Goal: Task Accomplishment & Management: Use online tool/utility

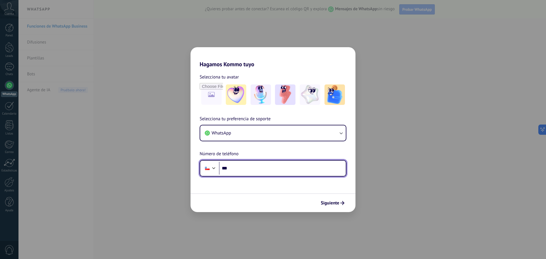
click at [270, 167] on input "***" at bounding box center [282, 168] width 127 height 13
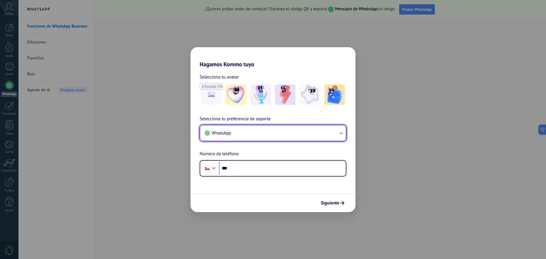
click at [239, 133] on button "WhatsApp" at bounding box center [272, 132] width 145 height 15
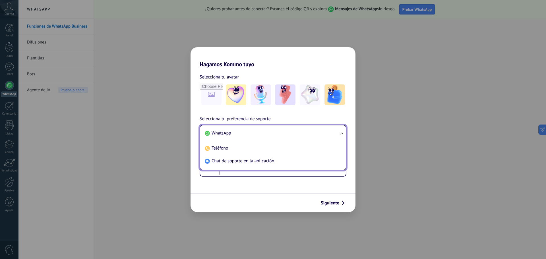
click at [240, 136] on li "WhatsApp" at bounding box center [271, 133] width 139 height 13
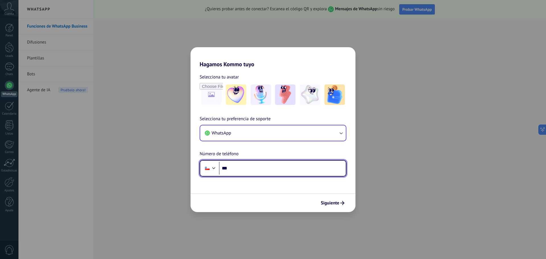
click at [253, 166] on input "***" at bounding box center [282, 168] width 127 height 13
type input "**********"
drag, startPoint x: 256, startPoint y: 165, endPoint x: 230, endPoint y: 172, distance: 26.5
click at [229, 170] on input "**********" at bounding box center [282, 168] width 127 height 13
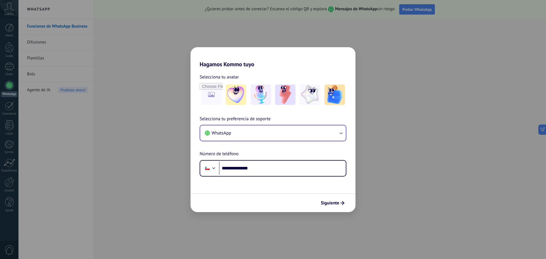
click at [317, 189] on form "**********" at bounding box center [272, 140] width 165 height 144
click at [330, 203] on span "Siguiente" at bounding box center [329, 203] width 18 height 4
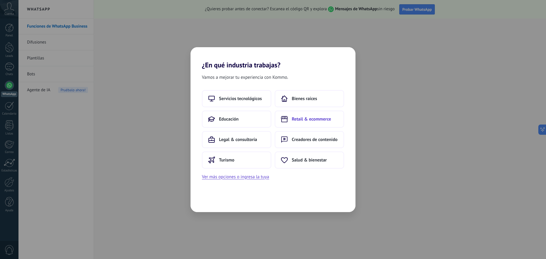
click at [303, 122] on button "Retail & ecommerce" at bounding box center [308, 119] width 69 height 17
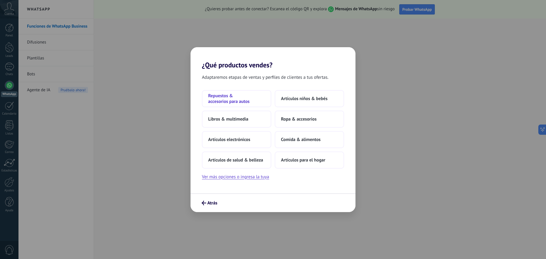
click at [240, 101] on span "Repuestos & accesorios para autos" at bounding box center [236, 98] width 57 height 11
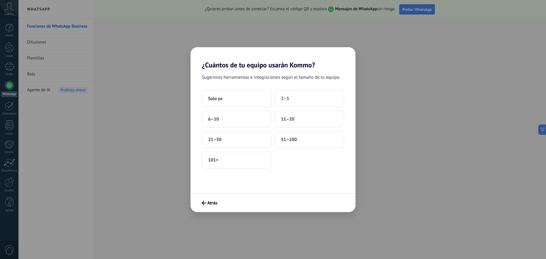
click at [280, 101] on button "2–5" at bounding box center [308, 98] width 69 height 17
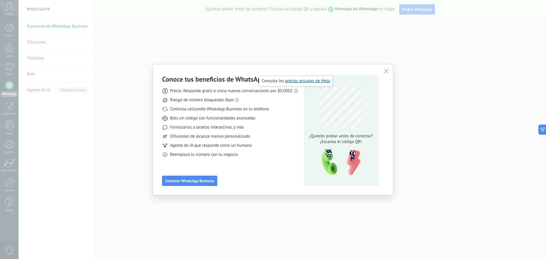
click at [294, 90] on use at bounding box center [295, 91] width 4 height 4
drag, startPoint x: 269, startPoint y: 93, endPoint x: 265, endPoint y: 91, distance: 4.2
click at [265, 91] on span "Precio: Responde gratis o inicia nuevas conversaciones por $0.0002" at bounding box center [231, 91] width 122 height 6
click at [196, 184] on button "Conectar WhatsApp Business" at bounding box center [189, 181] width 55 height 10
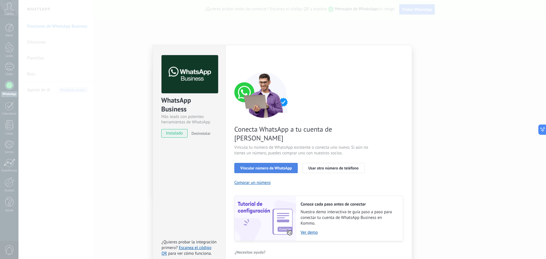
click at [270, 166] on span "Vincular número de WhatsApp" at bounding box center [265, 168] width 51 height 4
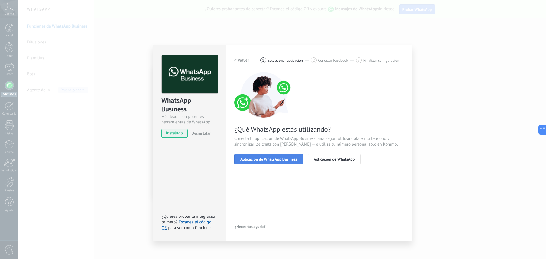
click at [276, 159] on span "Aplicación de WhatsApp Business" at bounding box center [268, 159] width 57 height 4
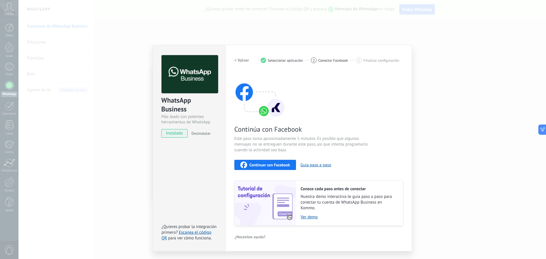
click at [276, 162] on div "Continuar con Facebook" at bounding box center [265, 164] width 50 height 7
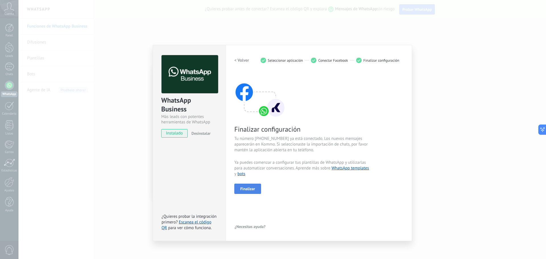
drag, startPoint x: 263, startPoint y: 183, endPoint x: 257, endPoint y: 187, distance: 7.8
click at [263, 184] on div "Finalizar" at bounding box center [318, 189] width 169 height 10
click at [254, 188] on span "Finalizar" at bounding box center [247, 189] width 15 height 4
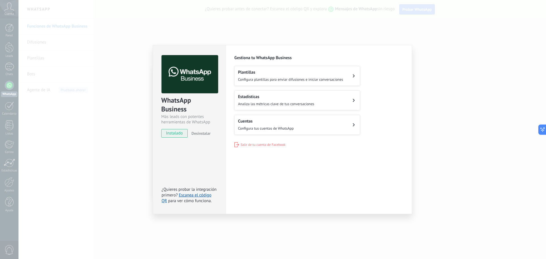
drag, startPoint x: 442, startPoint y: 22, endPoint x: 440, endPoint y: 34, distance: 12.6
click at [441, 32] on div "WhatsApp Business Más leads con potentes herramientas de WhatsApp instalado Des…" at bounding box center [281, 129] width 527 height 259
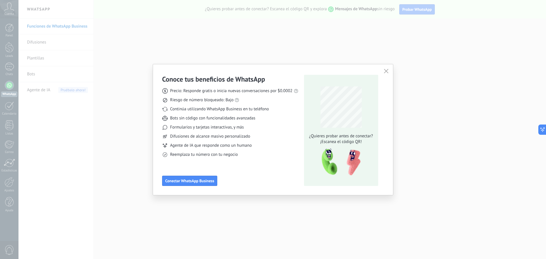
click at [384, 68] on button "button" at bounding box center [385, 71] width 7 height 8
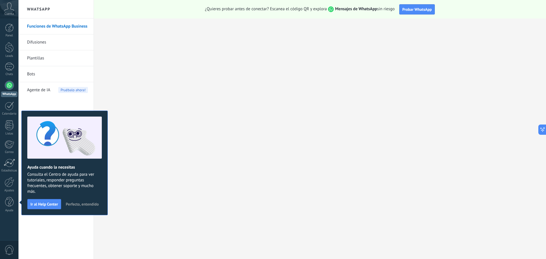
click at [77, 205] on span "Perfecto, entendido" at bounding box center [82, 204] width 33 height 4
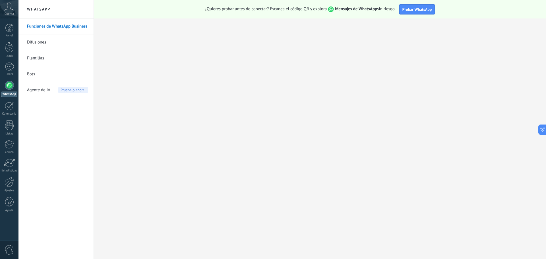
drag, startPoint x: 92, startPoint y: 205, endPoint x: 32, endPoint y: 48, distance: 168.6
click at [92, 205] on div "Funciones de WhatsApp Business Difusiones Plantillas Bots Agente de IA Pruébalo…" at bounding box center [55, 138] width 75 height 240
click at [5, 72] on div "Chats" at bounding box center [9, 74] width 16 height 4
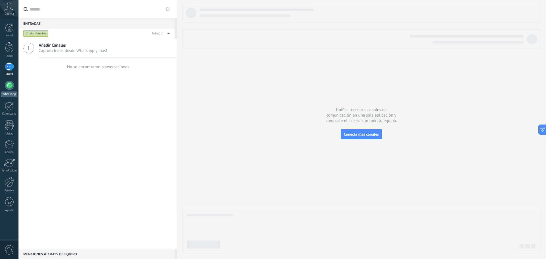
drag, startPoint x: 11, startPoint y: 84, endPoint x: 8, endPoint y: 83, distance: 3.9
click at [11, 84] on div at bounding box center [9, 85] width 9 height 9
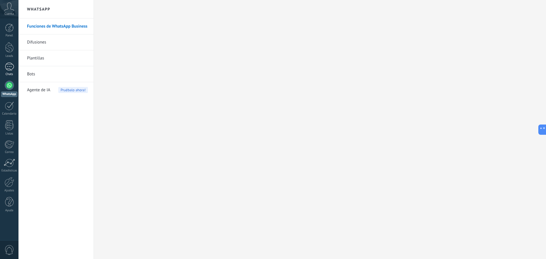
drag, startPoint x: 9, startPoint y: 70, endPoint x: 17, endPoint y: 73, distance: 8.3
click at [9, 71] on link "Chats" at bounding box center [9, 70] width 18 height 14
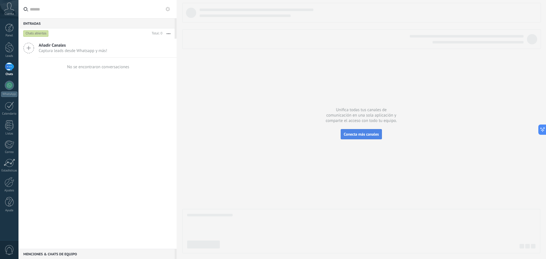
click at [363, 136] on span "Conecta más canales" at bounding box center [361, 134] width 35 height 5
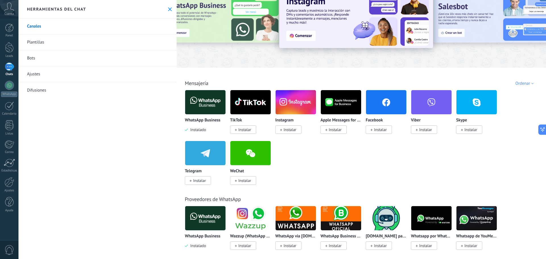
scroll to position [28, 0]
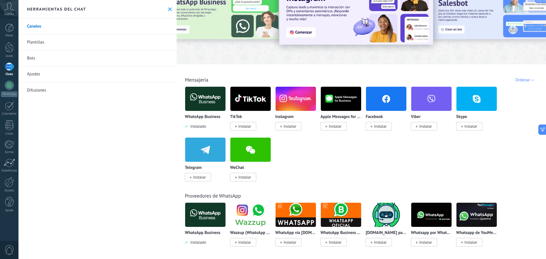
click at [201, 101] on img at bounding box center [205, 99] width 40 height 28
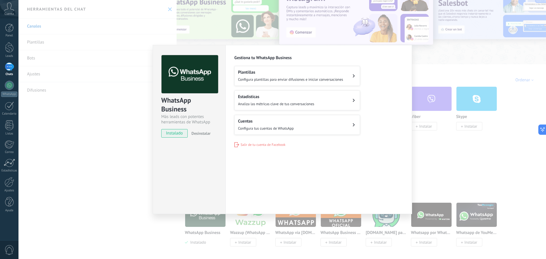
click at [131, 116] on div "WhatsApp Business Más leads con potentes herramientas de WhatsApp instalado Des…" at bounding box center [281, 129] width 527 height 259
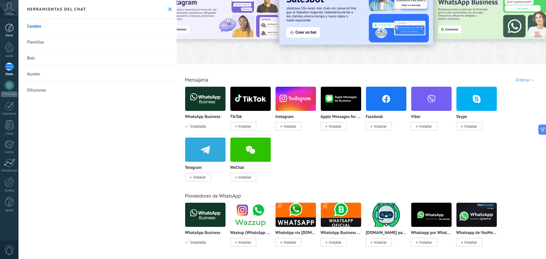
click at [6, 30] on div at bounding box center [9, 28] width 9 height 9
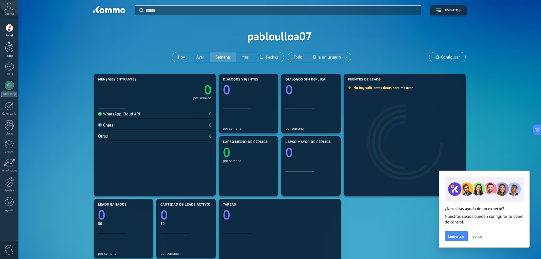
click at [0, 53] on link "Leads" at bounding box center [9, 50] width 18 height 16
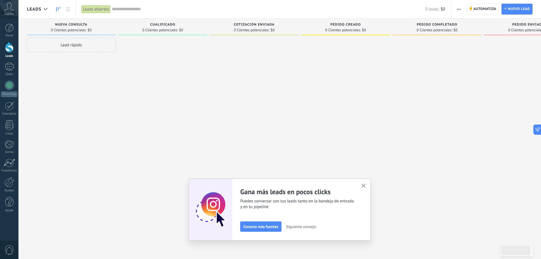
click at [366, 184] on icon "button" at bounding box center [364, 186] width 4 height 4
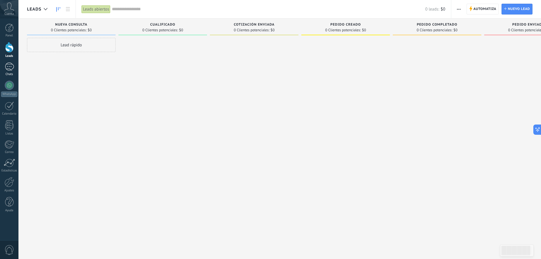
click at [8, 66] on div at bounding box center [9, 67] width 9 height 8
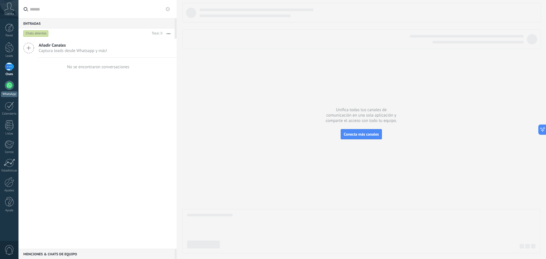
click at [8, 91] on div "WhatsApp" at bounding box center [9, 93] width 16 height 5
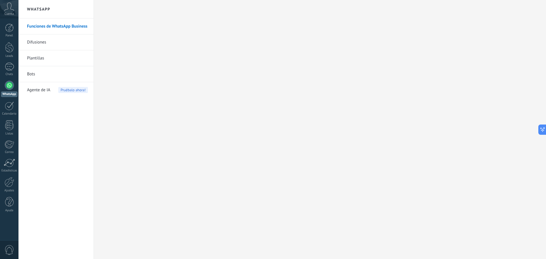
click at [74, 24] on link "Funciones de WhatsApp Business" at bounding box center [57, 26] width 61 height 16
click at [9, 65] on div at bounding box center [9, 67] width 9 height 8
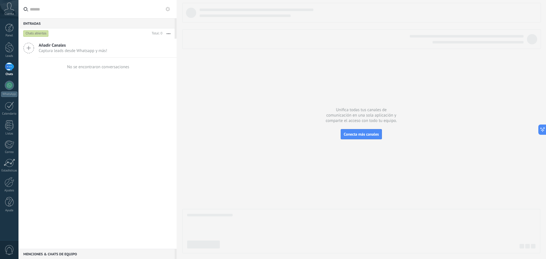
click at [7, 15] on span "Cuenta" at bounding box center [9, 14] width 9 height 4
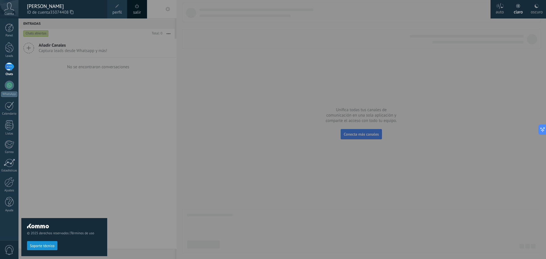
click at [153, 59] on div at bounding box center [291, 129] width 546 height 259
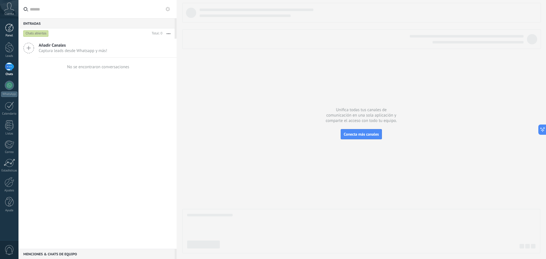
click at [12, 36] on div "Panel" at bounding box center [9, 36] width 16 height 4
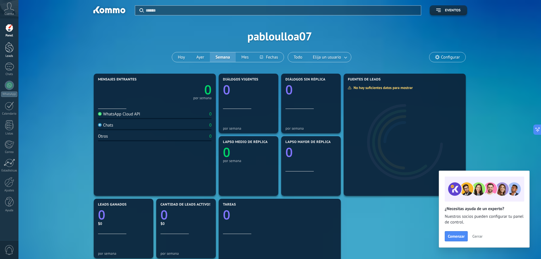
click at [9, 45] on div at bounding box center [9, 47] width 9 height 11
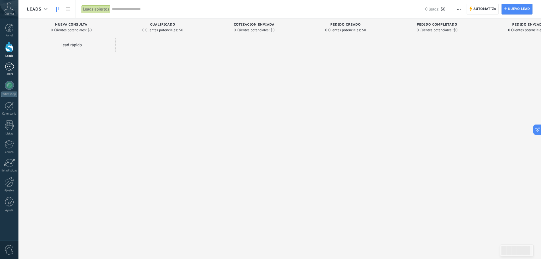
click at [10, 69] on div at bounding box center [9, 67] width 9 height 8
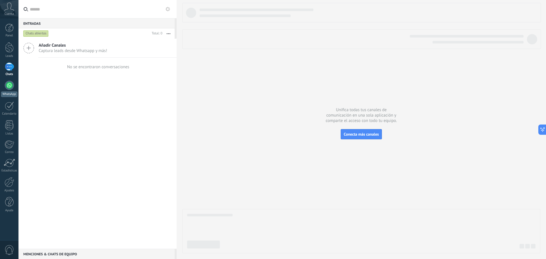
click at [12, 88] on div at bounding box center [9, 85] width 9 height 9
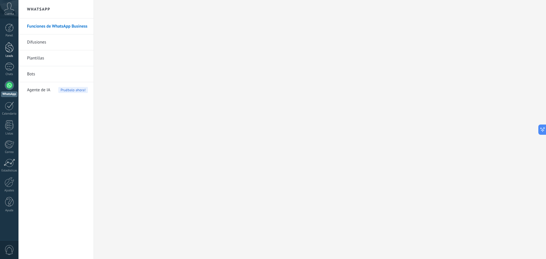
click at [8, 52] on div at bounding box center [9, 47] width 9 height 11
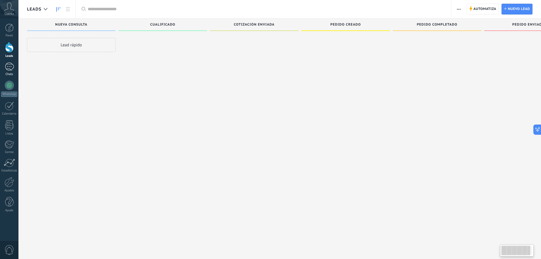
click at [10, 65] on div at bounding box center [9, 67] width 9 height 8
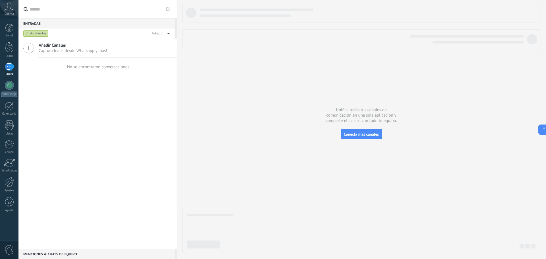
click at [372, 140] on div at bounding box center [361, 128] width 358 height 250
click at [370, 136] on span "Conecta más canales" at bounding box center [361, 134] width 35 height 5
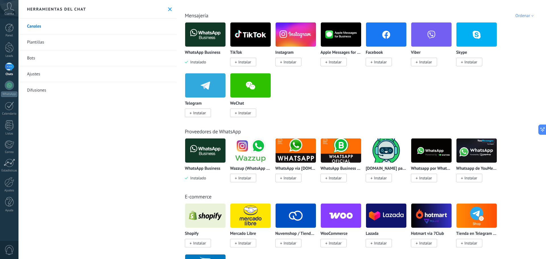
scroll to position [57, 0]
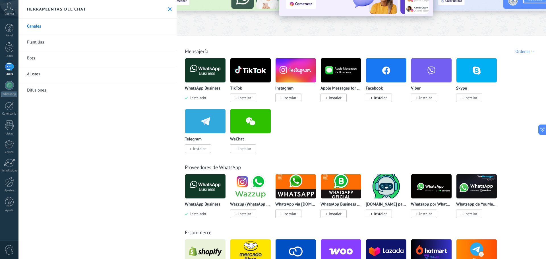
click at [203, 190] on img at bounding box center [205, 186] width 40 height 28
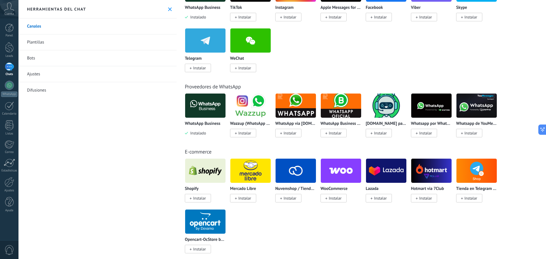
scroll to position [170, 0]
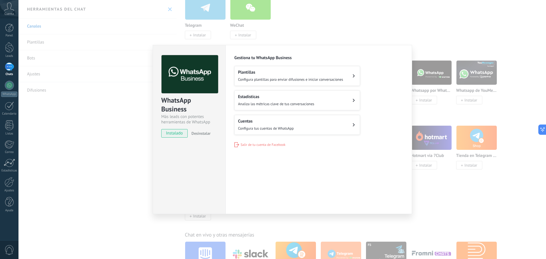
click at [122, 157] on div "WhatsApp Business Más leads con potentes herramientas de WhatsApp instalado Des…" at bounding box center [281, 129] width 527 height 259
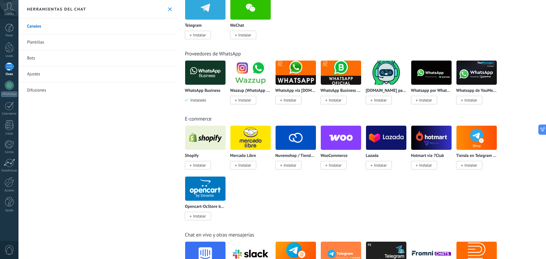
click at [203, 166] on span "Instalar" at bounding box center [199, 165] width 13 height 5
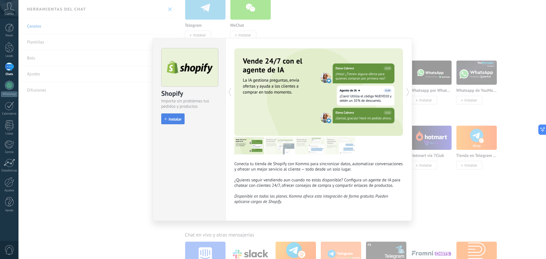
click at [175, 121] on span "Instalar" at bounding box center [174, 119] width 13 height 4
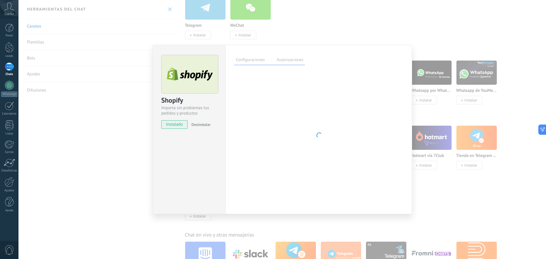
click at [128, 153] on div "Shopify Importa sin problemas tus pedidos y productos instalado Desinstalar Con…" at bounding box center [281, 129] width 527 height 259
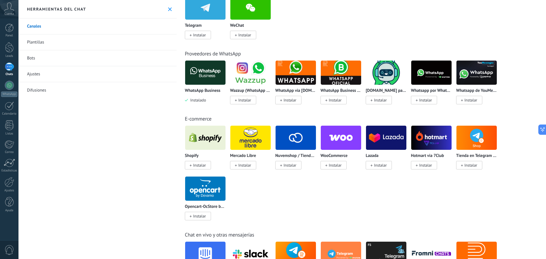
click at [238, 163] on span "Instalar" at bounding box center [244, 165] width 13 height 5
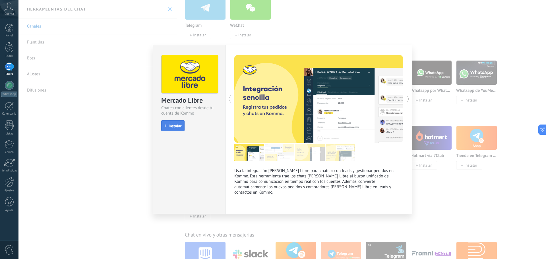
click at [172, 127] on span "Instalar" at bounding box center [174, 126] width 13 height 4
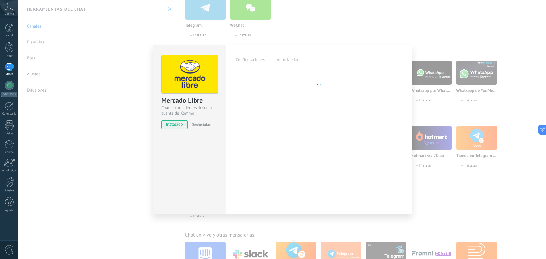
click at [123, 139] on div "Mercado Libre Chatea con clientes desde tu cuenta de Kommo instalado Desinstala…" at bounding box center [281, 129] width 527 height 259
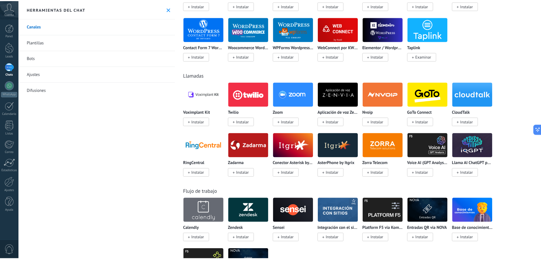
scroll to position [511, 0]
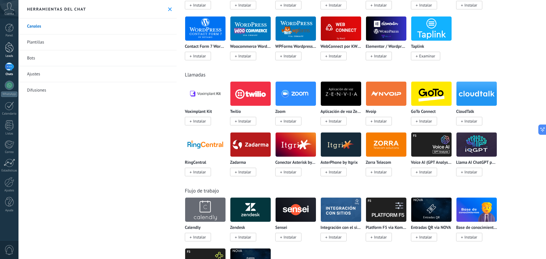
click at [13, 53] on link "Leads" at bounding box center [9, 50] width 18 height 16
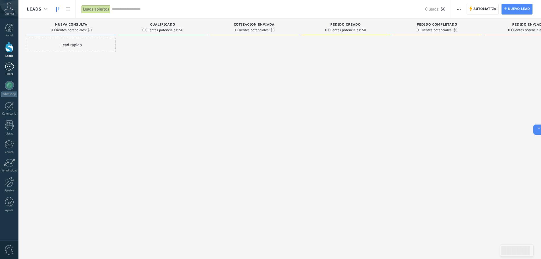
click at [12, 70] on div at bounding box center [9, 67] width 9 height 8
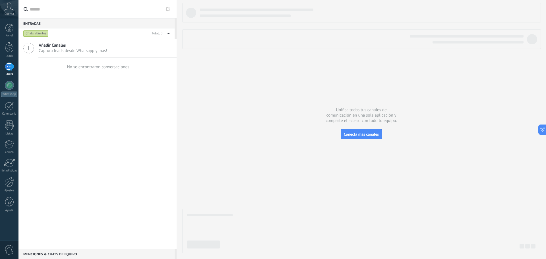
click at [11, 70] on div at bounding box center [9, 67] width 9 height 8
click at [61, 50] on span "Captura leads desde Whatsapp y más!" at bounding box center [73, 50] width 68 height 5
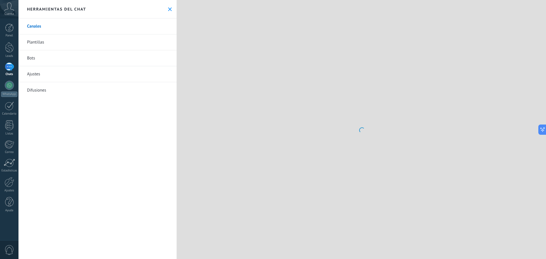
click at [50, 28] on link "Canales" at bounding box center [97, 26] width 158 height 16
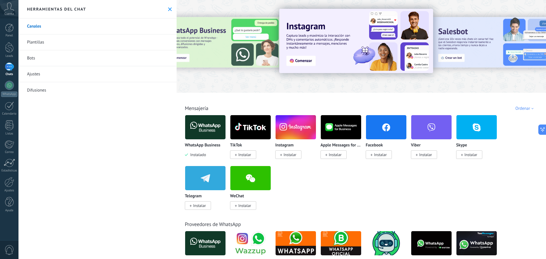
click at [210, 129] on img at bounding box center [205, 127] width 40 height 28
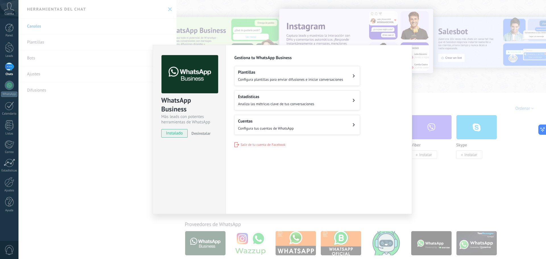
click at [264, 78] on span "Configura plantillas para enviar difusiones e iniciar conversaciones" at bounding box center [290, 79] width 105 height 5
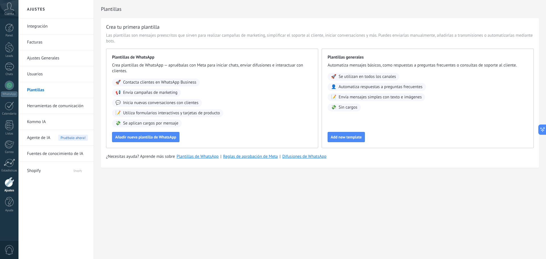
click at [49, 28] on link "Integración" at bounding box center [57, 26] width 61 height 16
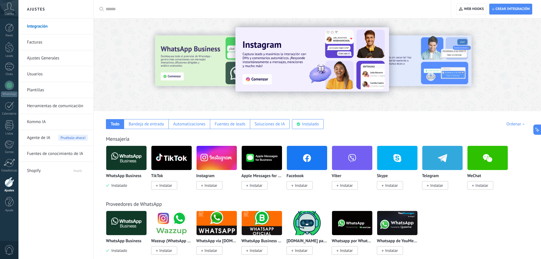
click at [133, 151] on img at bounding box center [126, 158] width 40 height 28
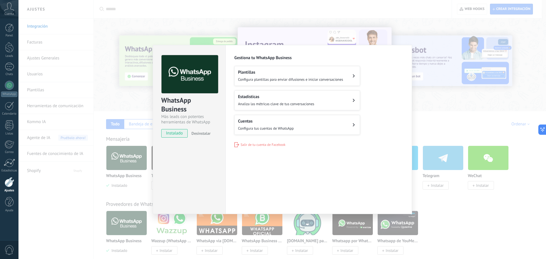
click at [297, 100] on div "Estadísticas Analiza las métricas clave de tus conversaciones" at bounding box center [276, 100] width 76 height 13
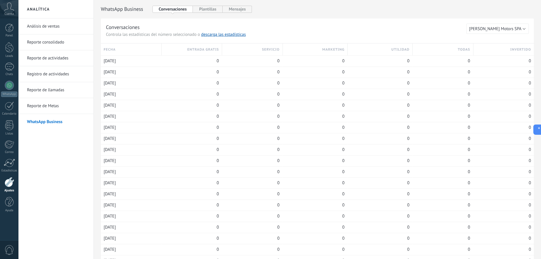
drag, startPoint x: 187, startPoint y: 197, endPoint x: 53, endPoint y: 26, distance: 217.6
click at [11, 32] on div at bounding box center [9, 28] width 9 height 9
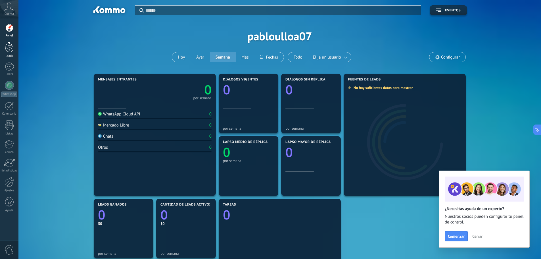
click at [10, 55] on div "Leads" at bounding box center [9, 56] width 16 height 4
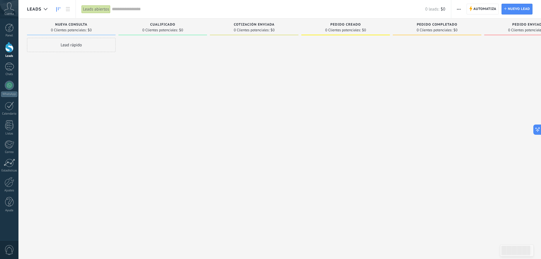
click at [167, 28] on span "0 Clientes potenciales:" at bounding box center [160, 29] width 36 height 3
click at [11, 67] on div at bounding box center [9, 67] width 9 height 8
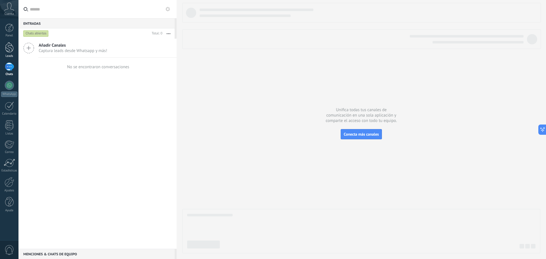
click at [11, 50] on div at bounding box center [9, 47] width 9 height 11
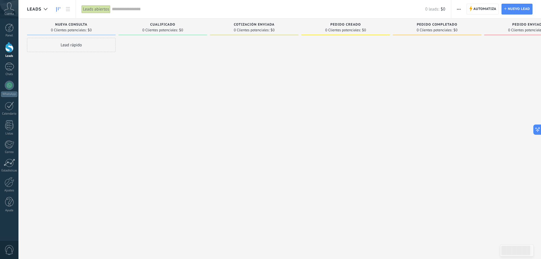
click at [13, 14] on span "Cuenta" at bounding box center [9, 14] width 9 height 4
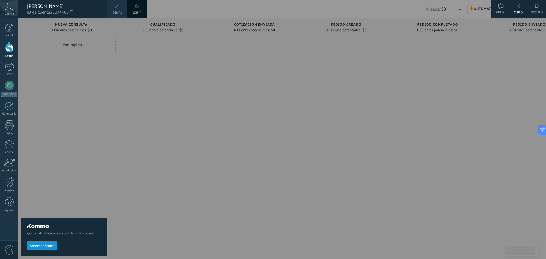
click at [234, 91] on div at bounding box center [291, 129] width 546 height 259
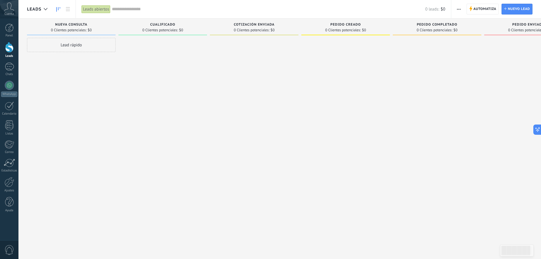
click at [9, 252] on span "0" at bounding box center [10, 250] width 10 height 10
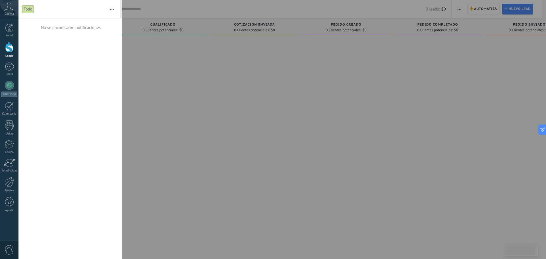
click at [288, 165] on div at bounding box center [273, 129] width 546 height 259
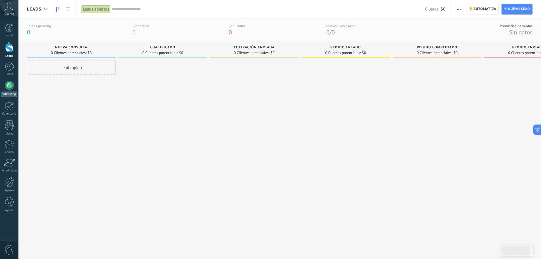
click at [9, 91] on link "WhatsApp" at bounding box center [9, 89] width 18 height 16
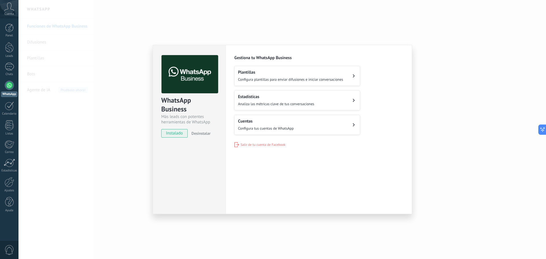
click at [300, 120] on button "Cuentas Configura tus cuentas de WhatsApp" at bounding box center [297, 125] width 126 height 20
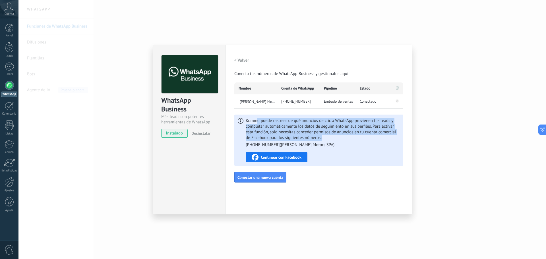
drag, startPoint x: 262, startPoint y: 121, endPoint x: 331, endPoint y: 139, distance: 71.6
click at [331, 139] on span "Kommo puede rastrear de qué anuncios de clic a WhatsApp provienen tus leads y c…" at bounding box center [322, 133] width 154 height 30
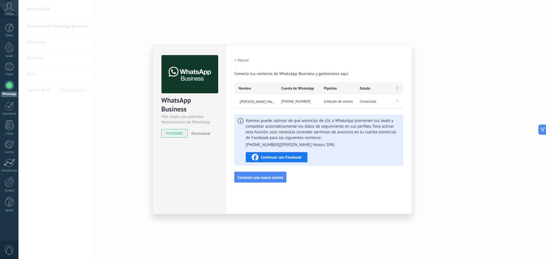
click at [317, 144] on ul "+56 9 2646 9741 ( Ulloa Motors SPA )" at bounding box center [322, 145] width 154 height 6
click at [292, 156] on span "Continuar con Facebook" at bounding box center [281, 157] width 41 height 4
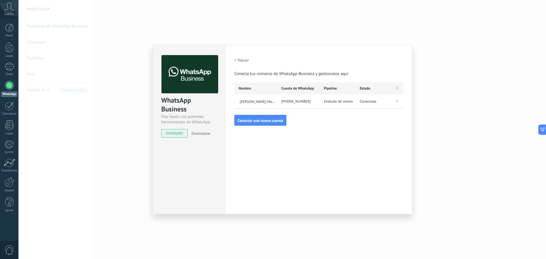
click at [428, 88] on div "WhatsApp Business Más leads con potentes herramientas de WhatsApp instalado Des…" at bounding box center [281, 129] width 527 height 259
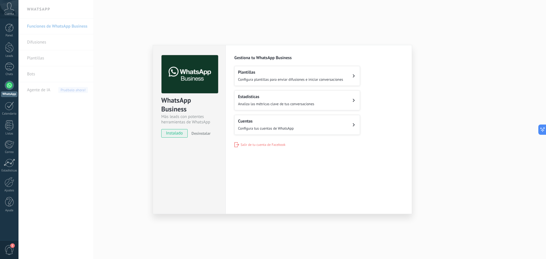
click at [476, 62] on div "WhatsApp Business Más leads con potentes herramientas de WhatsApp instalado Des…" at bounding box center [281, 129] width 527 height 259
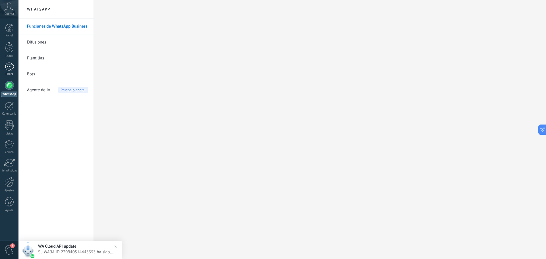
click at [11, 69] on div at bounding box center [9, 67] width 9 height 8
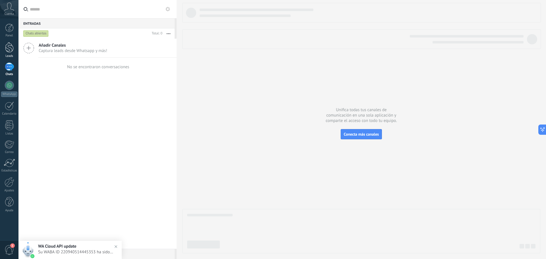
click at [16, 50] on link "Leads" at bounding box center [9, 50] width 18 height 16
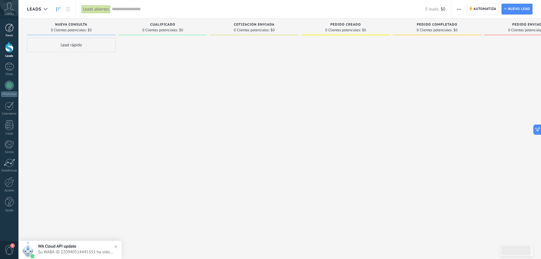
click at [15, 27] on link "Panel" at bounding box center [9, 31] width 18 height 14
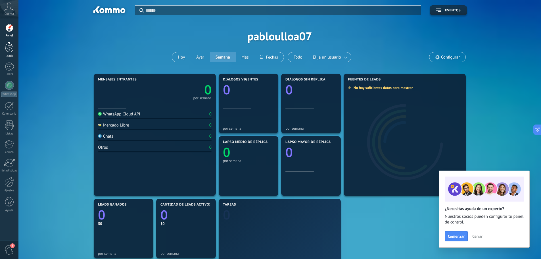
click at [14, 43] on link "Leads" at bounding box center [9, 50] width 18 height 16
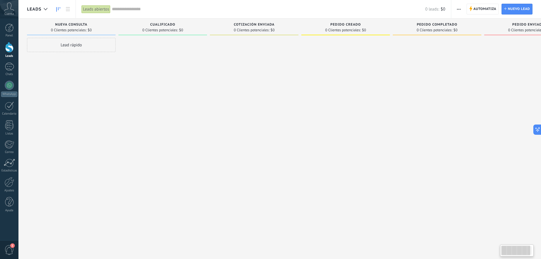
click at [66, 39] on div "Lead rápido" at bounding box center [71, 45] width 89 height 14
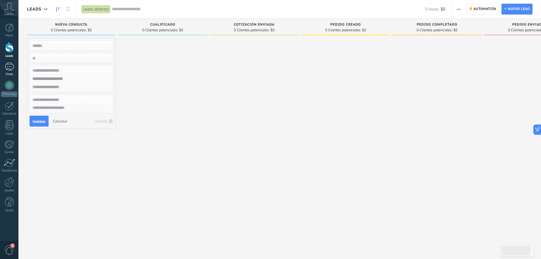
click at [9, 74] on div "Chats" at bounding box center [9, 74] width 16 height 4
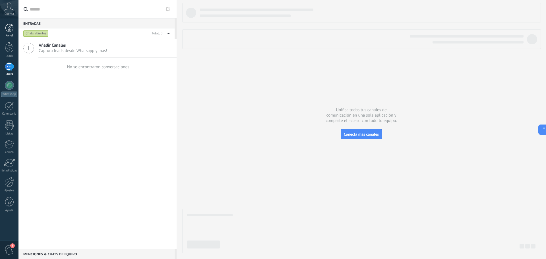
click at [14, 27] on link "Panel" at bounding box center [9, 31] width 18 height 14
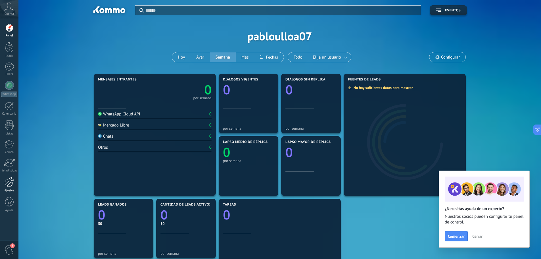
click at [12, 188] on link "Ajustes" at bounding box center [9, 184] width 18 height 15
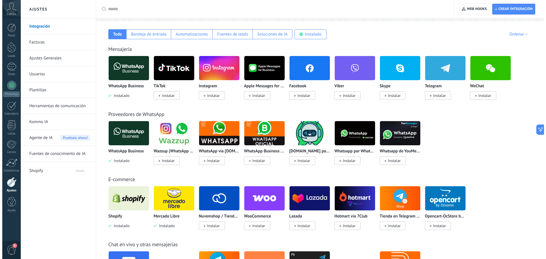
scroll to position [142, 0]
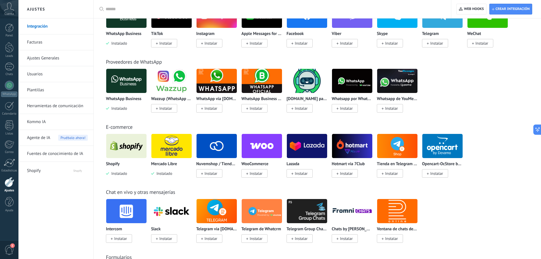
click at [139, 150] on img at bounding box center [126, 146] width 40 height 28
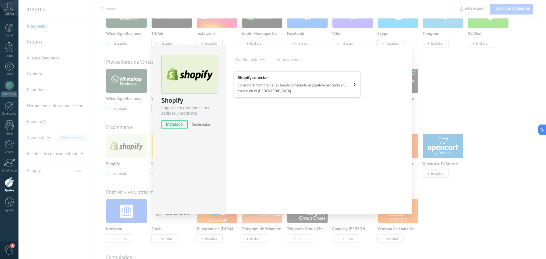
click at [253, 85] on span "Consulta el nombre de las tienda conectada, el pipeline asociado y tu estado en…" at bounding box center [296, 87] width 116 height 11
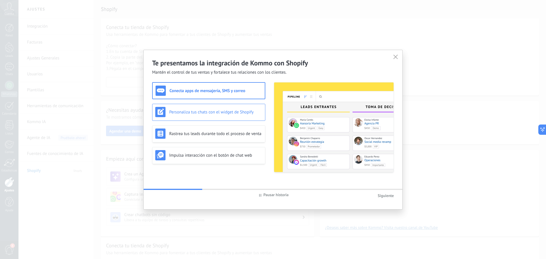
click at [239, 115] on h3 "Personaliza tus chats con el widget de Shopify" at bounding box center [215, 111] width 93 height 5
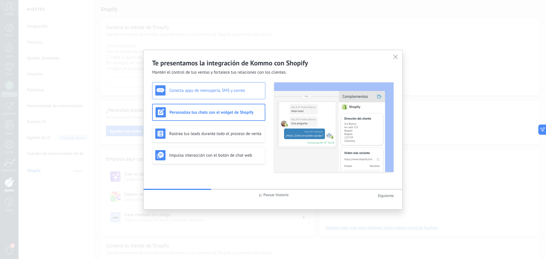
click at [223, 87] on div "Conecta apps de mensajería, SMS y correo" at bounding box center [208, 90] width 107 height 10
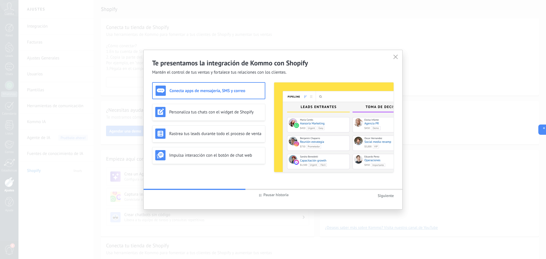
click at [384, 198] on div "Pausar historia Siguiente" at bounding box center [272, 195] width 259 height 11
click at [385, 194] on span "Siguiente" at bounding box center [385, 195] width 16 height 5
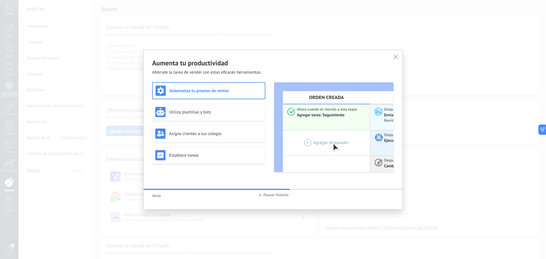
click at [463, 175] on div "Aumenta tu productividad Ahórrate la tarea de vender con estas eficaces herrami…" at bounding box center [273, 129] width 546 height 259
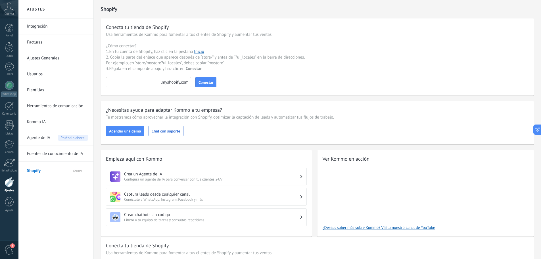
click at [181, 81] on div at bounding box center [148, 82] width 85 height 10
click at [160, 83] on input at bounding box center [148, 82] width 85 height 10
click at [135, 83] on input at bounding box center [148, 82] width 85 height 10
paste input "*********"
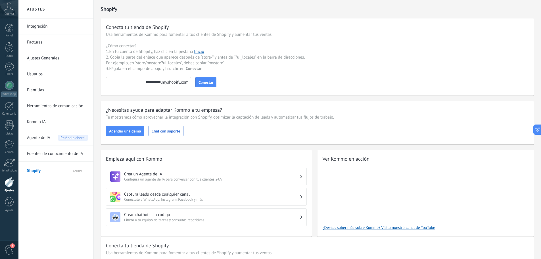
type input "*********"
click at [209, 77] on button "Conectar" at bounding box center [205, 82] width 21 height 10
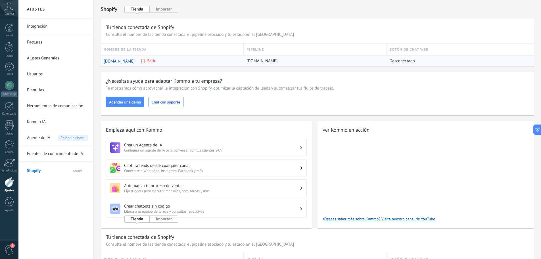
drag, startPoint x: 412, startPoint y: 60, endPoint x: 372, endPoint y: 62, distance: 40.7
click at [372, 62] on div "f11a7n-8s.myshopify.com Salir f11a7n-8s.myshopify.com Desconectado" at bounding box center [317, 60] width 433 height 11
click at [224, 99] on div "Agendar una demo Chat con soporte" at bounding box center [317, 102] width 423 height 11
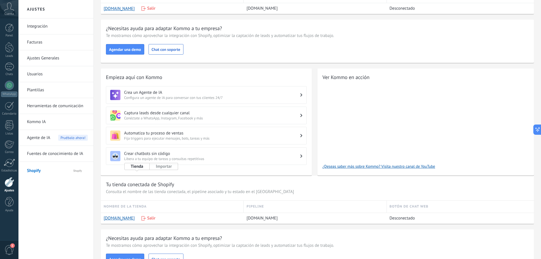
scroll to position [85, 0]
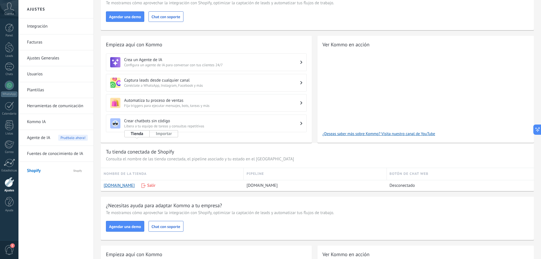
click at [164, 83] on span "Conéctate a WhatsApp, Instagram, Facebook y más" at bounding box center [212, 85] width 176 height 5
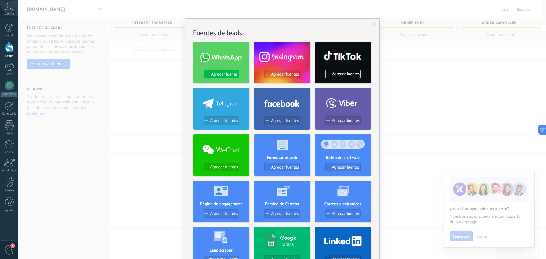
click at [208, 70] on button "Agregar fuente" at bounding box center [220, 74] width 35 height 9
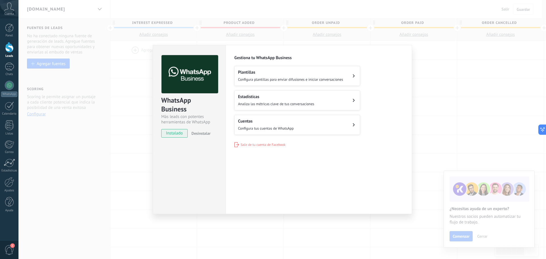
click at [54, 89] on div "WhatsApp Business Más leads con potentes herramientas de WhatsApp instalado Des…" at bounding box center [281, 129] width 527 height 259
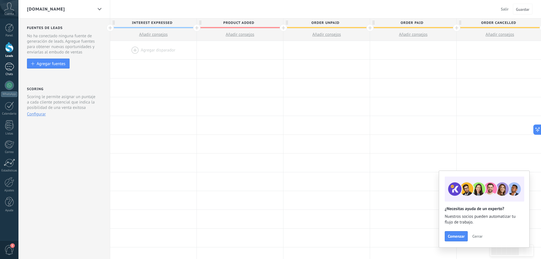
click at [7, 72] on div "Chats" at bounding box center [9, 74] width 16 height 4
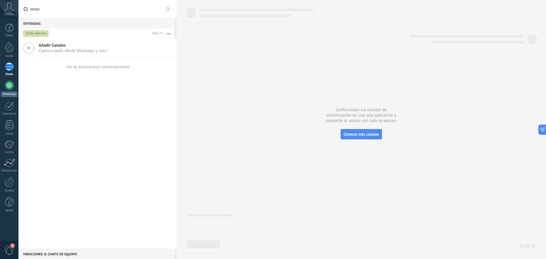
click at [13, 88] on div at bounding box center [9, 85] width 9 height 9
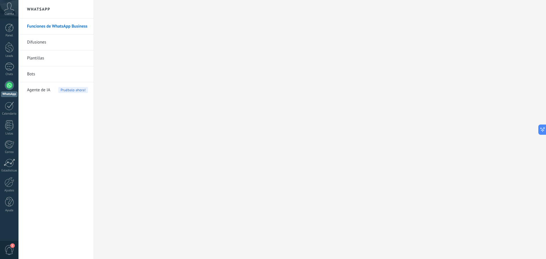
click at [17, 251] on div "1" at bounding box center [9, 249] width 18 height 19
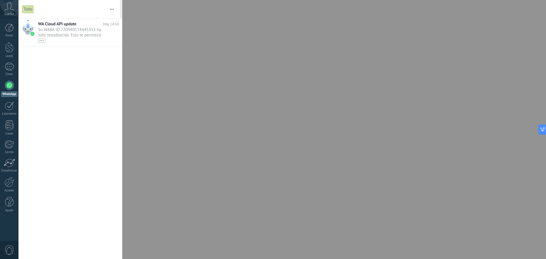
click at [65, 32] on span "Su WABA ID 220940514445353 ha sido restablecido. Esto te permitirá continuar en…" at bounding box center [73, 35] width 70 height 16
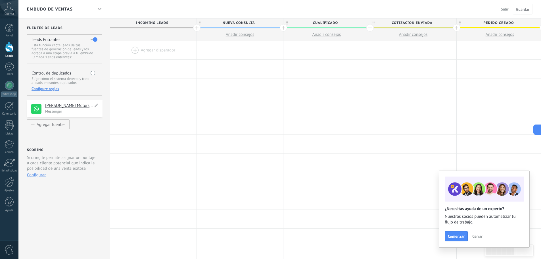
click at [64, 104] on h4 "[PERSON_NAME] Motors SPA" at bounding box center [69, 106] width 48 height 6
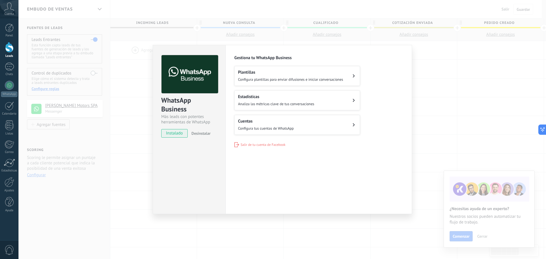
click at [108, 120] on div "WhatsApp Business Más leads con potentes herramientas de WhatsApp instalado Des…" at bounding box center [281, 129] width 527 height 259
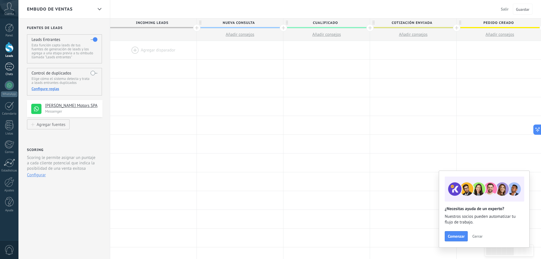
click at [15, 64] on link "Chats" at bounding box center [9, 70] width 18 height 14
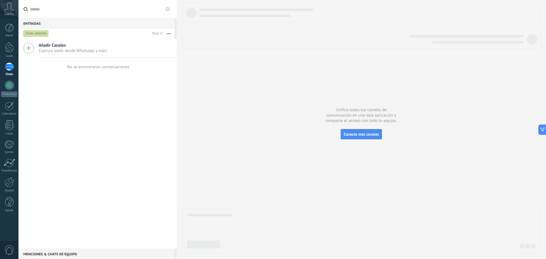
click at [49, 42] on div "Añadir Canales Captura leads desde Whatsapp y más!" at bounding box center [97, 48] width 158 height 19
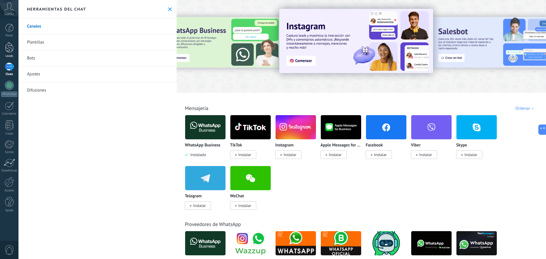
click at [8, 54] on link "Leads" at bounding box center [9, 50] width 18 height 16
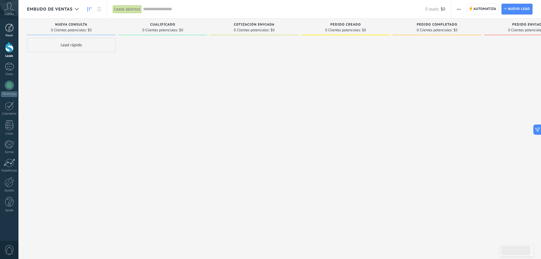
click at [17, 26] on link "Panel" at bounding box center [9, 31] width 18 height 14
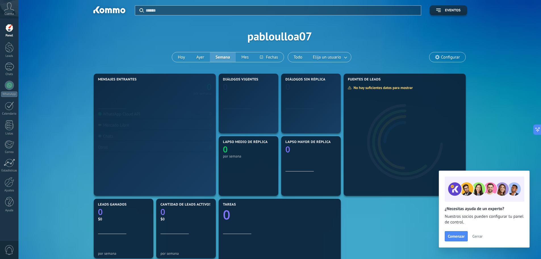
click at [13, 12] on span "Cuenta" at bounding box center [9, 14] width 9 height 4
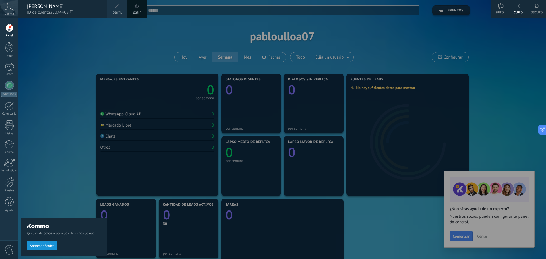
click at [91, 5] on div "[PERSON_NAME]" at bounding box center [64, 6] width 74 height 6
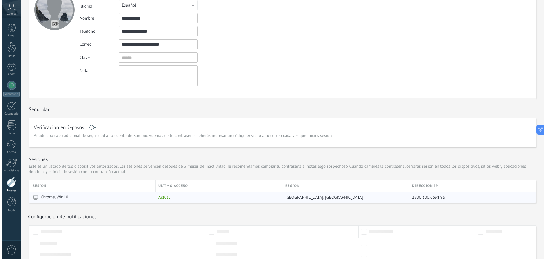
scroll to position [94, 0]
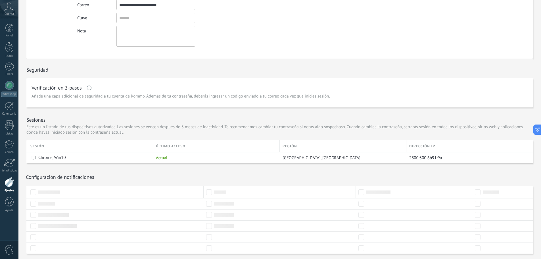
click at [11, 242] on div "0" at bounding box center [9, 249] width 18 height 19
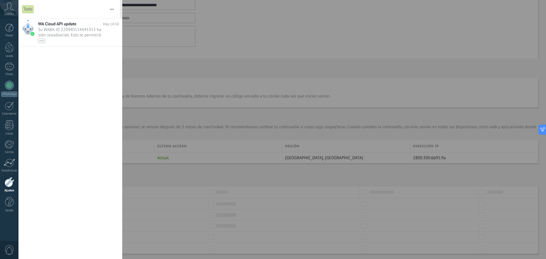
click at [5, 221] on div "Panel Leads Chats WhatsApp Clientes" at bounding box center [18, 129] width 37 height 222
click at [11, 99] on div "Panel Leads Chats WhatsApp Clientes" at bounding box center [9, 121] width 18 height 194
click at [7, 111] on link "Calendario" at bounding box center [9, 108] width 18 height 14
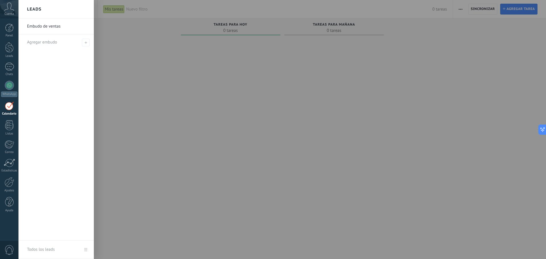
click at [49, 26] on link "Embudo de ventas" at bounding box center [57, 26] width 61 height 16
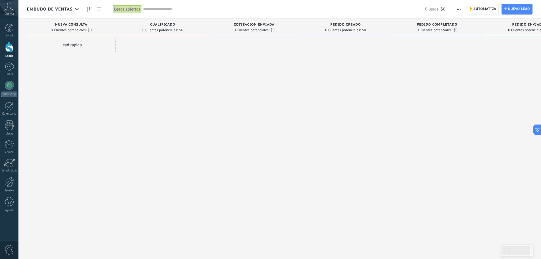
drag, startPoint x: 183, startPoint y: 61, endPoint x: 294, endPoint y: 55, distance: 110.7
click at [284, 59] on div "Lamentablemente, no hay leads con estos parámetros. Mostrar todo Leads Entrante…" at bounding box center [304, 120] width 555 height 204
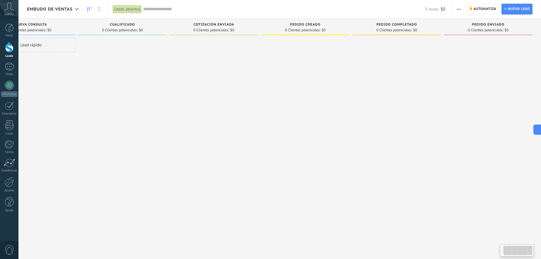
drag, startPoint x: 465, startPoint y: 81, endPoint x: 543, endPoint y: 64, distance: 79.0
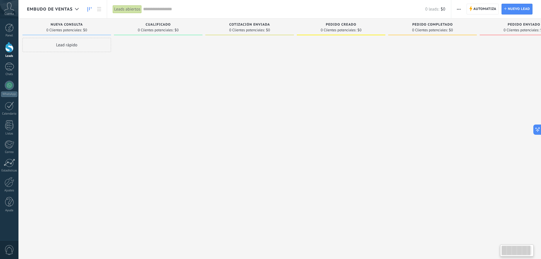
drag, startPoint x: 534, startPoint y: 64, endPoint x: 369, endPoint y: 68, distance: 164.6
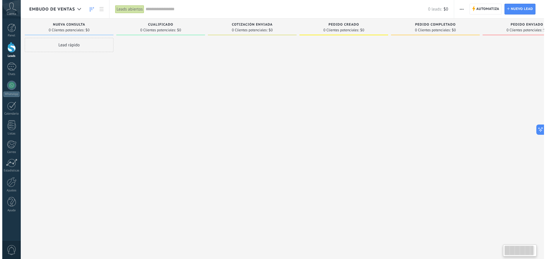
scroll to position [0, 8]
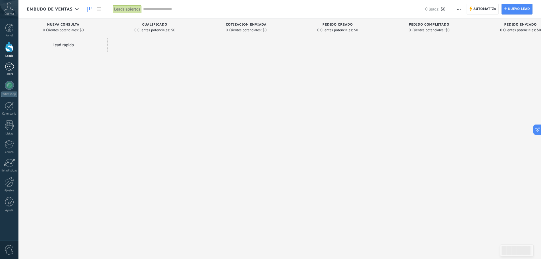
drag, startPoint x: 8, startPoint y: 68, endPoint x: 13, endPoint y: 72, distance: 6.6
click at [8, 68] on div at bounding box center [9, 67] width 9 height 8
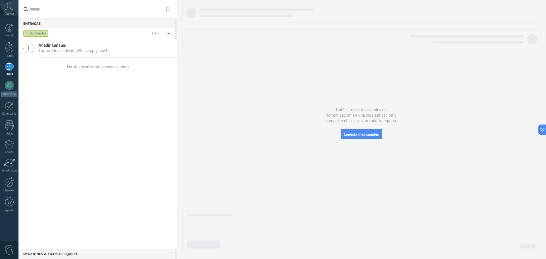
click at [73, 45] on span "Añadir Canales" at bounding box center [73, 45] width 68 height 5
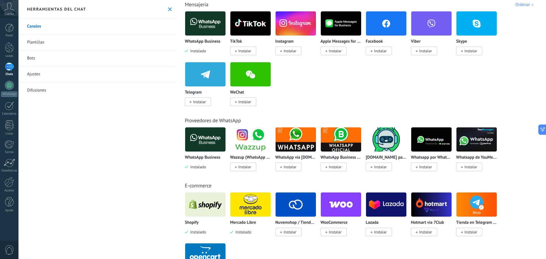
scroll to position [114, 0]
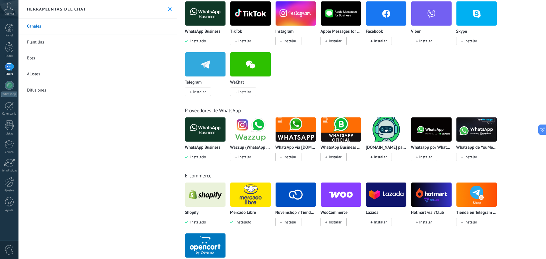
click at [240, 193] on img at bounding box center [250, 195] width 40 height 28
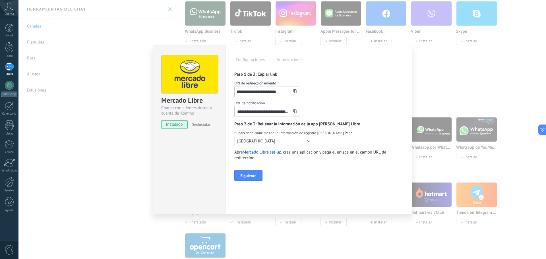
scroll to position [0, 0]
drag, startPoint x: 266, startPoint y: 93, endPoint x: 297, endPoint y: 94, distance: 31.5
click at [260, 91] on input "**********" at bounding box center [262, 91] width 57 height 10
click at [320, 91] on div "**********" at bounding box center [318, 88] width 169 height 16
click at [289, 141] on button "[GEOGRAPHIC_DATA]" at bounding box center [273, 141] width 79 height 10
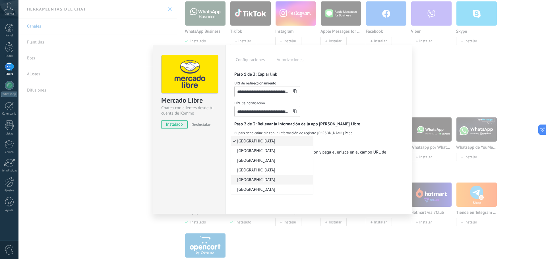
click at [253, 179] on span "[GEOGRAPHIC_DATA]" at bounding box center [271, 179] width 80 height 5
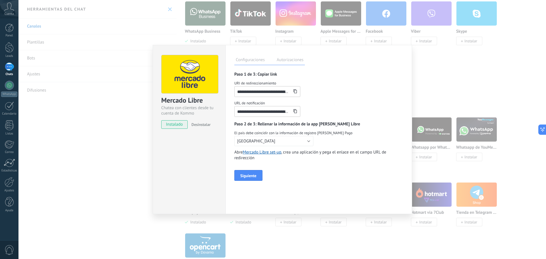
click at [326, 140] on div "El país debe coincidir con la información de registro de Mercado Pago Chile" at bounding box center [318, 138] width 169 height 16
click at [276, 152] on link "Mercado Libre set-up" at bounding box center [262, 151] width 38 height 5
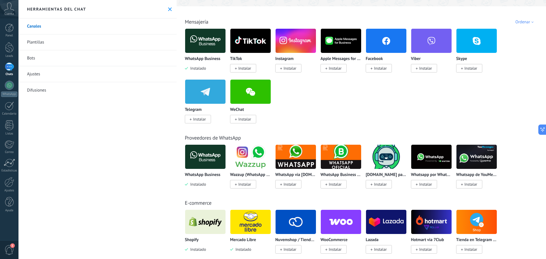
scroll to position [142, 0]
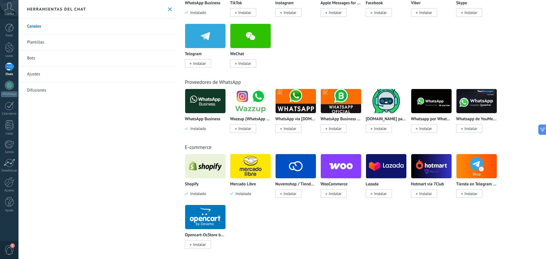
click at [243, 159] on img at bounding box center [250, 166] width 40 height 28
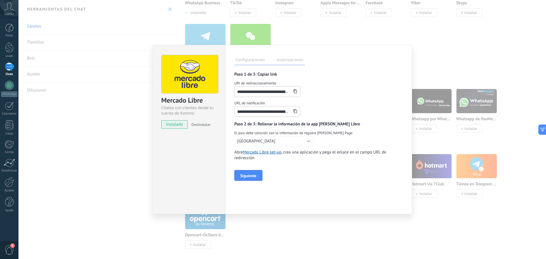
click at [292, 53] on div "**********" at bounding box center [318, 129] width 186 height 169
click at [289, 91] on input "**********" at bounding box center [262, 91] width 57 height 10
click at [294, 89] on span at bounding box center [295, 91] width 4 height 5
click at [284, 62] on label "Autorizaciones" at bounding box center [290, 61] width 30 height 8
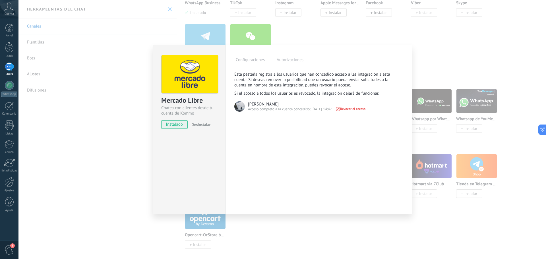
click at [262, 63] on label "Configuraciones" at bounding box center [250, 61] width 32 height 8
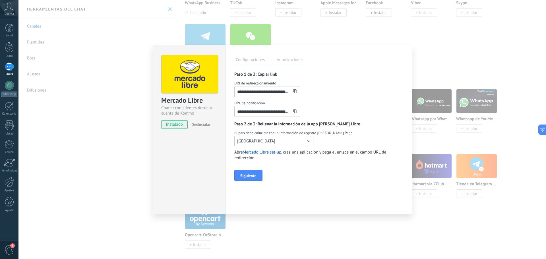
click at [296, 142] on button "[GEOGRAPHIC_DATA]" at bounding box center [273, 141] width 79 height 10
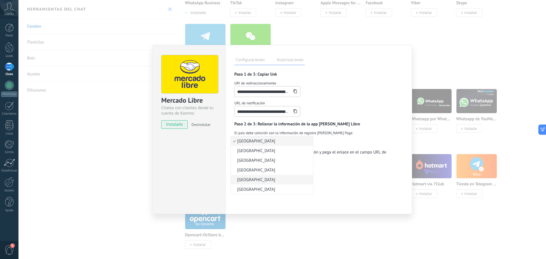
click at [251, 178] on span "[GEOGRAPHIC_DATA]" at bounding box center [271, 179] width 80 height 5
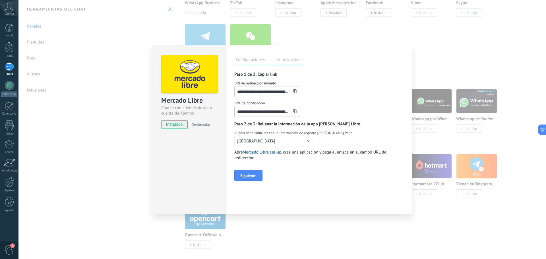
click at [344, 150] on span "Abre Mercado Libre set-up , crea una aplicación y pega el enlace en el campo UR…" at bounding box center [318, 154] width 169 height 11
drag, startPoint x: 267, startPoint y: 113, endPoint x: 313, endPoint y: 112, distance: 46.9
click at [313, 112] on div "**********" at bounding box center [318, 108] width 169 height 16
click at [319, 105] on span "URL de notificación" at bounding box center [318, 103] width 169 height 6
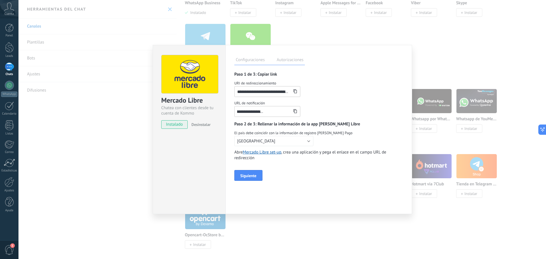
scroll to position [0, 0]
click at [259, 174] on button "Siguiente" at bounding box center [248, 175] width 28 height 11
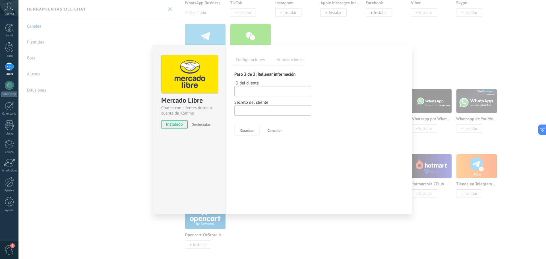
click at [257, 94] on input "number" at bounding box center [272, 91] width 77 height 10
paste input "**********"
type input "**********"
click at [254, 110] on input at bounding box center [272, 110] width 77 height 10
paste input "**********"
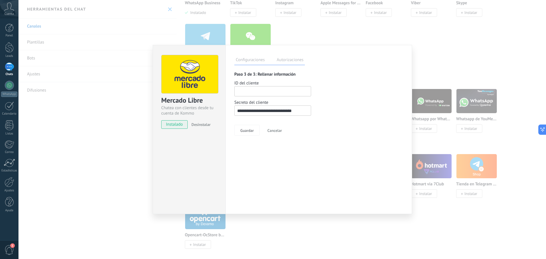
scroll to position [0, 4]
type input "**********"
click at [247, 132] on span "Guardar" at bounding box center [246, 130] width 13 height 4
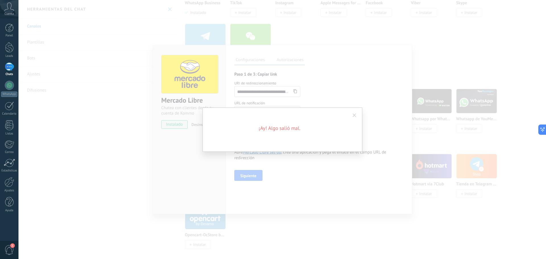
click at [356, 114] on span at bounding box center [354, 115] width 4 height 4
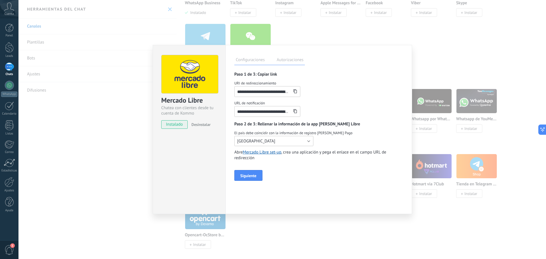
click at [303, 142] on button "[GEOGRAPHIC_DATA]" at bounding box center [273, 141] width 79 height 10
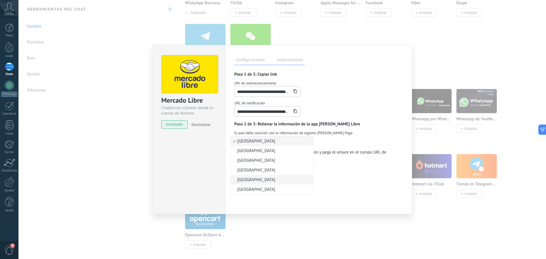
click at [246, 176] on li "[GEOGRAPHIC_DATA]" at bounding box center [272, 180] width 82 height 10
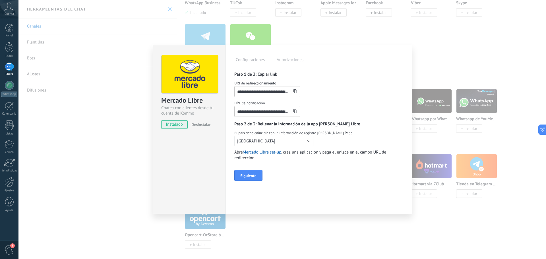
click at [292, 60] on label "Autorizaciones" at bounding box center [290, 61] width 30 height 8
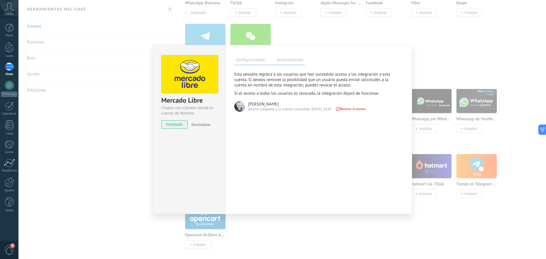
click at [253, 63] on label "Configuraciones" at bounding box center [250, 61] width 32 height 8
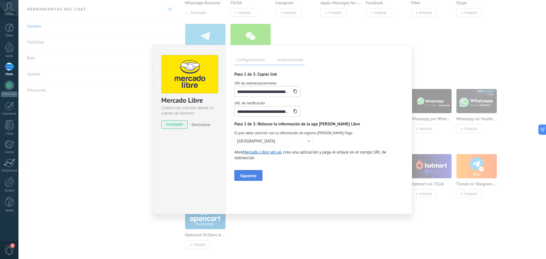
click at [254, 172] on button "Siguiente" at bounding box center [248, 175] width 28 height 11
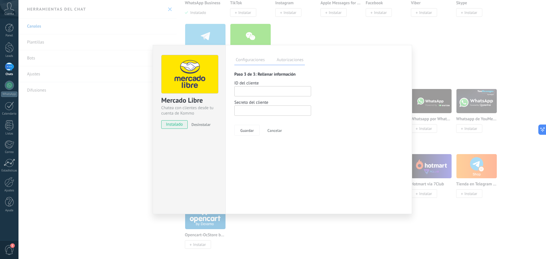
click at [286, 55] on div "Configuraciones Autorizaciones" at bounding box center [269, 60] width 70 height 10
click at [264, 60] on label "Configuraciones" at bounding box center [250, 61] width 32 height 8
click at [286, 60] on label "Autorizaciones" at bounding box center [290, 61] width 30 height 8
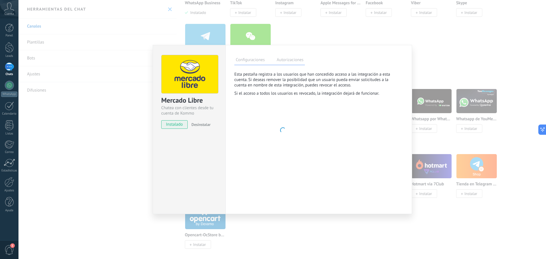
drag, startPoint x: 258, startPoint y: 62, endPoint x: 258, endPoint y: 65, distance: 3.2
click at [258, 62] on label "Configuraciones" at bounding box center [250, 61] width 32 height 8
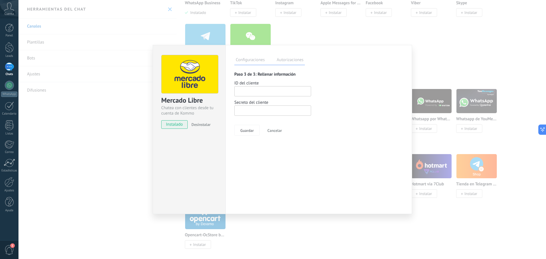
drag, startPoint x: 249, startPoint y: 128, endPoint x: 288, endPoint y: 129, distance: 39.5
click at [288, 129] on div "Paso 3 de 3: Rellenar información ID del cliente Secreto del cliente Guardar Ca…" at bounding box center [318, 104] width 169 height 64
click at [276, 130] on span "Cancelar" at bounding box center [274, 130] width 14 height 4
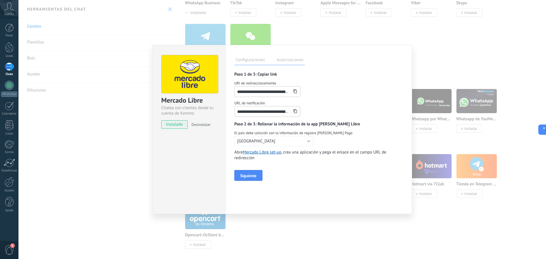
click at [295, 89] on span at bounding box center [295, 91] width 4 height 5
click at [294, 113] on icon at bounding box center [295, 111] width 4 height 4
click at [253, 177] on span "Siguiente" at bounding box center [248, 176] width 16 height 4
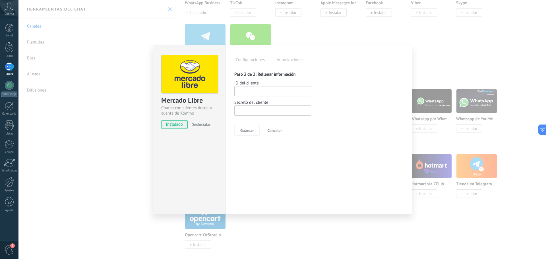
click at [278, 91] on input "number" at bounding box center [272, 91] width 77 height 10
paste input "**********"
type input "**********"
click at [279, 111] on input at bounding box center [272, 110] width 77 height 10
paste input "**********"
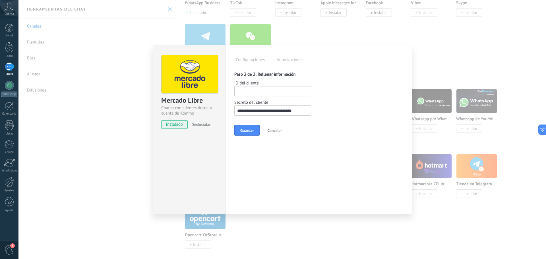
scroll to position [0, 2]
type input "**********"
click at [250, 128] on span "Guardar" at bounding box center [246, 130] width 13 height 4
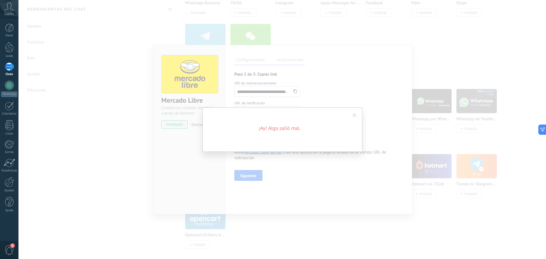
click at [355, 111] on span at bounding box center [353, 116] width 9 height 10
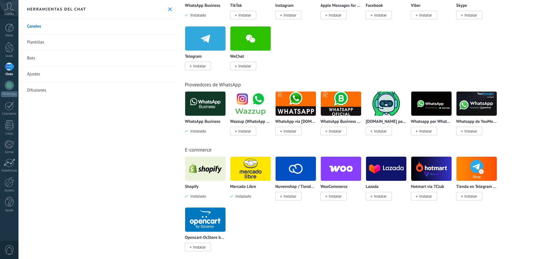
scroll to position [142, 0]
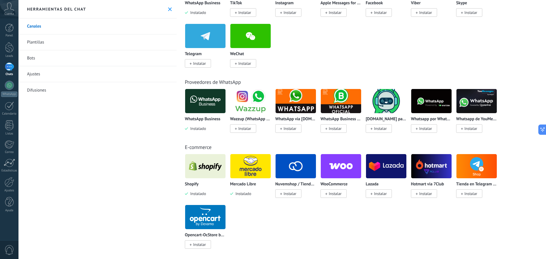
click at [245, 164] on img at bounding box center [250, 166] width 40 height 28
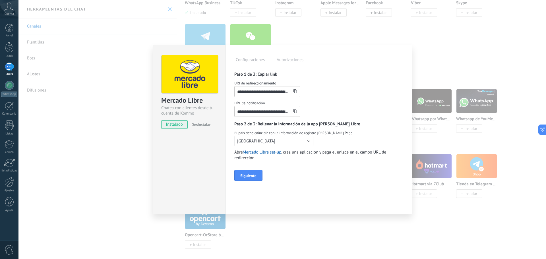
click at [283, 61] on label "Autorizaciones" at bounding box center [290, 61] width 30 height 8
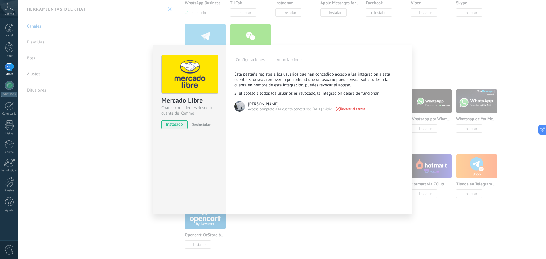
click at [256, 111] on div "Acceso completo a la cuenta concedido: [DATE] 14:47" at bounding box center [290, 109] width 84 height 5
click at [436, 54] on div "**********" at bounding box center [281, 129] width 527 height 259
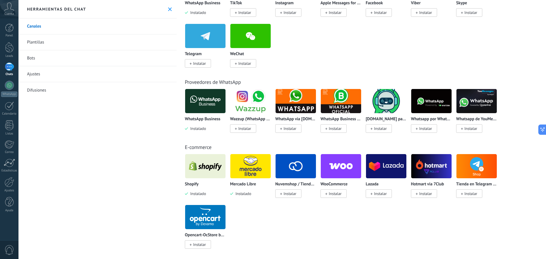
drag, startPoint x: 8, startPoint y: 66, endPoint x: 11, endPoint y: 75, distance: 8.9
click at [8, 66] on div at bounding box center [9, 67] width 9 height 8
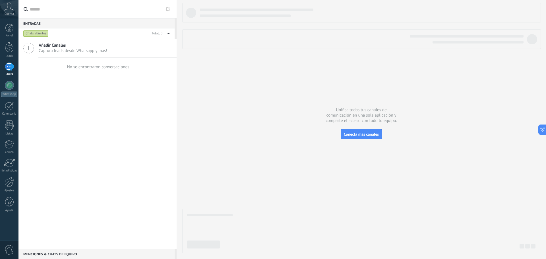
drag, startPoint x: 80, startPoint y: 48, endPoint x: 396, endPoint y: 126, distance: 325.9
click at [396, 122] on div "Entradas 0 Chats abiertos Total: 0 Silenciar Acciones múltiples Ordenar Más rec…" at bounding box center [281, 129] width 527 height 259
click at [371, 133] on span "Conecta más canales" at bounding box center [361, 134] width 35 height 5
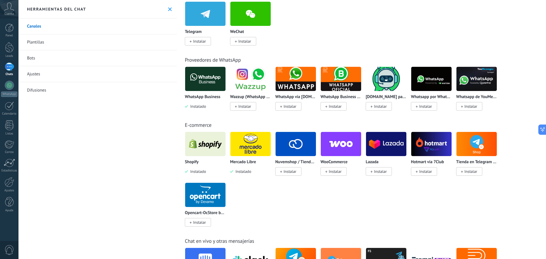
scroll to position [170, 0]
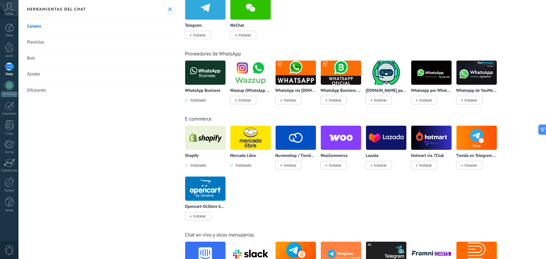
click at [68, 39] on link "Plantillas" at bounding box center [97, 42] width 158 height 16
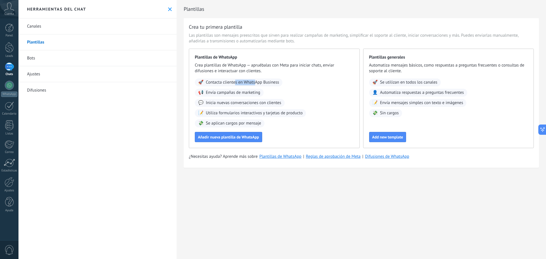
drag, startPoint x: 235, startPoint y: 80, endPoint x: 255, endPoint y: 80, distance: 20.5
click at [255, 80] on span "Contacta clientes en WhatsApp Business" at bounding box center [242, 83] width 73 height 6
click at [84, 75] on link "Ajustes" at bounding box center [97, 74] width 158 height 16
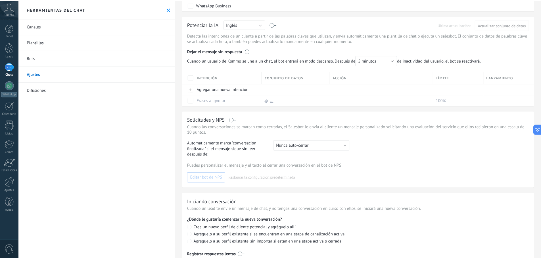
scroll to position [69, 0]
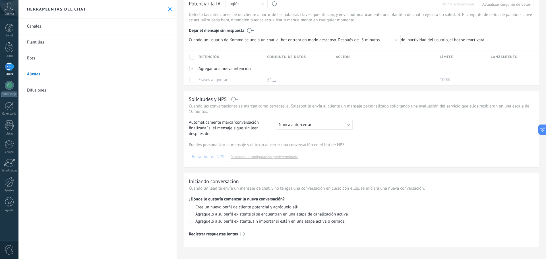
click at [39, 92] on link "Difusiones" at bounding box center [97, 90] width 158 height 16
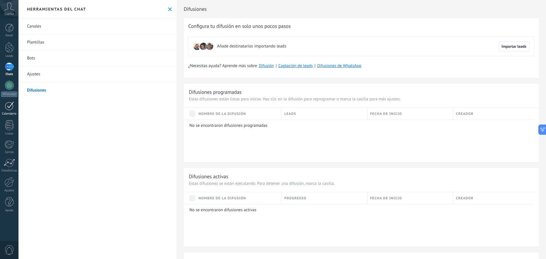
click at [5, 109] on div at bounding box center [9, 105] width 9 height 9
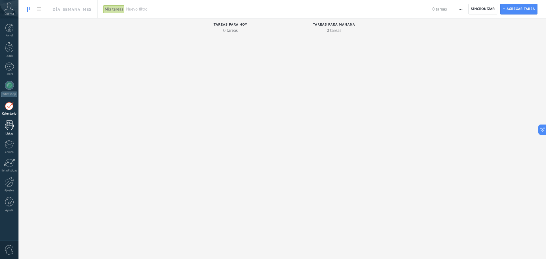
click at [11, 132] on div "Listas" at bounding box center [9, 134] width 16 height 4
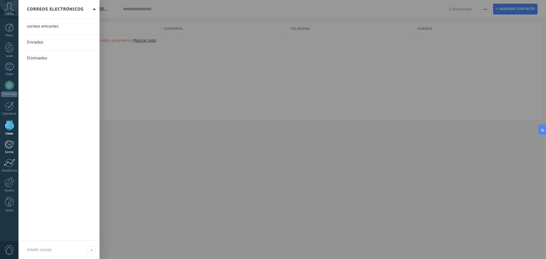
click at [14, 145] on link "Correo" at bounding box center [9, 147] width 18 height 14
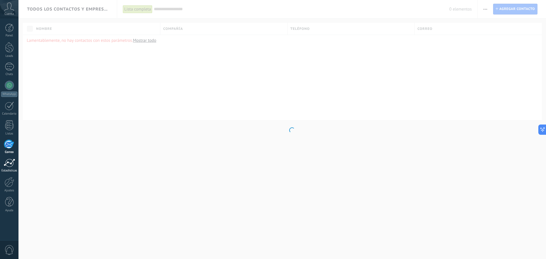
click at [9, 167] on link "Estadísticas" at bounding box center [9, 166] width 18 height 14
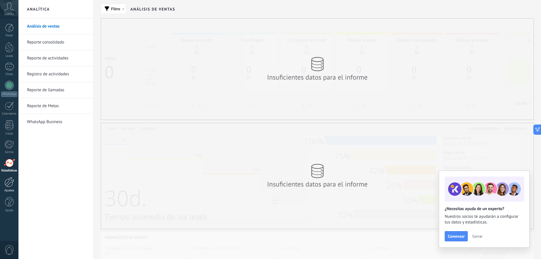
click at [13, 184] on div at bounding box center [10, 182] width 10 height 10
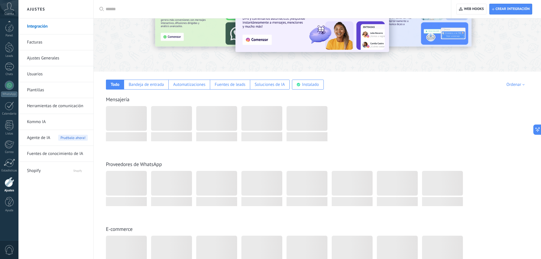
scroll to position [85, 0]
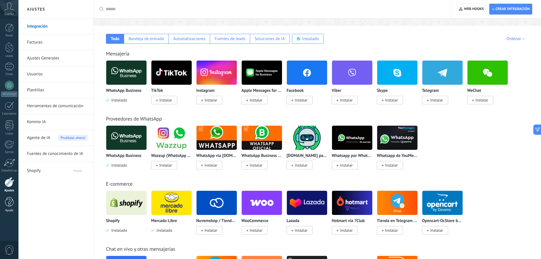
click at [7, 209] on div "Ayuda" at bounding box center [9, 211] width 16 height 4
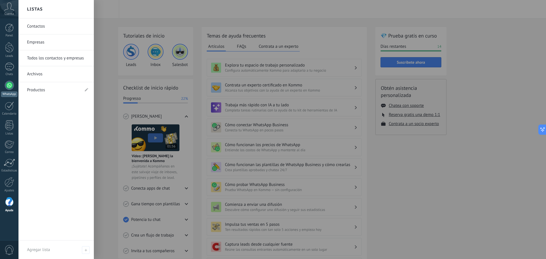
click at [15, 92] on div "WhatsApp" at bounding box center [9, 93] width 16 height 5
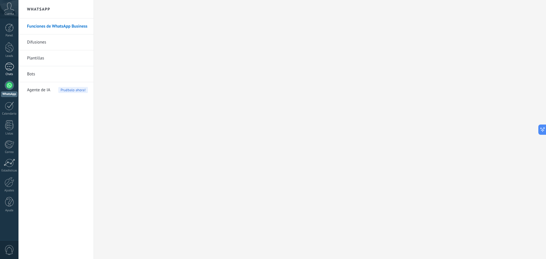
click at [12, 65] on div at bounding box center [9, 67] width 9 height 8
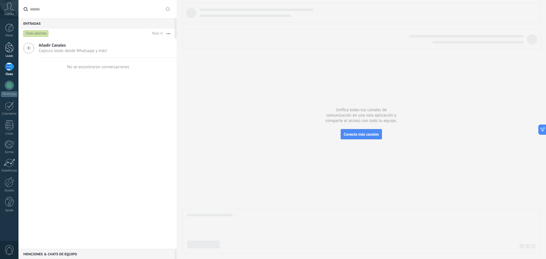
click at [12, 48] on div at bounding box center [9, 47] width 9 height 11
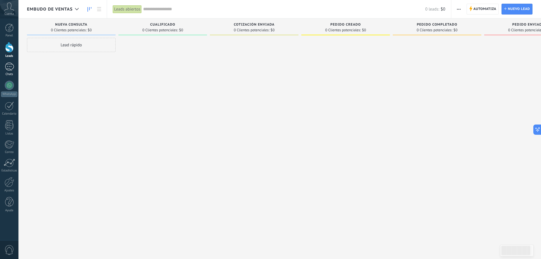
click at [18, 66] on link "Chats" at bounding box center [9, 70] width 18 height 14
click at [16, 67] on link "Chats" at bounding box center [9, 70] width 18 height 14
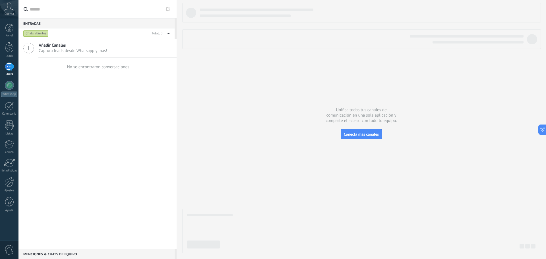
click at [51, 50] on span "Captura leads desde Whatsapp y más!" at bounding box center [73, 50] width 68 height 5
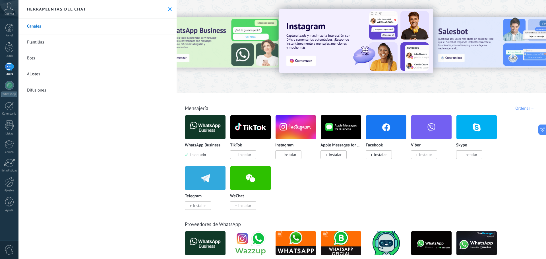
click at [13, 78] on div "Panel Leads Chats WhatsApp Clientes" at bounding box center [9, 121] width 18 height 194
click at [11, 96] on div "WhatsApp" at bounding box center [9, 93] width 16 height 5
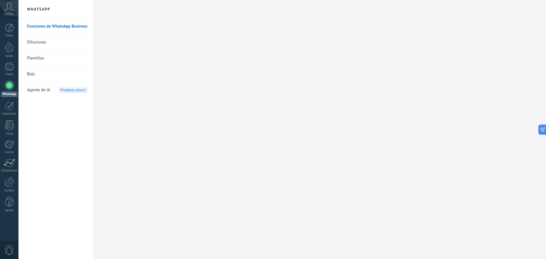
click at [10, 22] on div "Panel Leads Chats WhatsApp Clientes" at bounding box center [18, 129] width 37 height 222
click at [11, 23] on div "Panel Leads Chats WhatsApp Clientes" at bounding box center [18, 129] width 37 height 222
drag, startPoint x: 11, startPoint y: 25, endPoint x: 11, endPoint y: 28, distance: 3.1
click at [11, 25] on div at bounding box center [9, 28] width 9 height 9
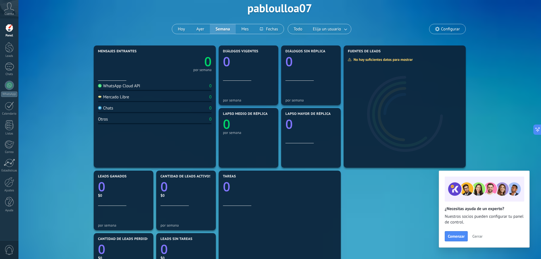
scroll to position [28, 0]
click at [455, 235] on span "Comenzar" at bounding box center [456, 236] width 17 height 4
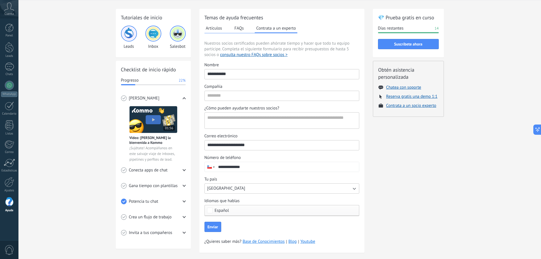
scroll to position [28, 0]
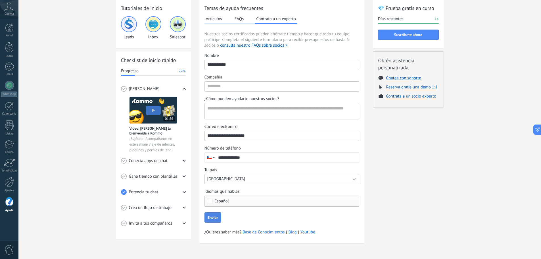
click at [217, 218] on span "Enviar" at bounding box center [213, 217] width 11 height 4
click at [223, 80] on label "Compañía" at bounding box center [282, 82] width 155 height 17
click at [223, 82] on input "Compañía" at bounding box center [282, 86] width 154 height 9
drag, startPoint x: 225, startPoint y: 87, endPoint x: 229, endPoint y: 90, distance: 5.0
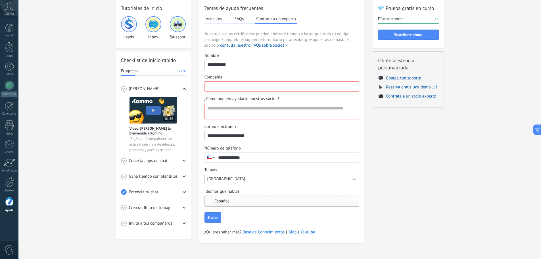
click at [225, 87] on input "Compañía" at bounding box center [282, 86] width 154 height 9
type input "**********"
click at [242, 111] on textarea "¿Cómo pueden ayudarte nuestros socios?" at bounding box center [281, 111] width 153 height 16
type textarea "*****"
click at [209, 219] on span "Enviar" at bounding box center [213, 217] width 11 height 4
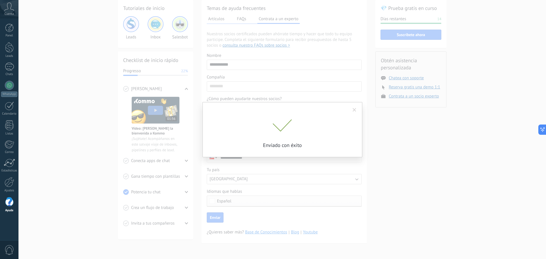
click at [415, 38] on div "Enviado con éxito" at bounding box center [281, 129] width 527 height 259
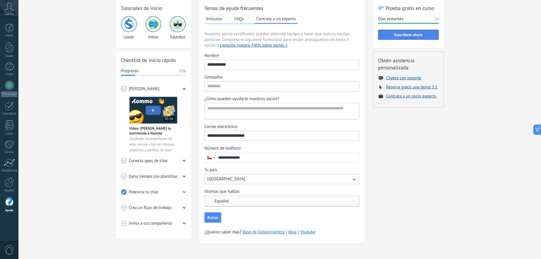
click at [421, 35] on span "Suscríbete ahora" at bounding box center [408, 35] width 28 height 4
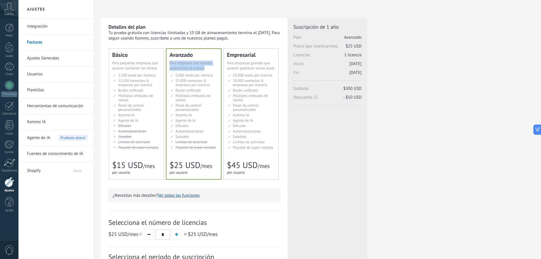
drag, startPoint x: 170, startPoint y: 61, endPoint x: 218, endPoint y: 67, distance: 48.1
click at [218, 67] on div "Avanzado Для автоматизации сделок в растущей компании For growing businesses th…" at bounding box center [193, 114] width 55 height 130
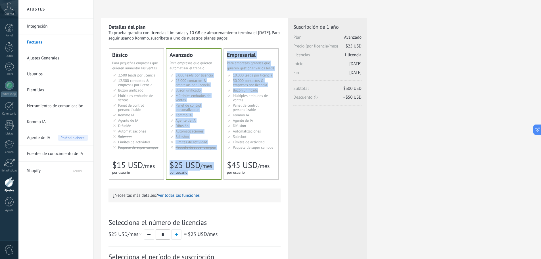
drag, startPoint x: 270, startPoint y: 88, endPoint x: 206, endPoint y: 71, distance: 66.6
click at [206, 71] on div "Básico Для увеличения продаж в малом бизнесе For small businesses that want to …" at bounding box center [195, 114] width 172 height 131
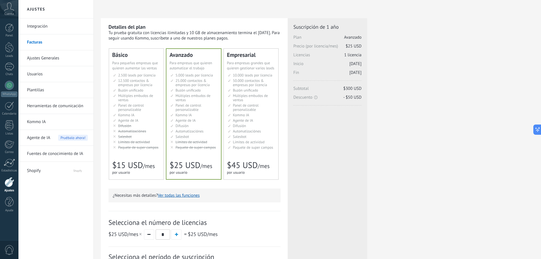
click at [141, 78] on span "12.500 contactos & empresas por licencia" at bounding box center [135, 82] width 34 height 9
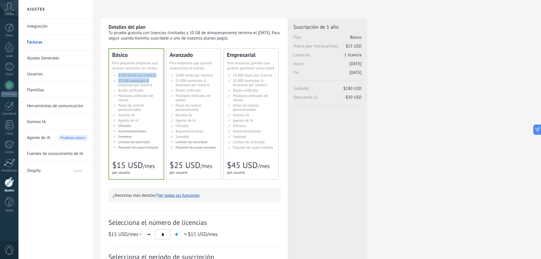
drag, startPoint x: 151, startPoint y: 82, endPoint x: 113, endPoint y: 74, distance: 39.2
click at [113, 74] on div "2.500 сделок на место 2.500 leads per seat 2.500 leads por licencia 添加线索和联系人 2.…" at bounding box center [136, 112] width 48 height 78
drag, startPoint x: 152, startPoint y: 132, endPoint x: 138, endPoint y: 138, distance: 16.0
click at [114, 128] on ul "2.500 сделок на место 2.500 leads per seat 2.500 leads por licencia 添加线索和联系人 2.…" at bounding box center [136, 111] width 47 height 76
drag, startPoint x: 139, startPoint y: 139, endPoint x: 177, endPoint y: 137, distance: 38.1
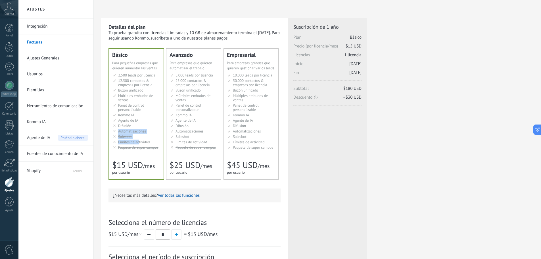
click at [114, 128] on ul "2.500 сделок на место 2.500 leads per seat 2.500 leads por licencia 添加线索和联系人 2.…" at bounding box center [136, 111] width 47 height 76
drag, startPoint x: 199, startPoint y: 136, endPoint x: 168, endPoint y: 129, distance: 31.9
click at [168, 129] on div "Avanzado Для автоматизации сделок в растущей компании For growing businesses th…" at bounding box center [193, 114] width 55 height 131
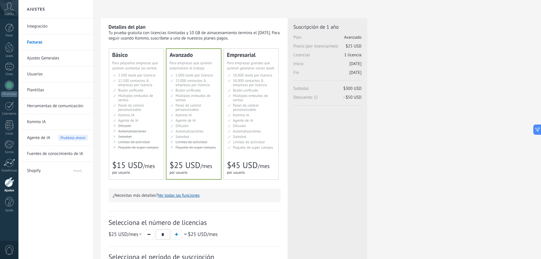
click at [185, 104] on span "Panel de control personalizable" at bounding box center [189, 107] width 26 height 9
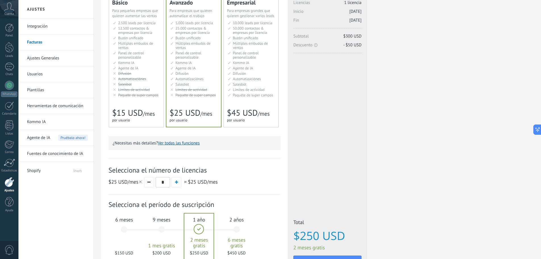
scroll to position [85, 0]
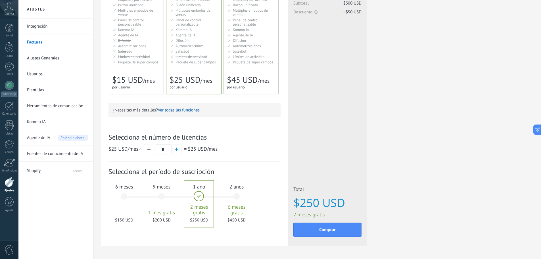
click at [130, 204] on div "6 meses $150 USD" at bounding box center [124, 199] width 31 height 40
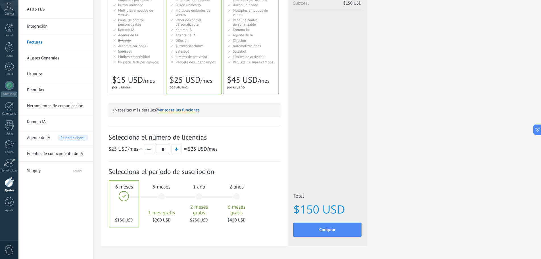
click at [161, 192] on div "9 meses 1 mes gratis $200 USD" at bounding box center [161, 199] width 31 height 40
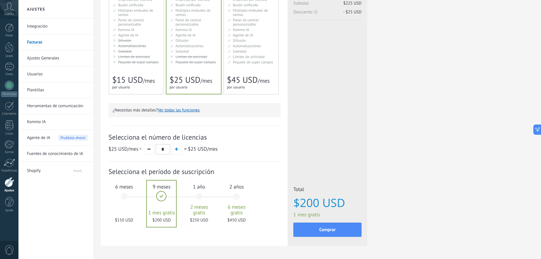
click at [122, 194] on div "6 meses $150 USD" at bounding box center [124, 199] width 31 height 40
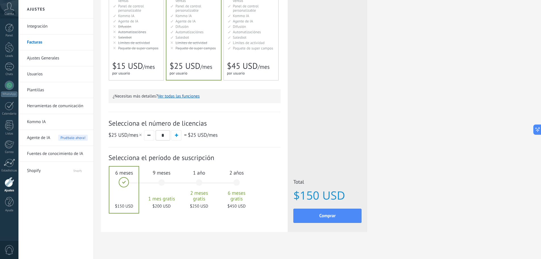
scroll to position [105, 0]
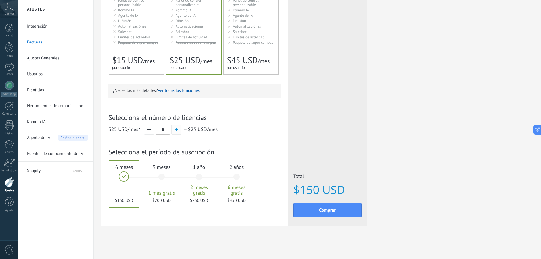
click at [174, 132] on button "button" at bounding box center [176, 129] width 10 height 10
click at [152, 132] on button "button" at bounding box center [149, 129] width 10 height 10
click at [148, 129] on button "button" at bounding box center [149, 129] width 10 height 10
drag, startPoint x: 170, startPoint y: 133, endPoint x: 181, endPoint y: 131, distance: 11.5
click at [171, 132] on div "$25 USD /mes * = $25 USD /mes" at bounding box center [195, 129] width 172 height 11
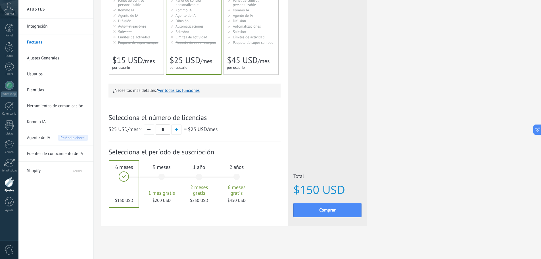
click at [185, 130] on span "=" at bounding box center [185, 129] width 3 height 7
click at [181, 130] on button "button" at bounding box center [176, 129] width 10 height 10
type input "*"
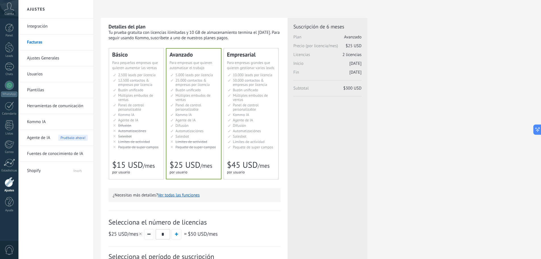
scroll to position [0, 0]
click at [195, 112] on ul "5.000 сделок на место 5.000 leads per seat 5.000 leads por licencia 添加线索和联系人 5.…" at bounding box center [193, 111] width 47 height 76
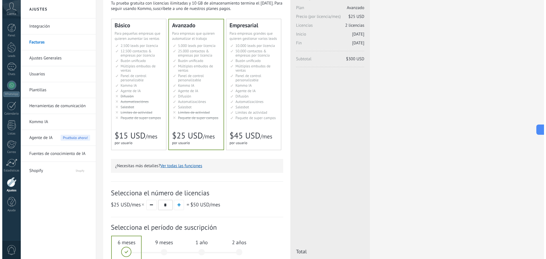
scroll to position [20, 0]
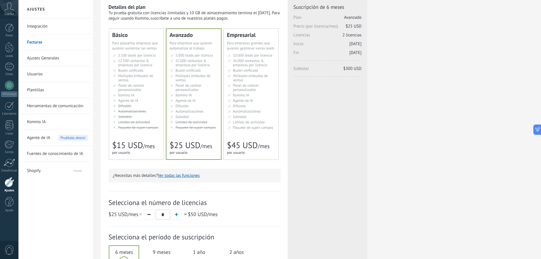
click at [177, 174] on button "Ver todas las funciones" at bounding box center [179, 175] width 42 height 5
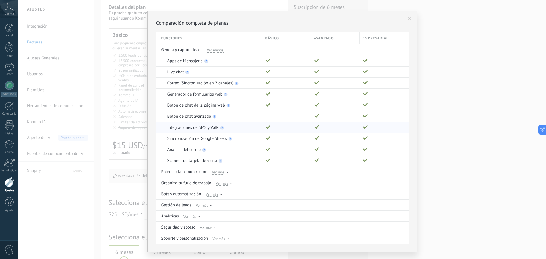
scroll to position [20, 0]
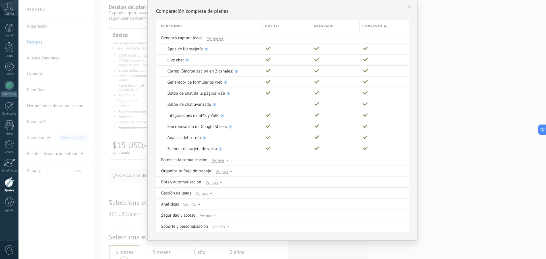
click at [499, 113] on div "Comparación completa de planes Funciones Básico Avanzado Empresarial Genera y c…" at bounding box center [281, 129] width 527 height 259
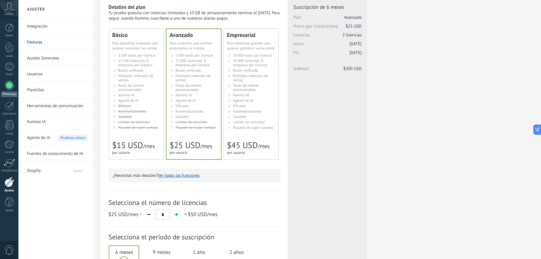
click at [5, 86] on div at bounding box center [9, 85] width 9 height 9
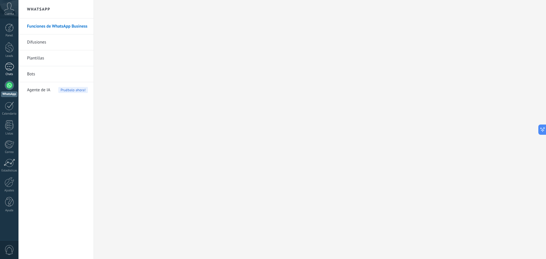
click at [13, 74] on div "Chats" at bounding box center [9, 74] width 16 height 4
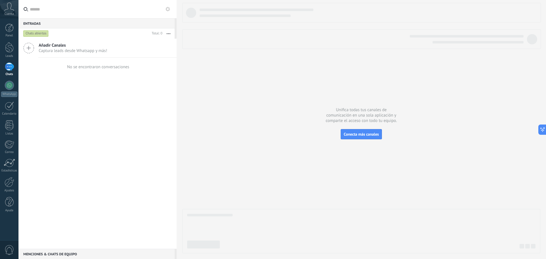
click at [83, 46] on span "Añadir Canales" at bounding box center [73, 45] width 68 height 5
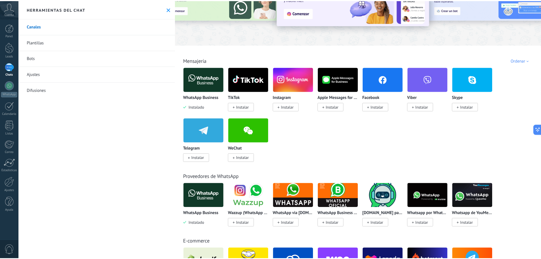
scroll to position [57, 0]
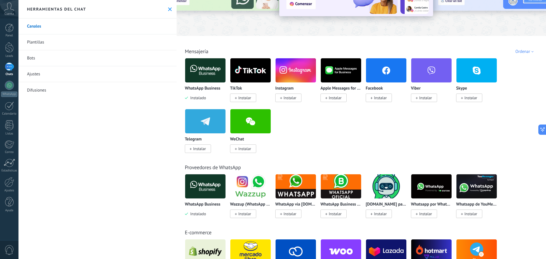
click at [201, 78] on img at bounding box center [205, 71] width 40 height 28
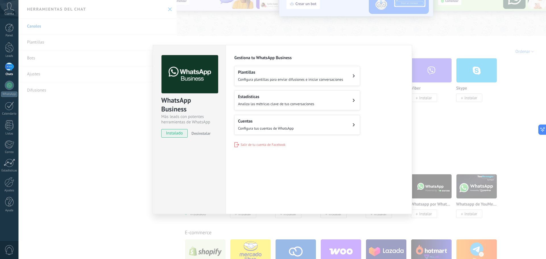
click at [297, 97] on h2 "Estadísticas" at bounding box center [276, 96] width 76 height 5
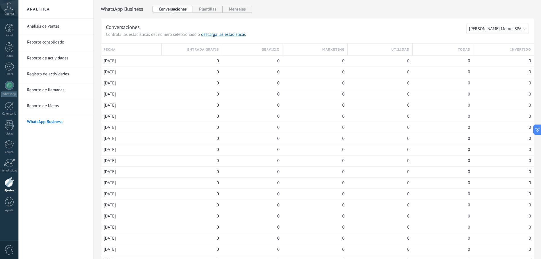
click at [55, 43] on link "Reporte consolidado" at bounding box center [57, 42] width 61 height 16
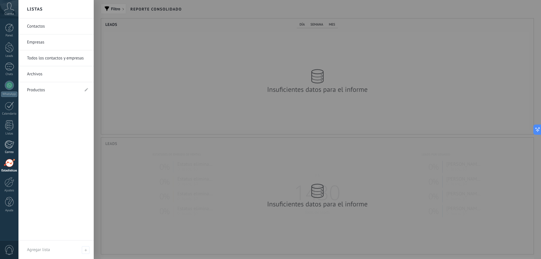
scroll to position [116, 433]
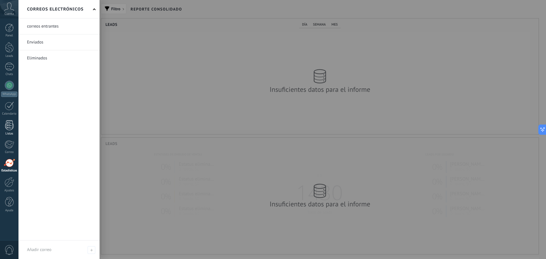
click at [11, 128] on div at bounding box center [9, 125] width 9 height 10
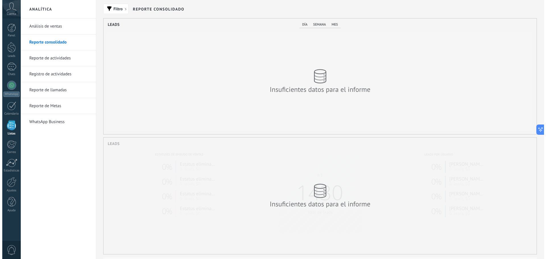
scroll to position [284004, 283687]
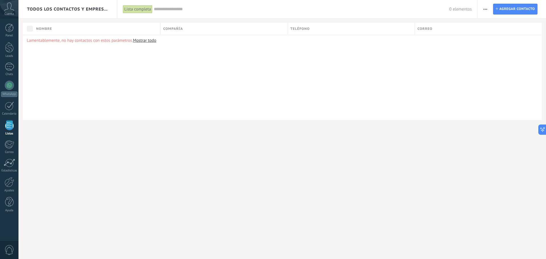
click at [19, 63] on div "Nombre Compañía Teléfono Correo Lamentablemente, no hay contactos con estos par…" at bounding box center [281, 71] width 527 height 97
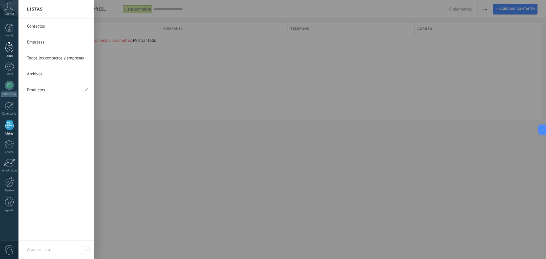
click at [13, 49] on div at bounding box center [9, 47] width 9 height 11
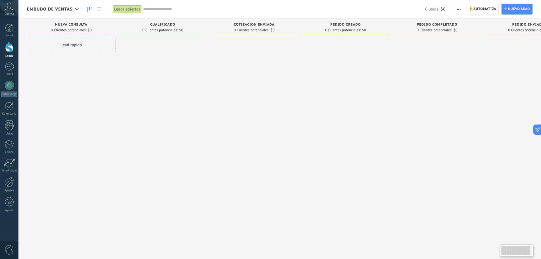
click at [75, 52] on div "Lead rápido" at bounding box center [71, 45] width 89 height 14
click at [80, 56] on input "text" at bounding box center [70, 60] width 83 height 8
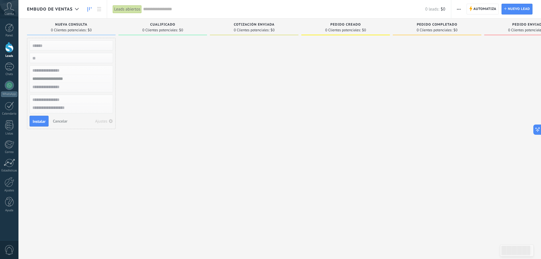
click at [170, 87] on div at bounding box center [162, 130] width 89 height 185
click at [494, 6] on span "Automatiza" at bounding box center [485, 9] width 23 height 10
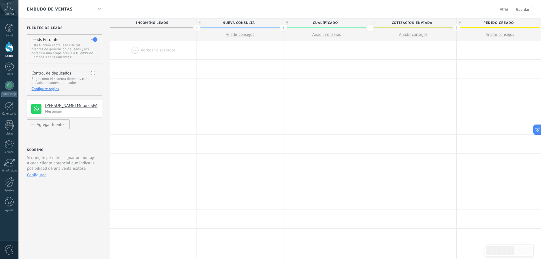
click at [134, 47] on div at bounding box center [153, 50] width 86 height 18
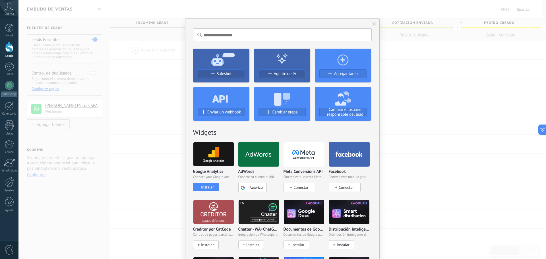
click at [428, 85] on div "No hay resultados Salesbot Agente de IA Agregar tarea Enviar un webhook Cambiar…" at bounding box center [281, 129] width 527 height 259
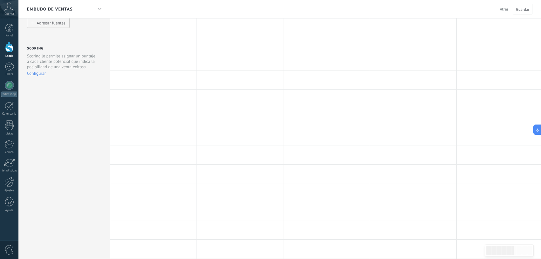
scroll to position [114, 0]
click at [16, 253] on div "0" at bounding box center [9, 249] width 18 height 19
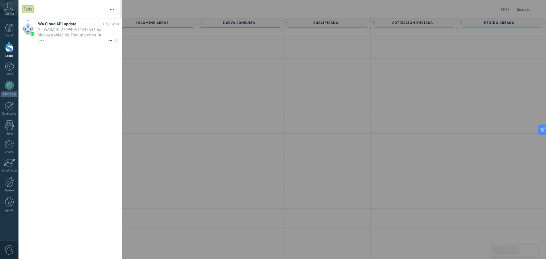
click at [41, 42] on div "•••" at bounding box center [41, 41] width 7 height 4
click at [76, 44] on span "Su WABA ID 220940514445353 ha sido restablecido. Esto te permitirá continuar en…" at bounding box center [73, 40] width 70 height 26
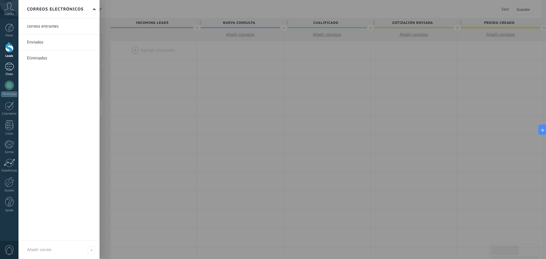
click at [7, 75] on div "Chats" at bounding box center [9, 74] width 16 height 4
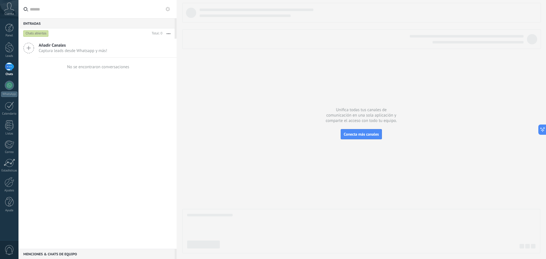
click at [11, 67] on div at bounding box center [9, 67] width 9 height 8
drag, startPoint x: 10, startPoint y: 37, endPoint x: 8, endPoint y: 51, distance: 14.1
click at [10, 37] on div "Panel" at bounding box center [9, 36] width 16 height 4
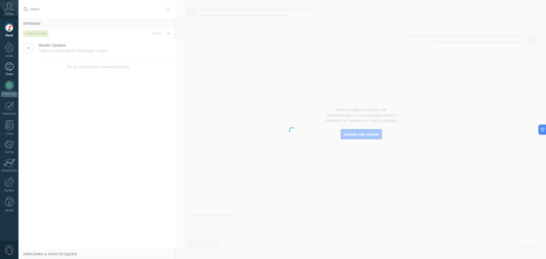
click at [7, 72] on link "Chats" at bounding box center [9, 70] width 18 height 14
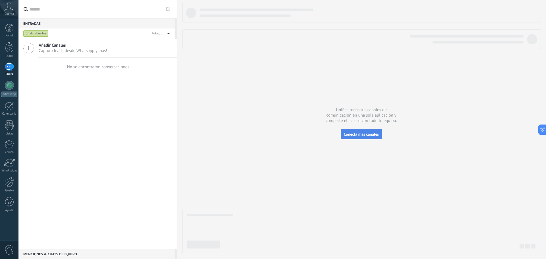
click at [374, 131] on button "Conecta más canales" at bounding box center [360, 134] width 41 height 10
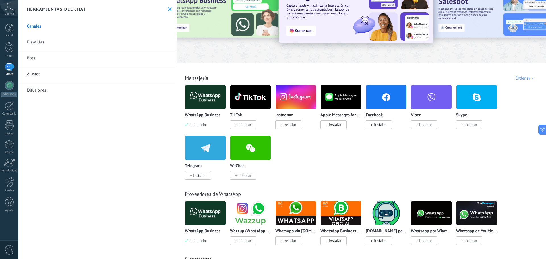
scroll to position [28, 0]
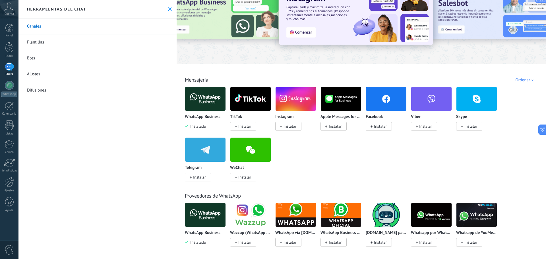
click at [203, 104] on img at bounding box center [205, 99] width 40 height 28
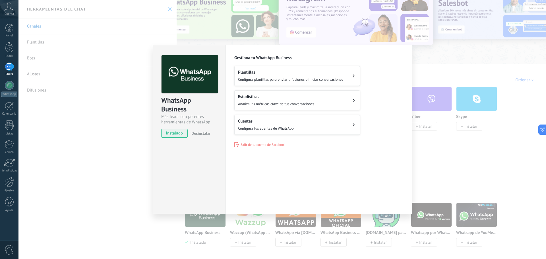
click at [267, 81] on span "Configura plantillas para enviar difusiones e iniciar conversaciones" at bounding box center [290, 79] width 105 height 5
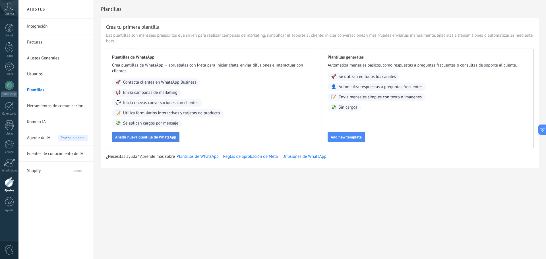
click at [154, 138] on span "Añadir nueva plantilla de WhatsApp" at bounding box center [145, 137] width 61 height 4
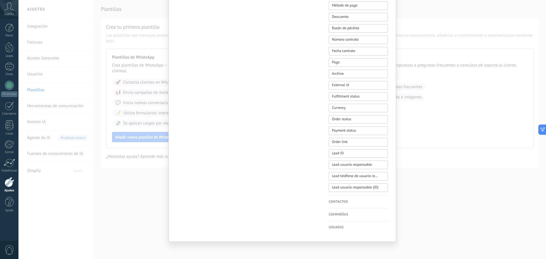
scroll to position [369, 0]
click at [443, 147] on div "Nueva plantilla Cancelar Guardar borrador Enviar a revisión Ulloa Motors SPA WA…" at bounding box center [281, 129] width 527 height 259
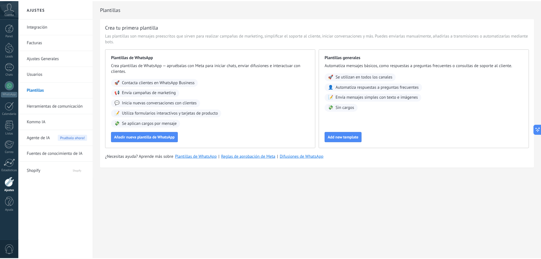
scroll to position [0, 0]
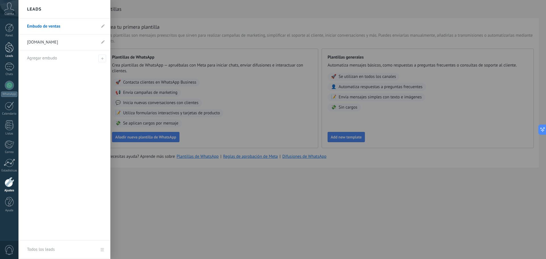
click at [7, 54] on link "Leads" at bounding box center [9, 50] width 18 height 16
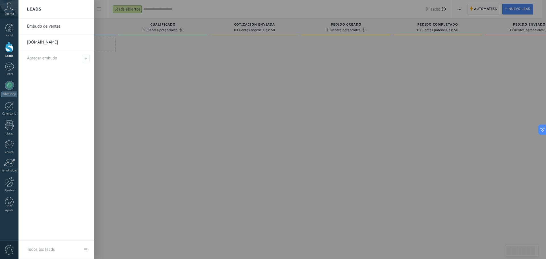
click at [57, 29] on link "Embudo de ventas" at bounding box center [57, 26] width 61 height 16
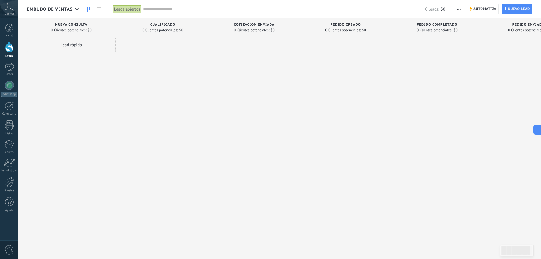
click at [52, 46] on div "Lead rápido" at bounding box center [71, 45] width 89 height 14
click at [246, 133] on div at bounding box center [254, 130] width 89 height 185
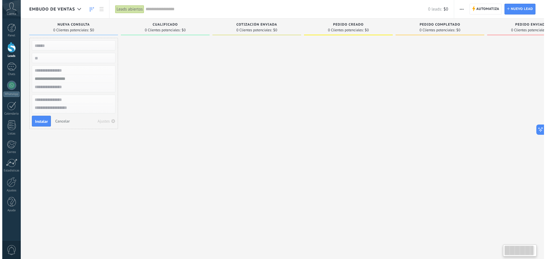
scroll to position [0, 3]
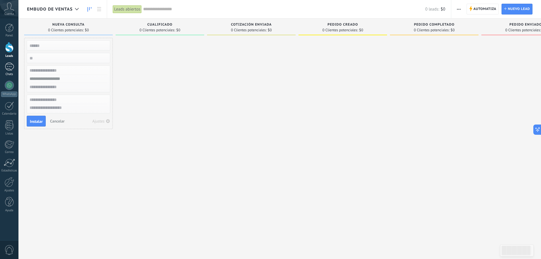
click at [13, 69] on div at bounding box center [9, 67] width 9 height 8
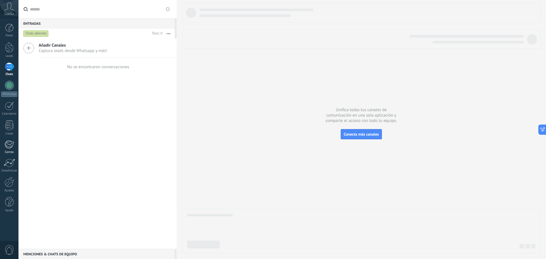
drag, startPoint x: 0, startPoint y: 136, endPoint x: 0, endPoint y: 154, distance: 18.2
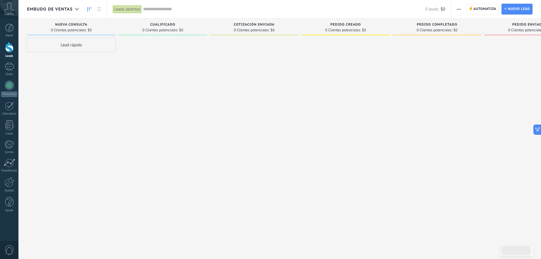
click at [29, 178] on div "Lead rápido" at bounding box center [71, 130] width 89 height 185
drag, startPoint x: 0, startPoint y: 186, endPoint x: 6, endPoint y: 184, distance: 6.8
click at [0, 186] on link "Ajustes" at bounding box center [9, 184] width 18 height 15
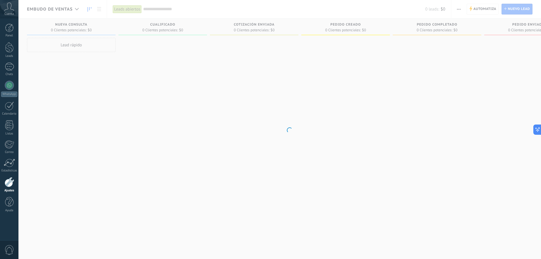
click at [16, 180] on link "Ajustes" at bounding box center [9, 184] width 18 height 15
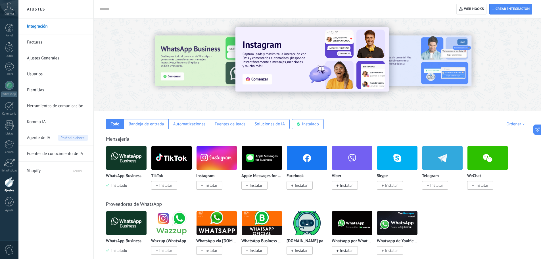
click at [42, 75] on link "Usuarios" at bounding box center [57, 74] width 61 height 16
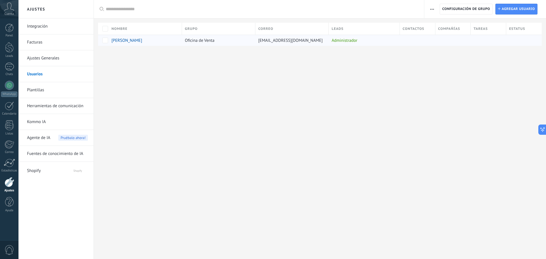
click at [123, 43] on div "[PERSON_NAME]" at bounding box center [144, 40] width 70 height 11
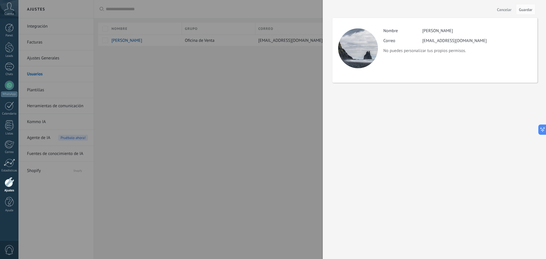
drag, startPoint x: 177, startPoint y: 96, endPoint x: 172, endPoint y: 96, distance: 5.1
click at [176, 97] on div at bounding box center [273, 129] width 546 height 259
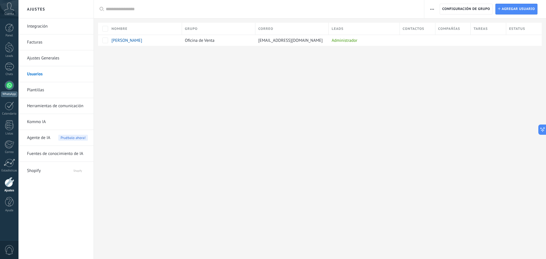
click at [5, 93] on div "WhatsApp" at bounding box center [9, 93] width 16 height 5
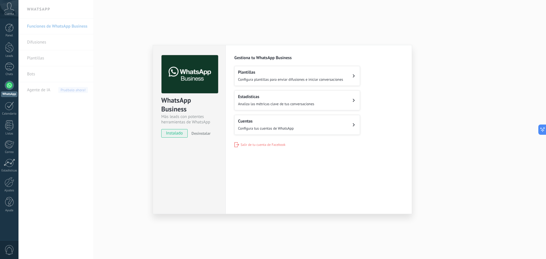
click at [329, 128] on button "Cuentas Configura tus cuentas de WhatsApp" at bounding box center [297, 125] width 126 height 20
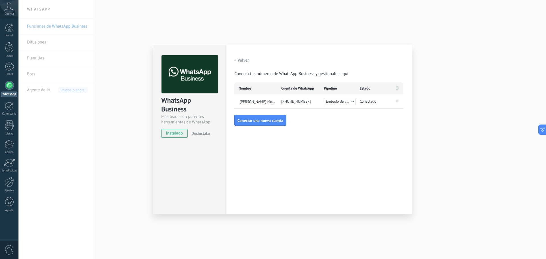
click at [348, 103] on span "Embudo de ventas" at bounding box center [338, 102] width 24 height 6
click at [349, 130] on div "Configuraciones Autorizaciones Esta pestaña registra a los usuarios que han con…" at bounding box center [318, 129] width 186 height 169
click at [480, 59] on div "WhatsApp Business Más leads con potentes herramientas de WhatsApp instalado Des…" at bounding box center [281, 129] width 527 height 259
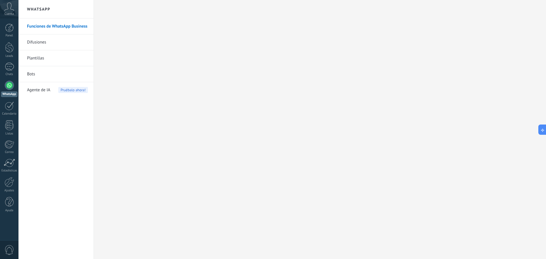
click at [9, 60] on div "Panel Leads Chats WhatsApp Clientes" at bounding box center [9, 121] width 18 height 194
click at [5, 73] on div "Chats" at bounding box center [9, 74] width 16 height 4
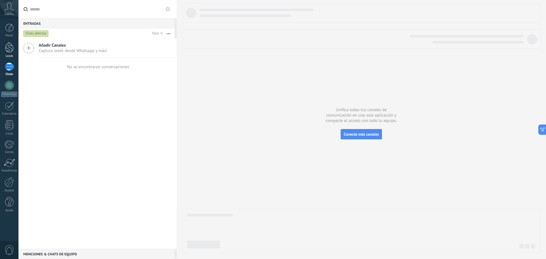
click at [8, 43] on div at bounding box center [9, 47] width 9 height 11
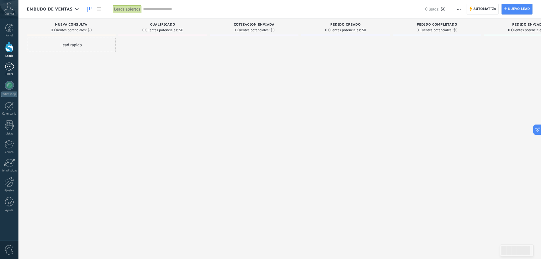
click at [10, 69] on div at bounding box center [9, 67] width 9 height 8
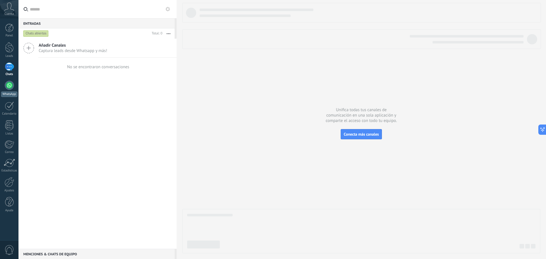
drag, startPoint x: 11, startPoint y: 85, endPoint x: 7, endPoint y: 87, distance: 4.2
click at [10, 85] on div at bounding box center [9, 85] width 9 height 9
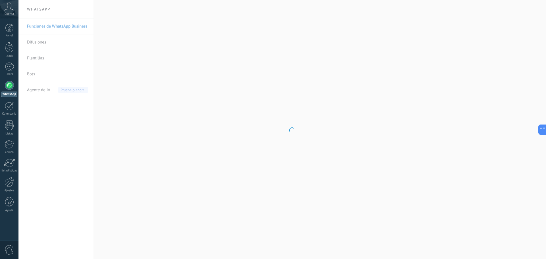
click at [52, 53] on body ".abccls-1,.abccls-2{fill-rule:evenodd}.abccls-2{fill:#fff} .abfcls-1{fill:none}…" at bounding box center [273, 129] width 546 height 259
click at [50, 56] on body ".abccls-1,.abccls-2{fill-rule:evenodd}.abccls-2{fill:#fff} .abfcls-1{fill:none}…" at bounding box center [273, 129] width 546 height 259
click at [53, 61] on link "Plantillas" at bounding box center [57, 58] width 61 height 16
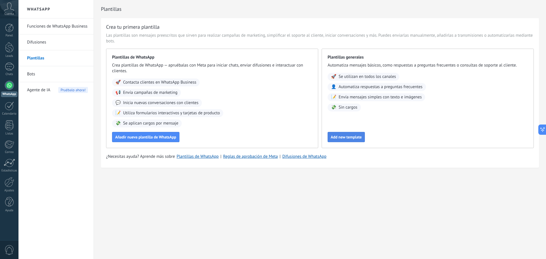
click at [352, 136] on span "Add new template" at bounding box center [345, 137] width 31 height 4
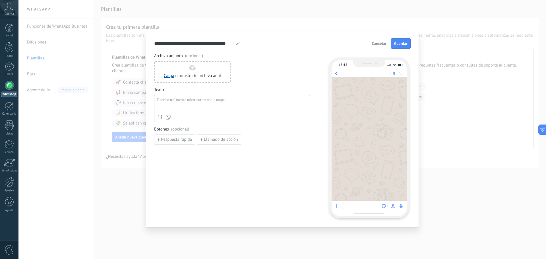
click at [194, 99] on div at bounding box center [232, 104] width 150 height 14
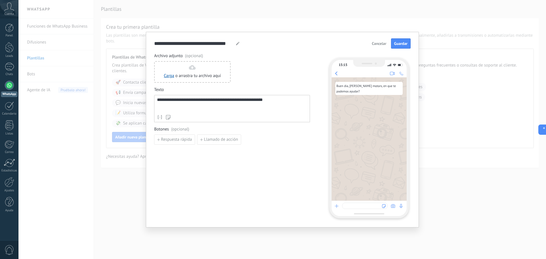
click at [293, 147] on div "**********" at bounding box center [232, 135] width 156 height 165
click at [395, 44] on span "Guardar" at bounding box center [400, 43] width 13 height 4
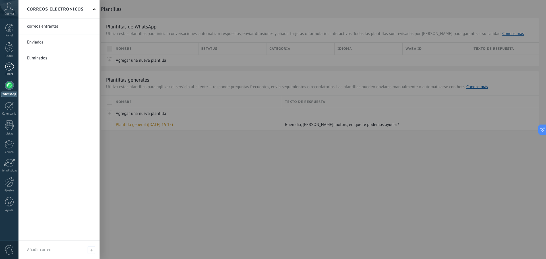
click at [7, 72] on link "Chats" at bounding box center [9, 70] width 18 height 14
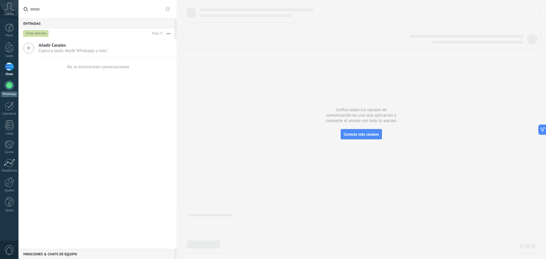
click at [4, 89] on link "WhatsApp" at bounding box center [9, 89] width 18 height 16
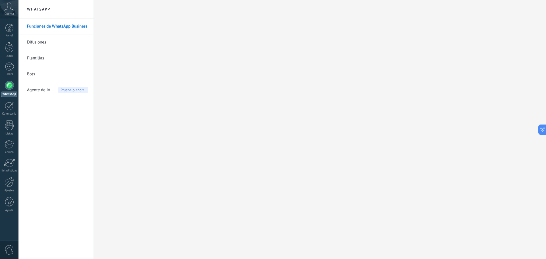
click at [50, 56] on link "Plantillas" at bounding box center [57, 58] width 61 height 16
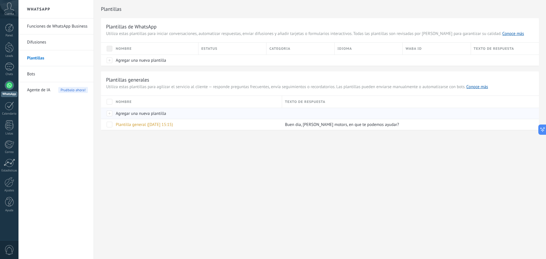
click at [155, 112] on span "Agregar una nueva plantilla" at bounding box center [141, 113] width 50 height 5
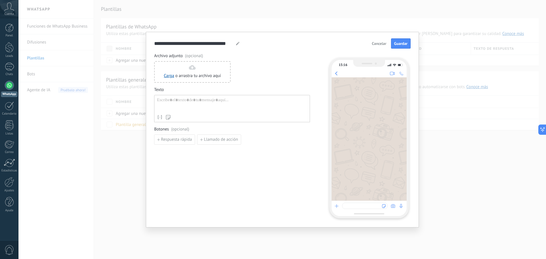
click at [120, 113] on div "**********" at bounding box center [281, 129] width 527 height 259
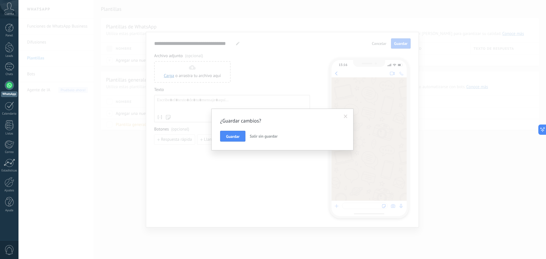
click at [272, 136] on span "Salir sin guardar" at bounding box center [263, 136] width 28 height 5
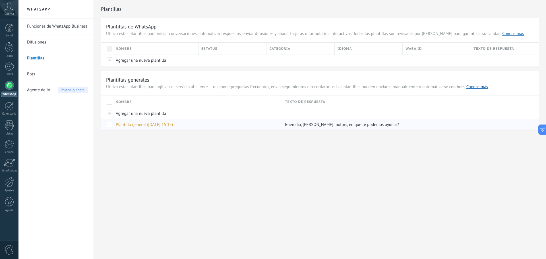
click at [164, 127] on span "Plantilla general (24.08.2025 15:15)" at bounding box center [144, 124] width 57 height 5
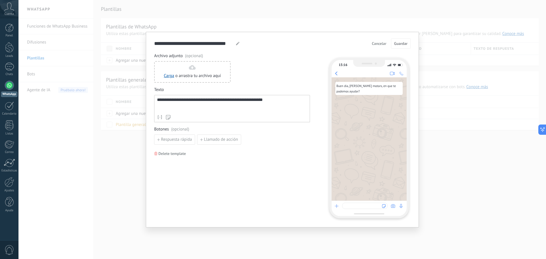
click at [294, 163] on div "**********" at bounding box center [232, 135] width 156 height 165
click at [170, 139] on span "Respuesta rápida" at bounding box center [176, 140] width 31 height 4
click at [186, 139] on input at bounding box center [184, 139] width 61 height 9
click at [230, 139] on icon "button" at bounding box center [231, 139] width 3 height 3
click at [215, 138] on span "Llamado de acción" at bounding box center [221, 140] width 34 height 4
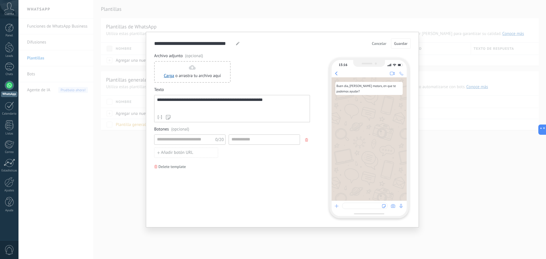
click at [305, 141] on icon "button" at bounding box center [306, 139] width 3 height 3
click at [179, 138] on span "Respuesta rápida" at bounding box center [176, 140] width 31 height 4
click at [179, 138] on input at bounding box center [184, 139] width 61 height 9
type input "**********"
click at [185, 153] on span "Añadir quick reply" at bounding box center [177, 153] width 33 height 4
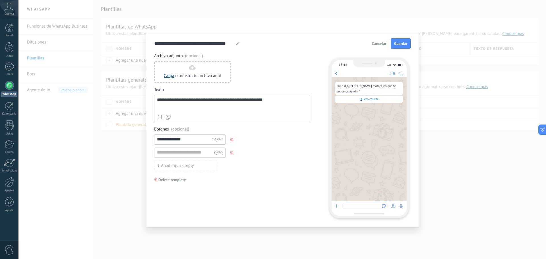
click at [234, 151] on button "button" at bounding box center [232, 152] width 5 height 9
click at [227, 193] on div "**********" at bounding box center [232, 135] width 156 height 165
click at [173, 154] on span "Añadir quick reply" at bounding box center [177, 153] width 33 height 4
click at [175, 154] on input at bounding box center [184, 152] width 61 height 9
type input "*"
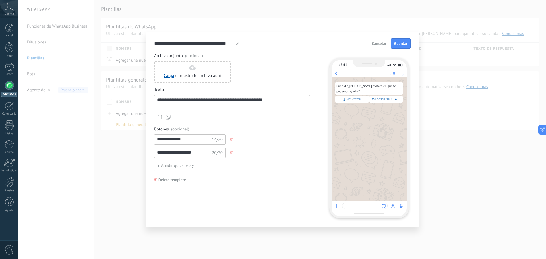
type input "**********"
click at [231, 155] on button "button" at bounding box center [232, 152] width 5 height 9
click at [198, 199] on div "**********" at bounding box center [232, 135] width 156 height 165
click at [230, 140] on button "button" at bounding box center [232, 139] width 5 height 9
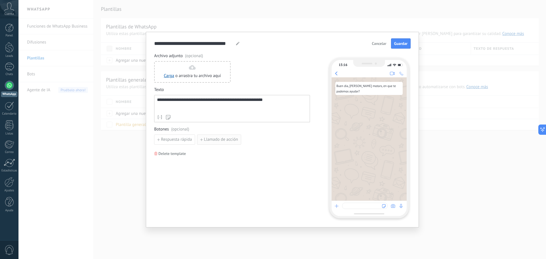
click at [225, 141] on span "Llamado de acción" at bounding box center [221, 140] width 34 height 4
click at [178, 151] on span "Añadir botón URL" at bounding box center [177, 153] width 32 height 4
click at [298, 152] on input at bounding box center [264, 152] width 71 height 9
click at [303, 153] on button "button" at bounding box center [306, 153] width 9 height 9
drag, startPoint x: 173, startPoint y: 101, endPoint x: 175, endPoint y: 107, distance: 6.0
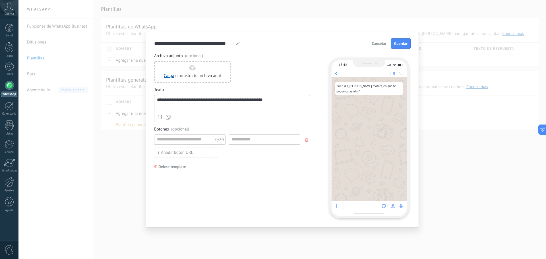
click at [174, 101] on div "**********" at bounding box center [232, 104] width 150 height 14
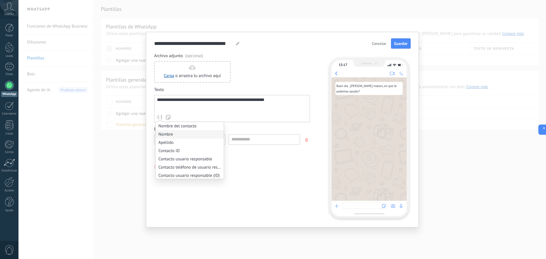
click at [174, 134] on li "Nombre" at bounding box center [189, 134] width 68 height 8
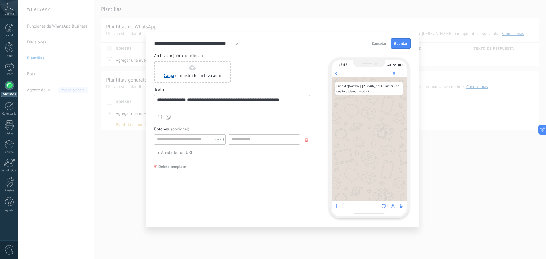
click at [264, 100] on div "**********" at bounding box center [232, 104] width 150 height 14
click at [285, 102] on div "**********" at bounding box center [232, 104] width 150 height 14
click at [294, 105] on div "**********" at bounding box center [232, 104] width 150 height 14
click at [181, 130] on span "(opcional)" at bounding box center [180, 129] width 18 height 6
click at [306, 142] on button "button" at bounding box center [306, 140] width 9 height 9
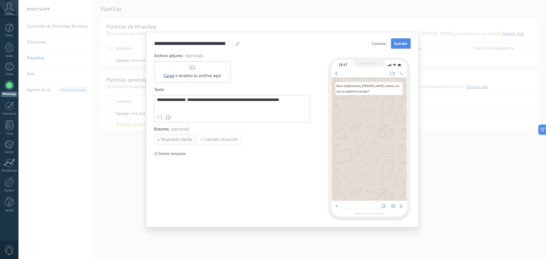
click at [167, 140] on span "Respuesta rápida" at bounding box center [176, 140] width 31 height 4
click at [176, 140] on input at bounding box center [184, 139] width 61 height 9
type input "**********"
click at [407, 45] on span "Guardar" at bounding box center [400, 43] width 13 height 4
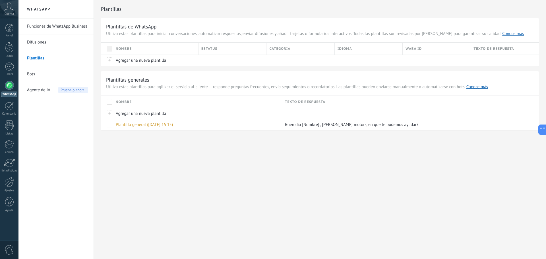
drag, startPoint x: 46, startPoint y: 76, endPoint x: 49, endPoint y: 78, distance: 3.4
click at [46, 76] on link "Bots" at bounding box center [57, 74] width 61 height 16
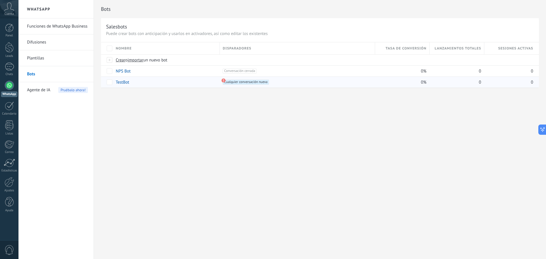
click at [222, 80] on use at bounding box center [223, 80] width 4 height 4
click at [12, 56] on div "Leads" at bounding box center [9, 56] width 16 height 4
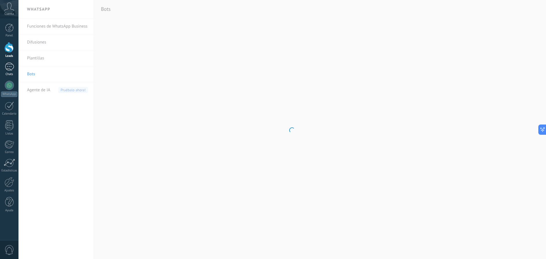
click at [10, 68] on div at bounding box center [9, 67] width 9 height 8
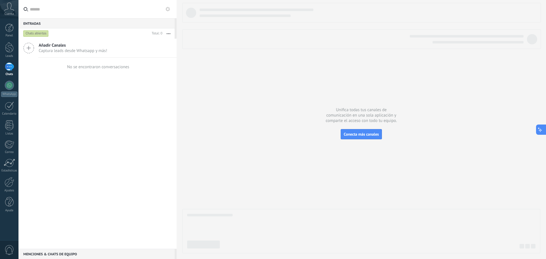
click at [542, 131] on icon at bounding box center [540, 129] width 6 height 6
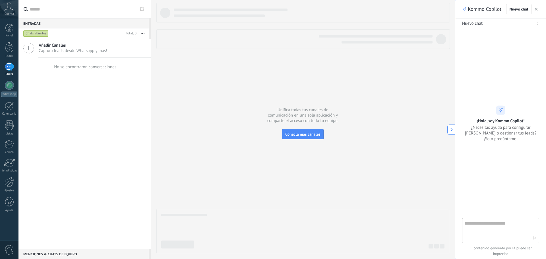
click at [496, 232] on textarea at bounding box center [496, 230] width 64 height 20
type textarea "**********"
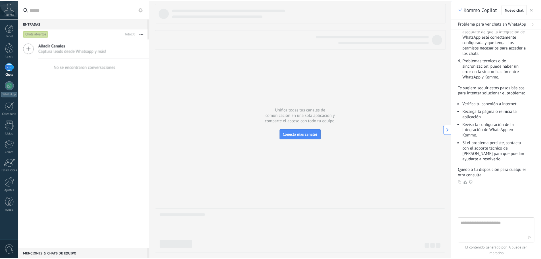
scroll to position [132, 0]
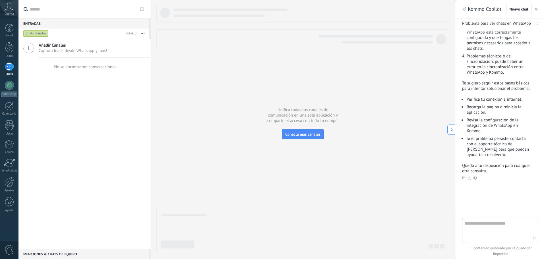
click at [489, 225] on textarea at bounding box center [496, 230] width 64 height 20
click at [390, 166] on div at bounding box center [302, 128] width 293 height 250
click at [13, 89] on link "WhatsApp" at bounding box center [9, 89] width 18 height 16
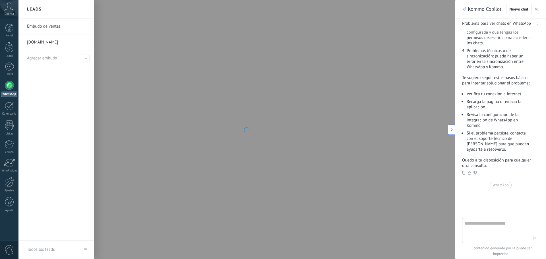
click at [52, 46] on link "f11a7n-8s.myshopify.com" at bounding box center [57, 42] width 61 height 16
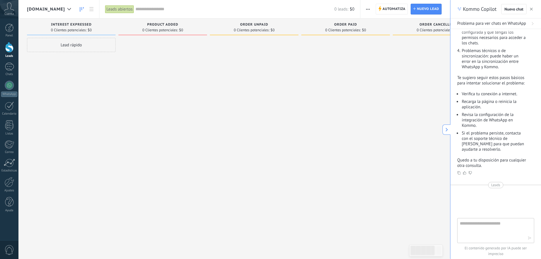
click at [151, 53] on div at bounding box center [162, 130] width 89 height 185
click at [534, 9] on button "button" at bounding box center [532, 9] width 6 height 7
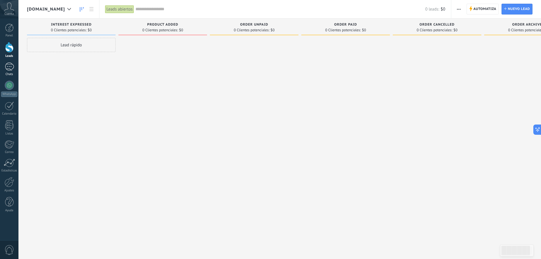
click at [11, 65] on div at bounding box center [9, 67] width 9 height 8
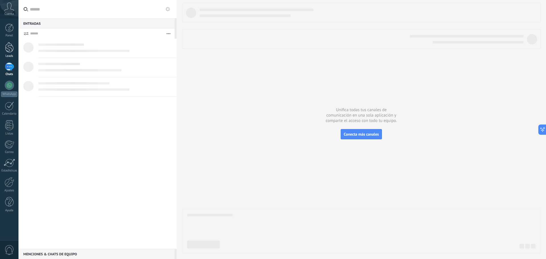
click at [7, 50] on div at bounding box center [9, 47] width 9 height 11
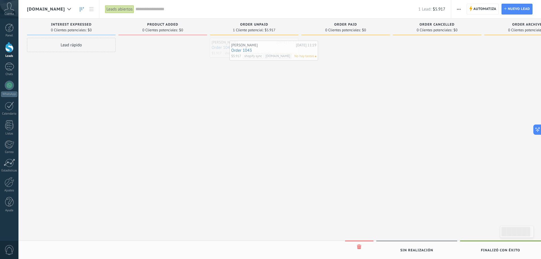
drag, startPoint x: 222, startPoint y: 47, endPoint x: 240, endPoint y: 48, distance: 17.9
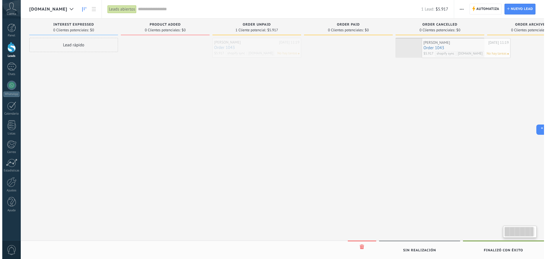
scroll to position [0, 6]
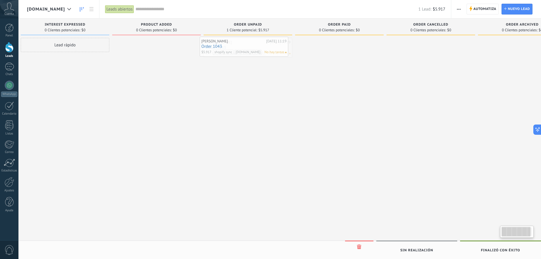
drag, startPoint x: 246, startPoint y: 43, endPoint x: 235, endPoint y: 46, distance: 11.1
click at [237, 47] on link "Order 1043" at bounding box center [247, 47] width 85 height 5
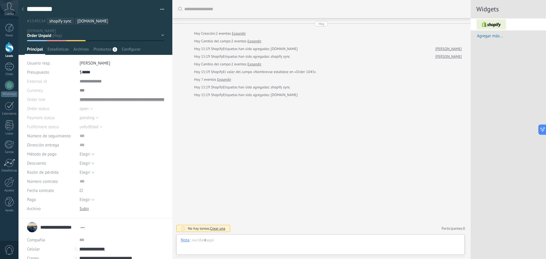
click at [235, 160] on div "Buscar Carga más Hoy Hoy Creación: 2 eventos Expandir Hoy Cambio del campo: 2 e…" at bounding box center [321, 129] width 298 height 259
click at [10, 67] on div at bounding box center [9, 67] width 9 height 8
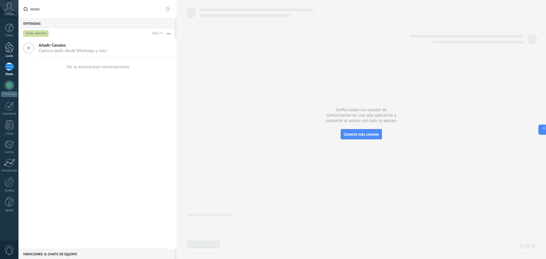
click at [13, 57] on div "Leads" at bounding box center [9, 56] width 16 height 4
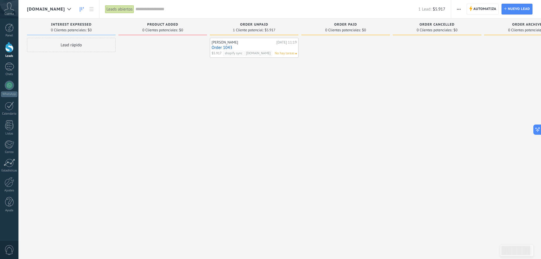
click at [235, 52] on span "shopify sync" at bounding box center [233, 53] width 21 height 5
click at [265, 46] on li at bounding box center [280, 43] width 30 height 6
click at [182, 79] on div at bounding box center [162, 130] width 89 height 185
click at [247, 44] on div "Alejandro Amestica" at bounding box center [243, 42] width 63 height 5
click at [236, 44] on div "Alejandro Amestica" at bounding box center [243, 42] width 63 height 5
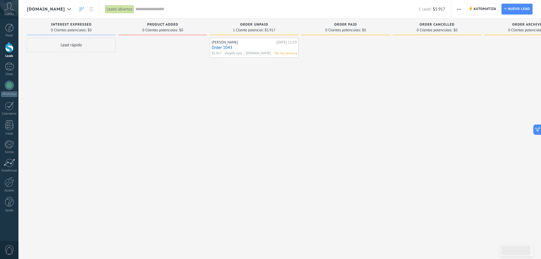
click at [232, 48] on link "Order 1043" at bounding box center [254, 47] width 85 height 5
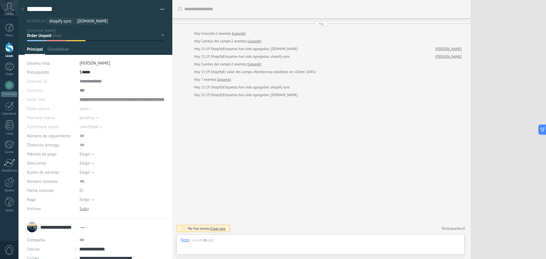
scroll to position [9, 0]
click at [112, 48] on div "Productos 1" at bounding box center [105, 51] width 28 height 8
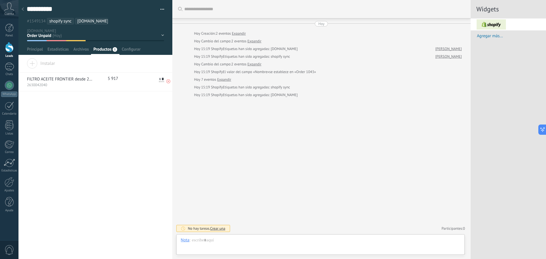
click at [56, 80] on p "FILTRO ACEITE FRONTIER desde 2001: default variant" at bounding box center [60, 79] width 66 height 6
type textarea "***"
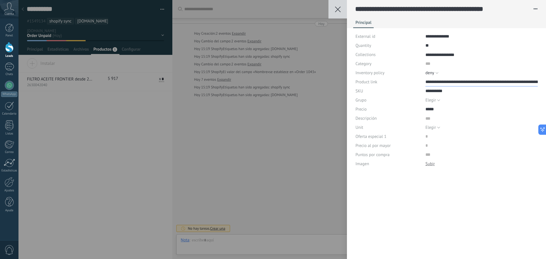
click at [494, 81] on input "**********" at bounding box center [481, 81] width 112 height 9
click at [259, 109] on div "**********" at bounding box center [281, 129] width 527 height 259
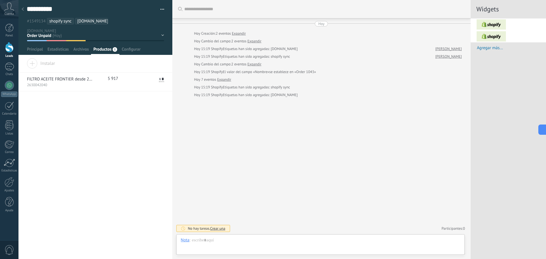
click at [7, 62] on div "Panel Leads Chats WhatsApp Clientes" at bounding box center [9, 121] width 18 height 194
click at [15, 67] on link "Chats" at bounding box center [9, 70] width 18 height 14
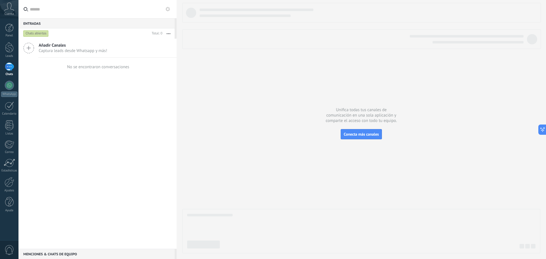
click at [65, 47] on span "Añadir Canales" at bounding box center [73, 45] width 68 height 5
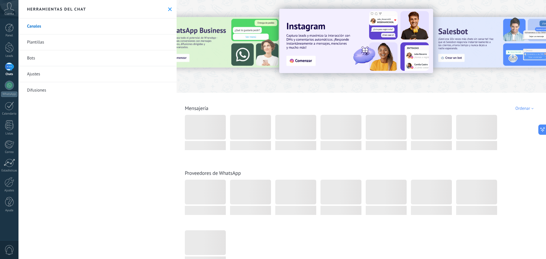
click at [68, 44] on link "Plantillas" at bounding box center [97, 42] width 158 height 16
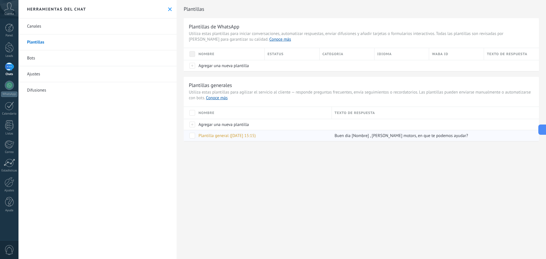
click at [190, 134] on span at bounding box center [192, 136] width 6 height 6
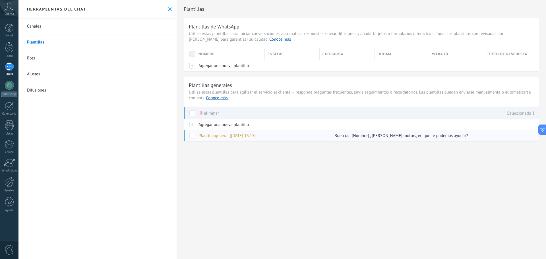
click at [322, 135] on div "Plantilla general ([DATE] 15:15)" at bounding box center [261, 135] width 133 height 11
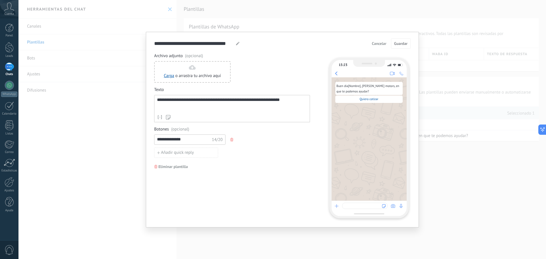
click at [460, 188] on div "**********" at bounding box center [281, 129] width 527 height 259
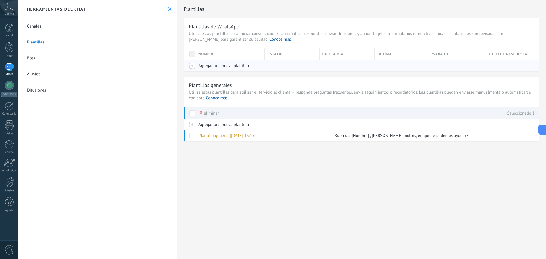
click at [207, 68] on span "Agregar una nueva plantilla" at bounding box center [223, 65] width 50 height 5
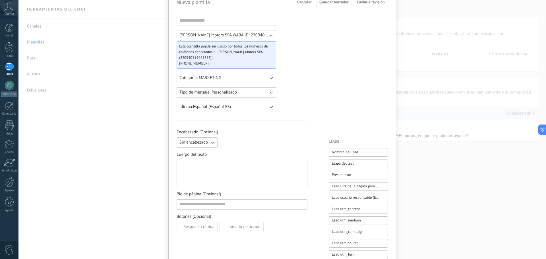
scroll to position [28, 0]
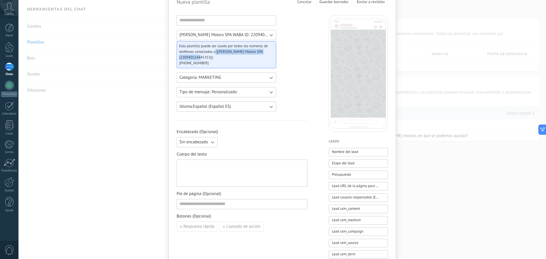
click at [213, 54] on span "Esta plantilla puede ser usado por todos los números de teléfonos conectados a …" at bounding box center [224, 51] width 90 height 17
click at [203, 48] on span "Esta plantilla puede ser usado por todos los números de teléfonos conectados a …" at bounding box center [224, 51] width 90 height 17
click at [200, 55] on span "Esta plantilla puede ser usado por todos los números de teléfonos conectados a …" at bounding box center [224, 51] width 90 height 17
click at [261, 77] on button "Categoria: MARKETING" at bounding box center [225, 77] width 99 height 10
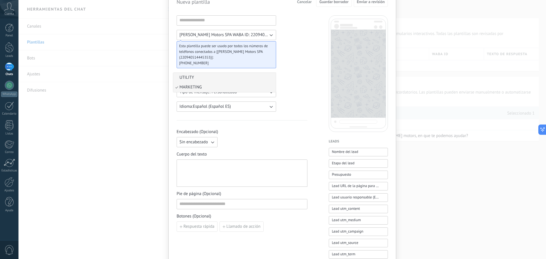
click at [218, 78] on li "UTILITY" at bounding box center [224, 78] width 103 height 10
click at [228, 91] on span "Tipo de mensaje: Personalizado" at bounding box center [207, 92] width 57 height 6
click at [245, 90] on li "Personalizado" at bounding box center [224, 92] width 103 height 10
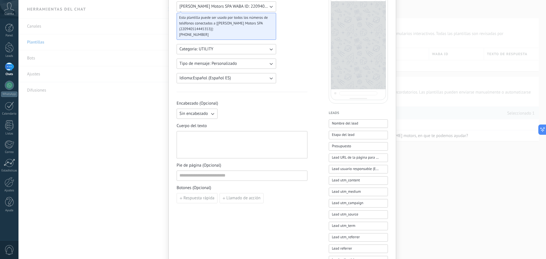
click at [229, 138] on div at bounding box center [241, 145] width 125 height 22
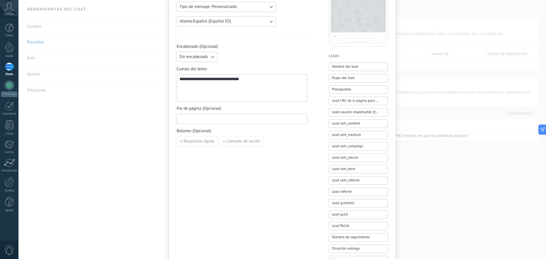
drag, startPoint x: 203, startPoint y: 122, endPoint x: 193, endPoint y: 115, distance: 12.3
click at [201, 121] on input at bounding box center [242, 118] width 130 height 9
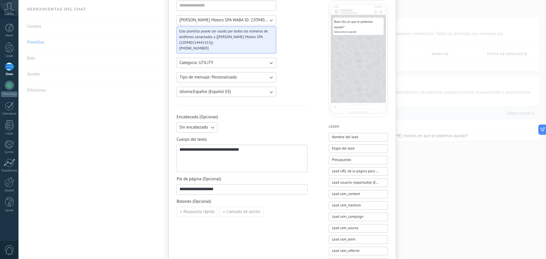
scroll to position [57, 0]
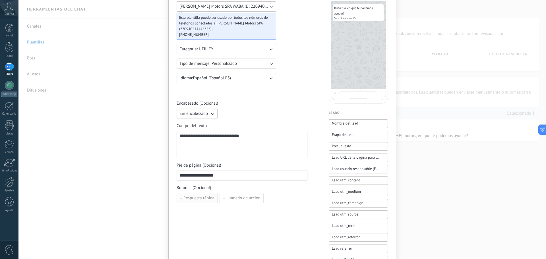
type input "**********"
click at [196, 197] on span "Respuesta rápida" at bounding box center [198, 198] width 31 height 4
click at [201, 200] on input at bounding box center [208, 197] width 63 height 9
type input "**********"
click at [228, 222] on div "**********" at bounding box center [241, 264] width 131 height 554
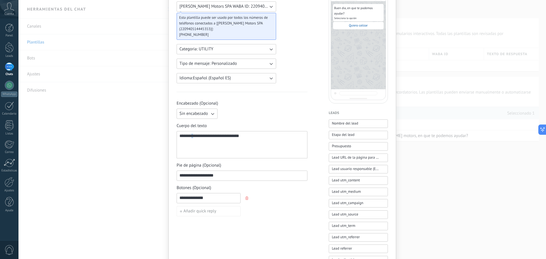
click at [193, 135] on div "**********" at bounding box center [241, 145] width 125 height 22
click at [194, 137] on div "**********" at bounding box center [241, 145] width 125 height 22
click at [198, 109] on button "Sin encabezado" at bounding box center [196, 114] width 41 height 10
click at [248, 121] on div "**********" at bounding box center [241, 159] width 131 height 116
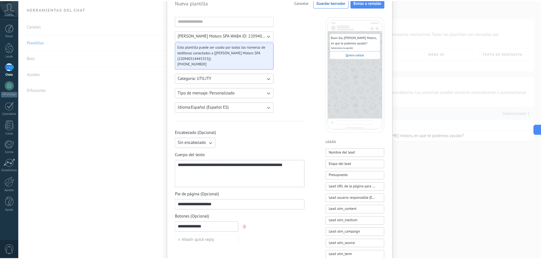
scroll to position [0, 0]
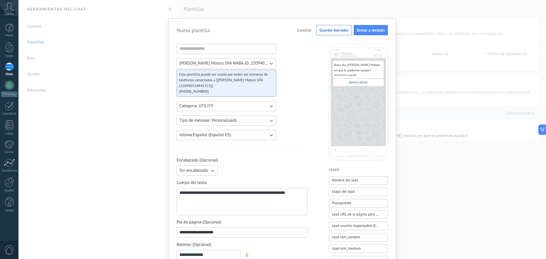
drag, startPoint x: 365, startPoint y: 29, endPoint x: 255, endPoint y: 47, distance: 111.6
click at [254, 46] on input at bounding box center [226, 48] width 99 height 9
type input "*"
type input "**********"
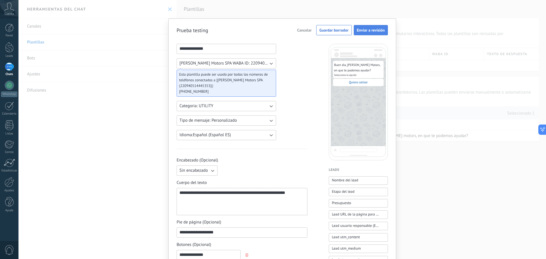
click at [370, 33] on button "Enviar a revisión" at bounding box center [370, 30] width 34 height 10
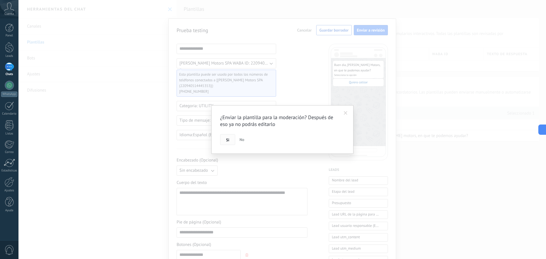
click at [229, 136] on button "Si" at bounding box center [227, 139] width 15 height 11
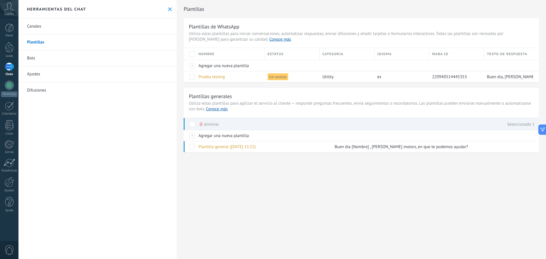
click at [45, 76] on link "Ajustes" at bounding box center [97, 74] width 158 height 16
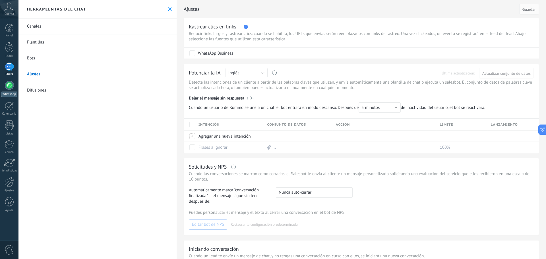
click at [6, 85] on div at bounding box center [9, 85] width 9 height 9
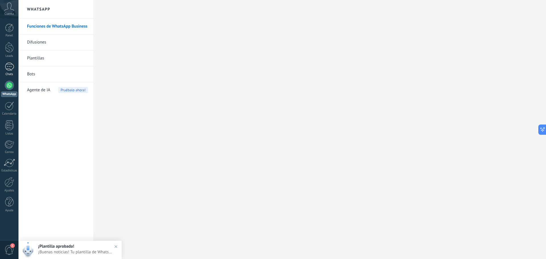
click at [14, 68] on div at bounding box center [9, 67] width 9 height 8
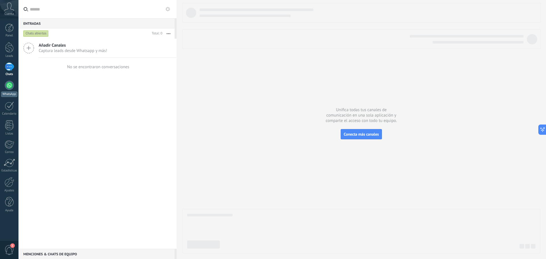
click at [11, 87] on div at bounding box center [9, 85] width 9 height 9
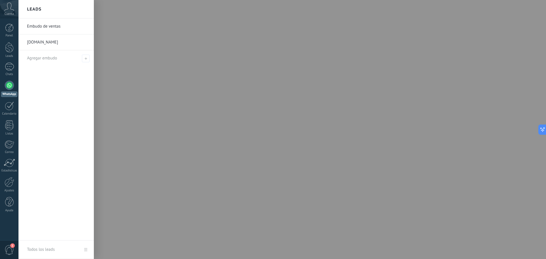
click at [45, 22] on link "Embudo de ventas" at bounding box center [57, 26] width 61 height 16
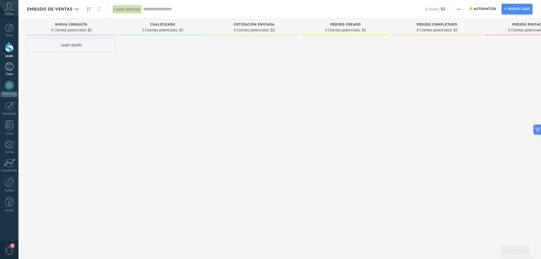
click at [12, 69] on div at bounding box center [9, 67] width 9 height 8
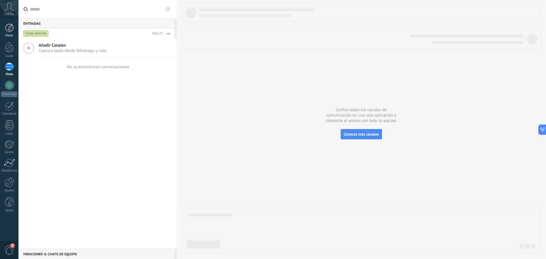
click at [15, 31] on link "Panel" at bounding box center [9, 31] width 18 height 14
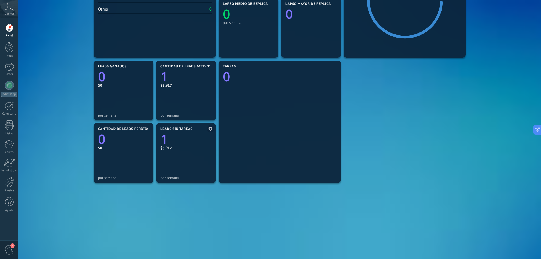
scroll to position [143, 0]
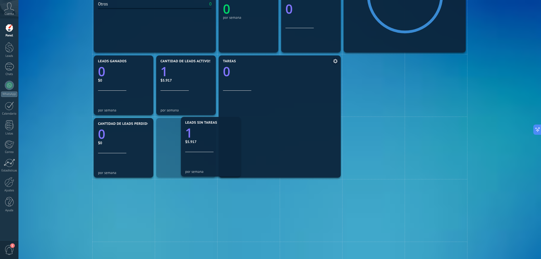
drag, startPoint x: 183, startPoint y: 147, endPoint x: 290, endPoint y: 155, distance: 107.6
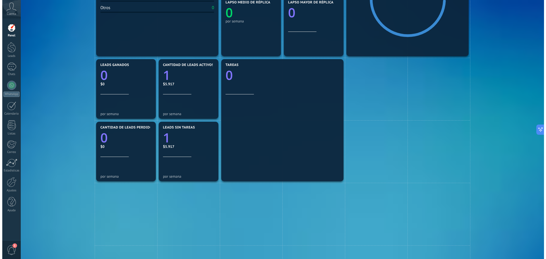
scroll to position [0, 0]
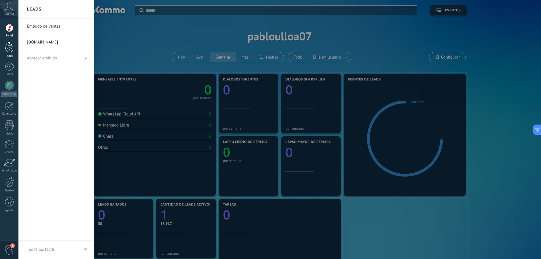
click at [7, 54] on link "Leads" at bounding box center [9, 50] width 18 height 16
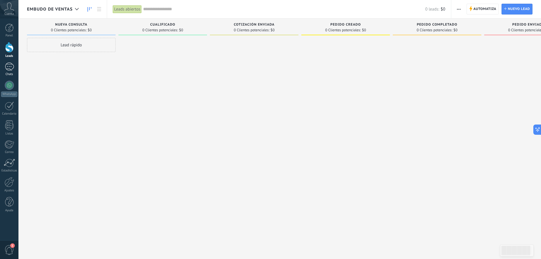
click at [11, 70] on div at bounding box center [9, 67] width 9 height 8
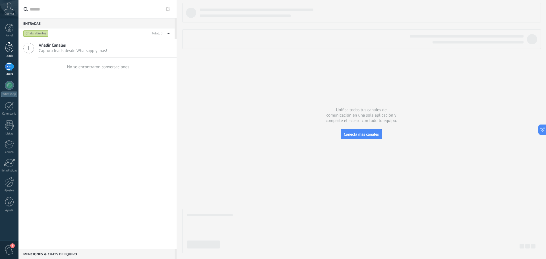
click at [6, 50] on div at bounding box center [9, 47] width 9 height 11
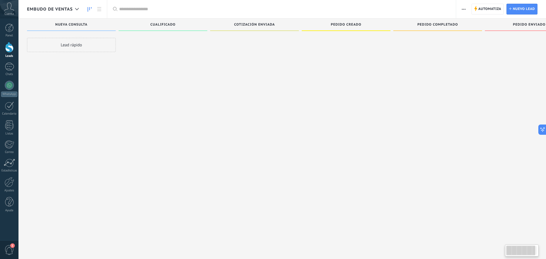
click at [14, 47] on link "Leads" at bounding box center [9, 50] width 18 height 16
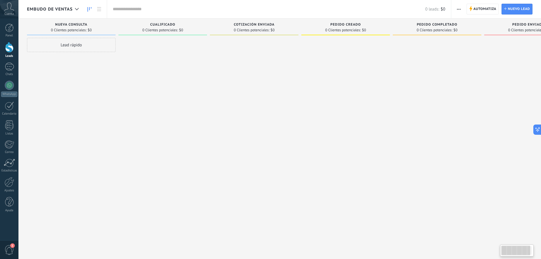
click at [68, 10] on span "Embudo de ventas" at bounding box center [50, 9] width 46 height 5
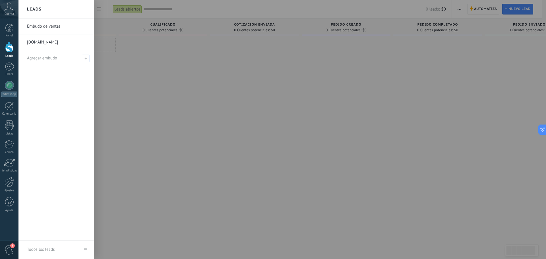
click at [56, 47] on link "[DOMAIN_NAME]" at bounding box center [57, 42] width 61 height 16
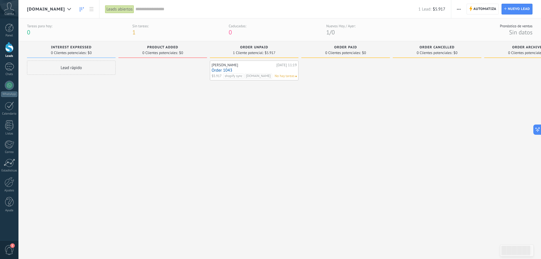
click at [278, 67] on div "Alejandro Amestica Hoy 11:19 Order 1043 $5.917 shopify sync f11a7n-8s.myshopify…" at bounding box center [254, 70] width 85 height 16
click at [3, 121] on link "Listas" at bounding box center [9, 127] width 18 height 15
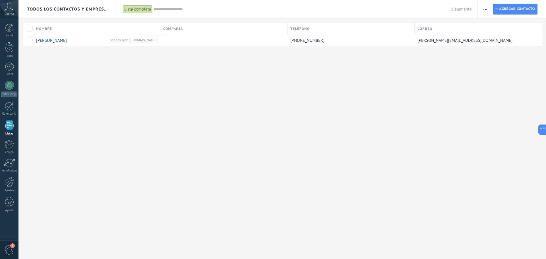
click at [9, 244] on div "1" at bounding box center [9, 249] width 18 height 19
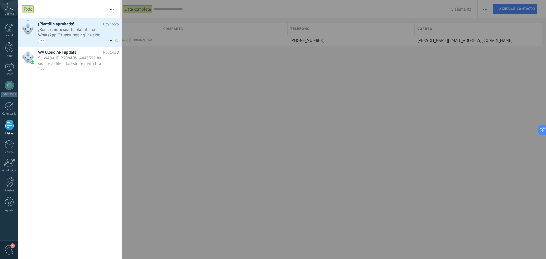
click at [89, 34] on span "¡Buenas noticias! Tu plantilla de WhatsApp "Prueba testing" ha sido aprobada po…" at bounding box center [73, 35] width 70 height 16
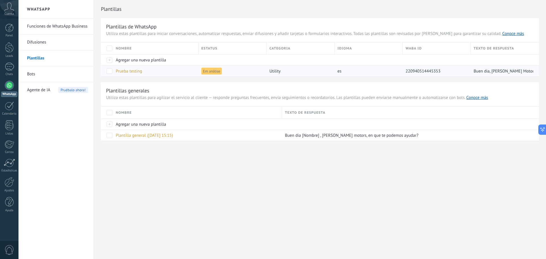
click at [109, 70] on span at bounding box center [110, 71] width 6 height 6
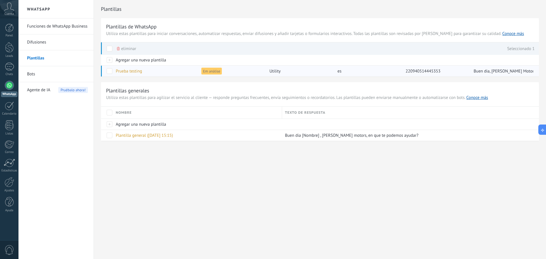
click at [113, 70] on div "Prueba testing" at bounding box center [154, 71] width 83 height 11
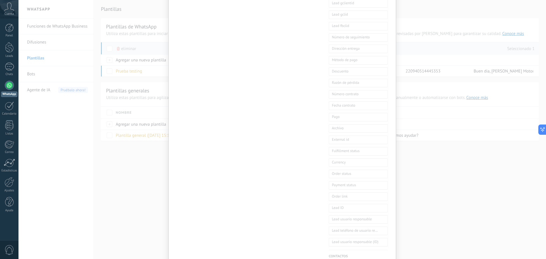
scroll to position [313, 0]
click at [397, 163] on div "**********" at bounding box center [281, 129] width 527 height 259
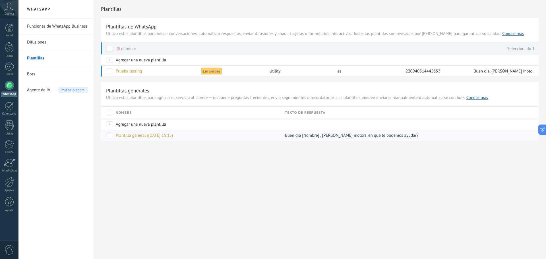
scroll to position [0, 0]
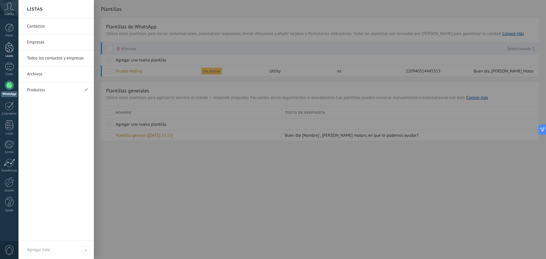
click at [10, 49] on div at bounding box center [9, 47] width 9 height 11
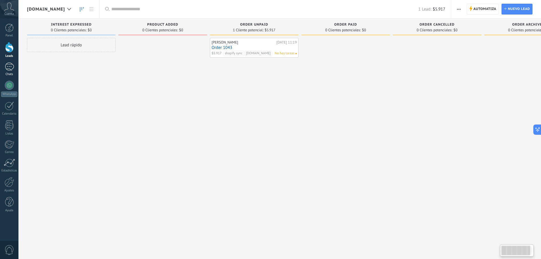
click at [14, 70] on link "Chats" at bounding box center [9, 70] width 18 height 14
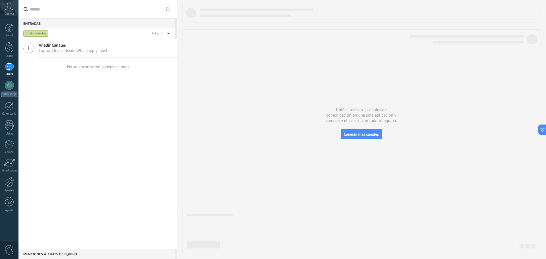
click at [52, 43] on span "Añadir Canales" at bounding box center [73, 45] width 68 height 5
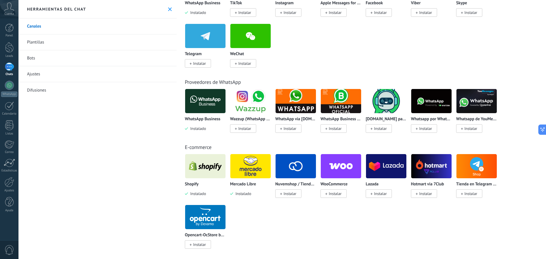
scroll to position [170, 0]
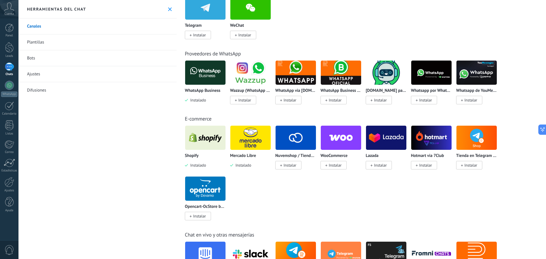
click at [249, 149] on img at bounding box center [250, 138] width 40 height 28
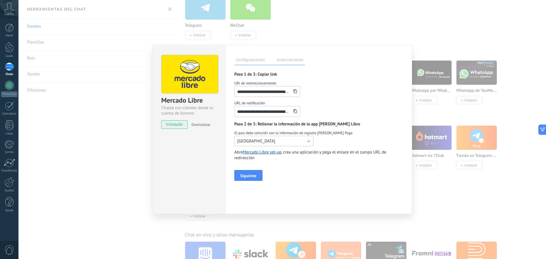
click at [280, 142] on button "[GEOGRAPHIC_DATA]" at bounding box center [273, 141] width 79 height 10
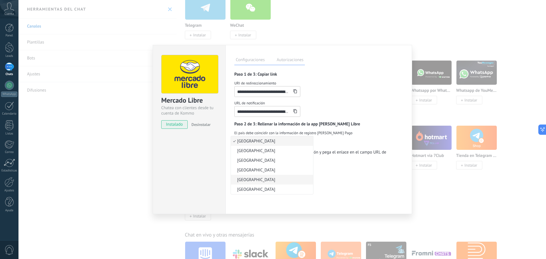
click at [249, 178] on span "[GEOGRAPHIC_DATA]" at bounding box center [271, 179] width 80 height 5
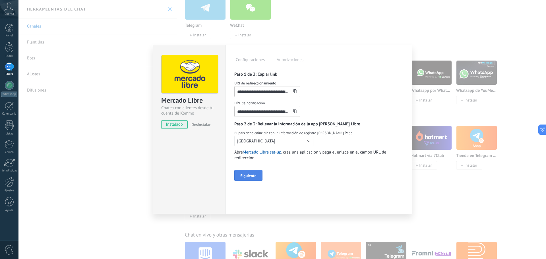
click at [243, 174] on span "Siguiente" at bounding box center [248, 176] width 16 height 4
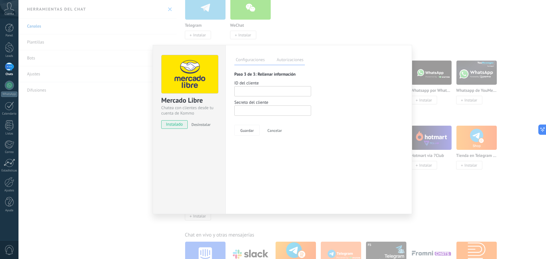
click at [251, 95] on input "number" at bounding box center [272, 91] width 77 height 10
paste input "**********"
type input "**********"
click at [259, 108] on input at bounding box center [272, 110] width 77 height 10
paste input "**********"
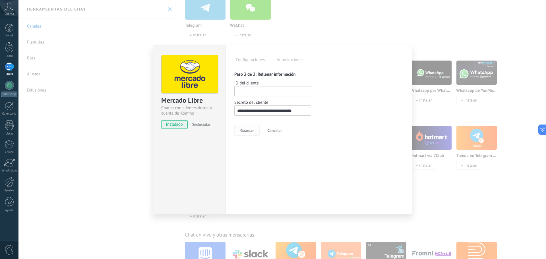
scroll to position [0, 2]
type input "**********"
click at [253, 130] on span "Guardar" at bounding box center [246, 130] width 13 height 4
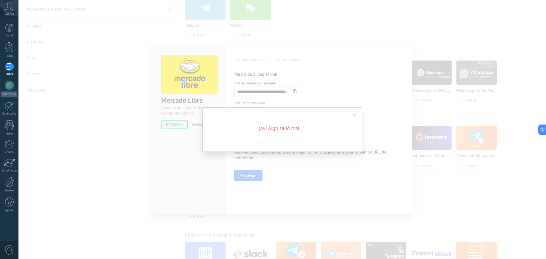
click at [354, 116] on span at bounding box center [354, 115] width 4 height 4
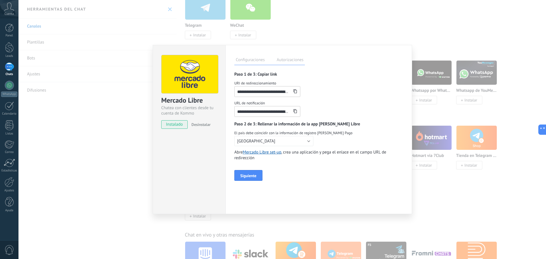
click at [299, 66] on div "**********" at bounding box center [318, 129] width 186 height 169
click at [298, 60] on label "Autorizaciones" at bounding box center [290, 61] width 30 height 8
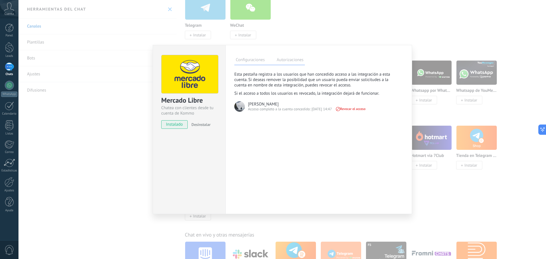
click at [349, 111] on span "Revocar el acceso" at bounding box center [350, 109] width 30 height 4
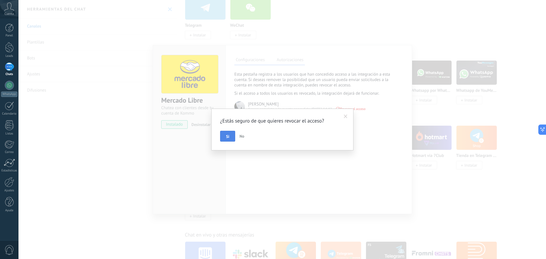
click at [224, 138] on button "Si" at bounding box center [227, 136] width 15 height 11
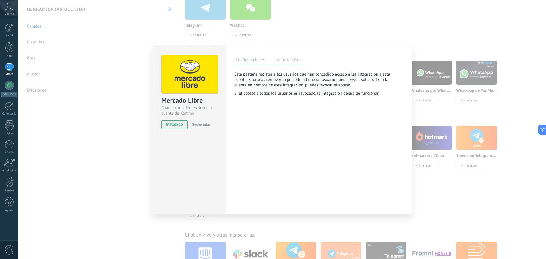
click at [262, 61] on label "Configuraciones" at bounding box center [250, 61] width 32 height 8
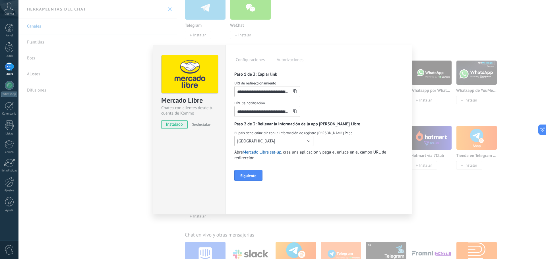
click at [253, 141] on span "[GEOGRAPHIC_DATA]" at bounding box center [256, 140] width 38 height 5
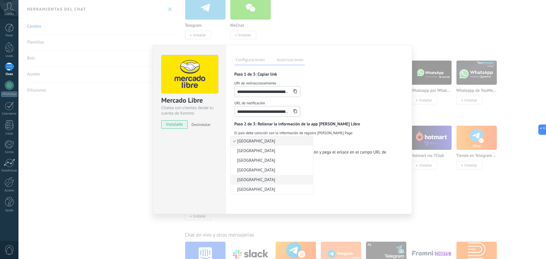
click at [249, 179] on span "[GEOGRAPHIC_DATA]" at bounding box center [271, 179] width 80 height 5
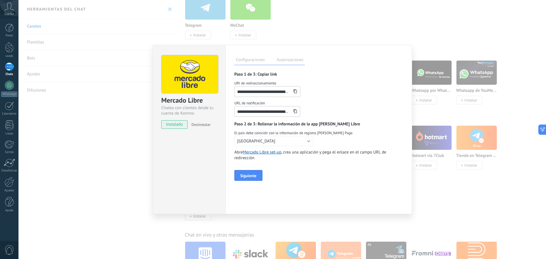
scroll to position [0, 21]
drag, startPoint x: 268, startPoint y: 90, endPoint x: 369, endPoint y: 89, distance: 101.4
click at [369, 89] on div "**********" at bounding box center [318, 88] width 169 height 16
click at [249, 174] on span "Siguiente" at bounding box center [248, 176] width 16 height 4
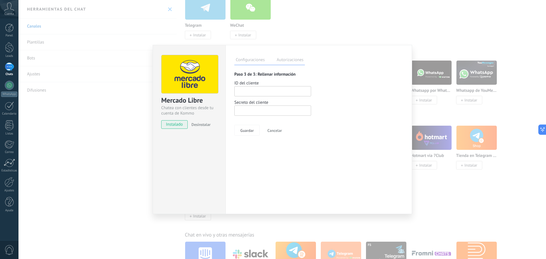
click at [259, 93] on input "number" at bounding box center [272, 91] width 77 height 10
click at [278, 112] on input at bounding box center [272, 110] width 77 height 10
paste input "**********"
type input "**********"
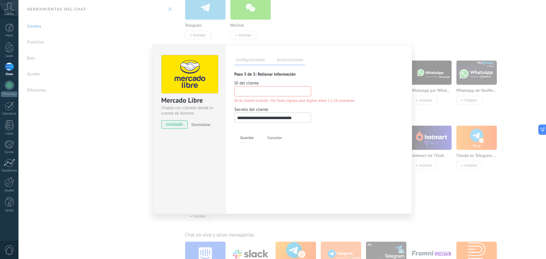
scroll to position [0, 0]
click at [276, 90] on input "number" at bounding box center [272, 91] width 77 height 10
paste input "**********"
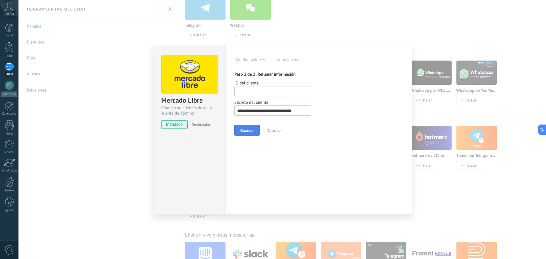
type input "**********"
click at [254, 130] on button "Guardar" at bounding box center [246, 130] width 25 height 11
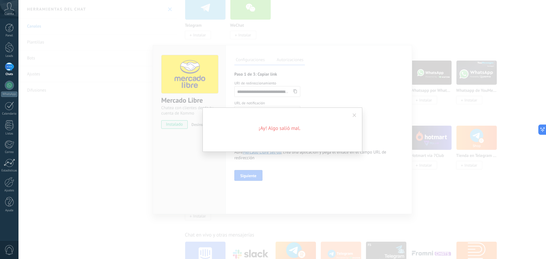
click at [378, 97] on div "¡Ay! Algo salió mal." at bounding box center [281, 129] width 527 height 259
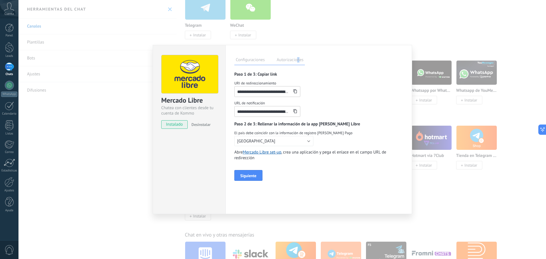
click at [296, 61] on label "Autorizaciones" at bounding box center [290, 61] width 30 height 8
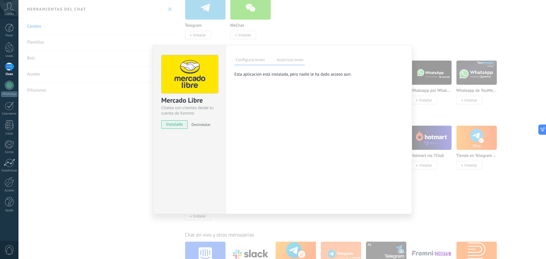
click at [256, 57] on label "Configuraciones" at bounding box center [250, 61] width 32 height 8
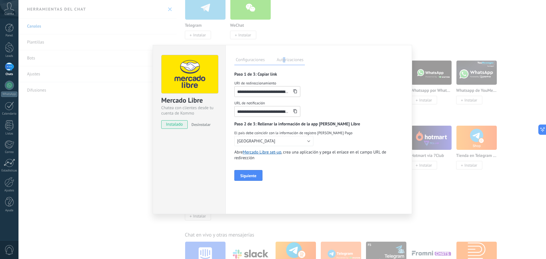
click at [283, 58] on label "Autorizaciones" at bounding box center [290, 61] width 30 height 8
click at [266, 151] on link "Mercado Libre set-up" at bounding box center [262, 151] width 38 height 5
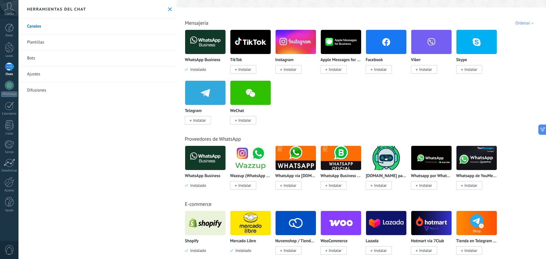
scroll to position [145, 0]
click at [243, 217] on img at bounding box center [250, 223] width 40 height 28
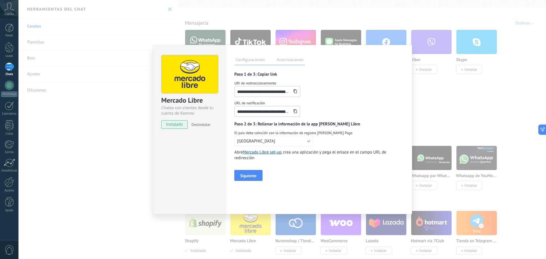
click at [285, 58] on label "Autorizaciones" at bounding box center [290, 61] width 30 height 8
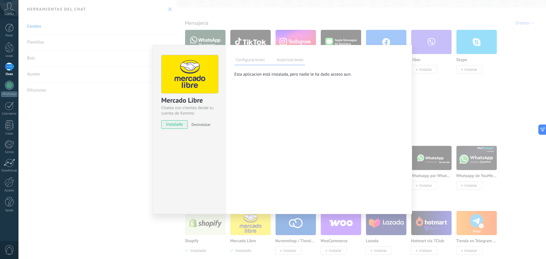
click at [263, 60] on label "Configuraciones" at bounding box center [250, 61] width 32 height 8
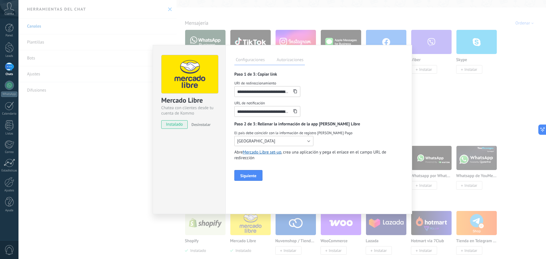
click at [261, 144] on button "[GEOGRAPHIC_DATA]" at bounding box center [273, 141] width 79 height 10
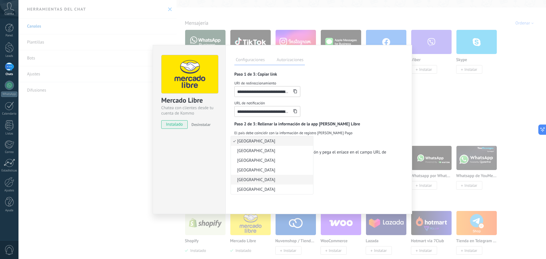
click at [248, 178] on span "[GEOGRAPHIC_DATA]" at bounding box center [271, 179] width 80 height 5
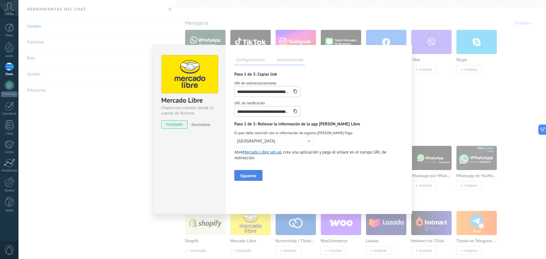
click at [245, 177] on span "Siguiente" at bounding box center [248, 176] width 16 height 4
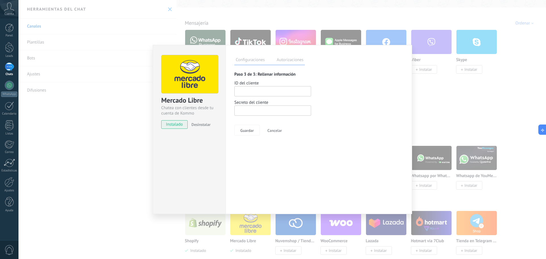
click at [270, 89] on input "number" at bounding box center [272, 91] width 77 height 10
paste input "**********"
type input "**********"
paste input "**********"
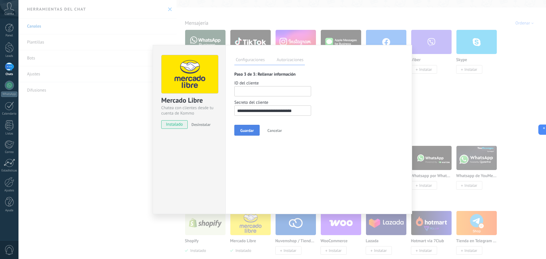
type input "**********"
click at [244, 131] on span "Guardar" at bounding box center [246, 130] width 13 height 4
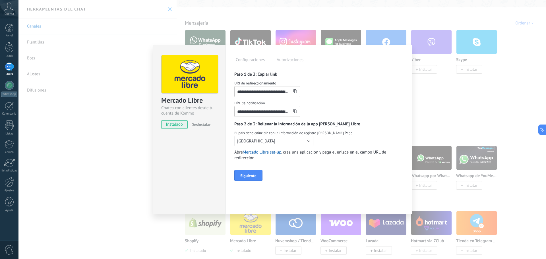
click at [291, 91] on div "**********" at bounding box center [266, 91] width 65 height 10
click at [295, 91] on icon at bounding box center [295, 91] width 4 height 4
click at [277, 141] on button "[GEOGRAPHIC_DATA]" at bounding box center [273, 141] width 79 height 10
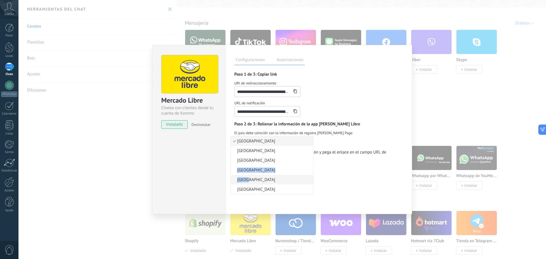
click at [249, 178] on ul "[GEOGRAPHIC_DATA] [GEOGRAPHIC_DATA] [GEOGRAPHIC_DATA] [GEOGRAPHIC_DATA] [GEOGRA…" at bounding box center [271, 165] width 83 height 59
click at [249, 178] on span "[GEOGRAPHIC_DATA]" at bounding box center [271, 179] width 80 height 5
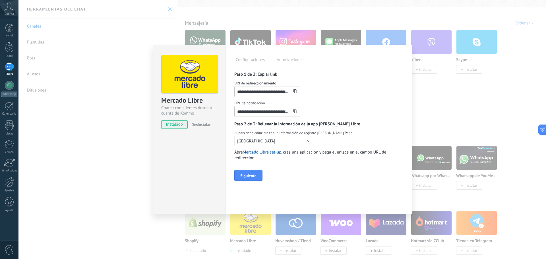
click at [279, 112] on input "**********" at bounding box center [262, 111] width 57 height 10
click at [296, 113] on use at bounding box center [294, 111] width 3 height 4
drag, startPoint x: 247, startPoint y: 173, endPoint x: 256, endPoint y: 173, distance: 9.7
click at [247, 173] on button "Siguiente" at bounding box center [248, 175] width 28 height 11
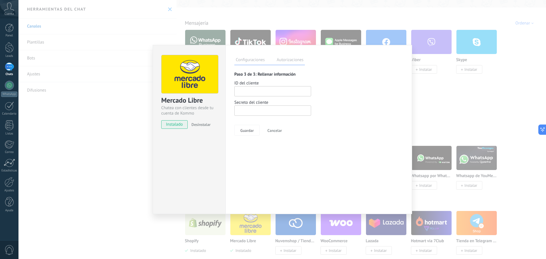
drag, startPoint x: 276, startPoint y: 83, endPoint x: 274, endPoint y: 89, distance: 6.8
click at [276, 83] on span "ID del cliente" at bounding box center [318, 83] width 169 height 6
click at [274, 90] on input "number" at bounding box center [272, 91] width 77 height 10
paste input "**********"
type input "**********"
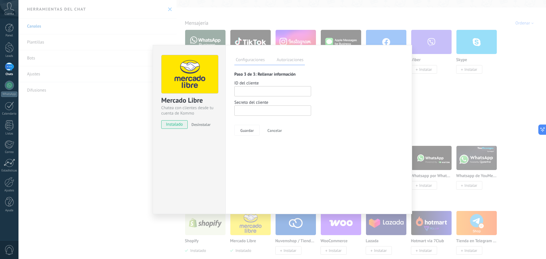
paste input "**********"
type input "**********"
click at [241, 125] on button "Guardar" at bounding box center [246, 130] width 25 height 11
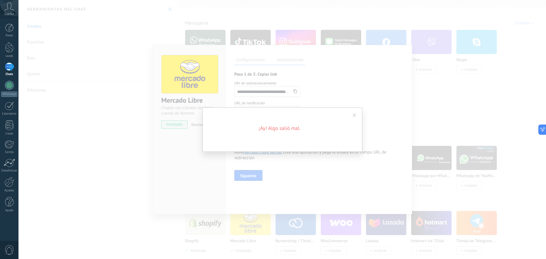
click at [355, 114] on span at bounding box center [354, 115] width 4 height 4
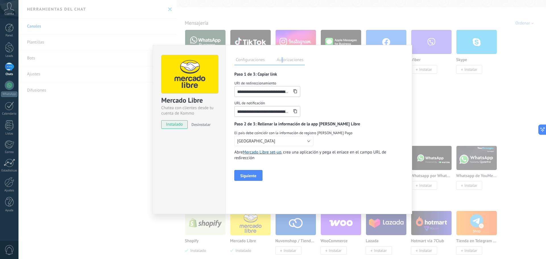
click at [282, 61] on label "Autorizaciones" at bounding box center [290, 61] width 30 height 8
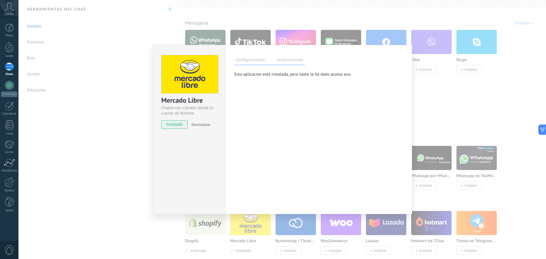
click at [257, 59] on label "Configuraciones" at bounding box center [250, 61] width 32 height 8
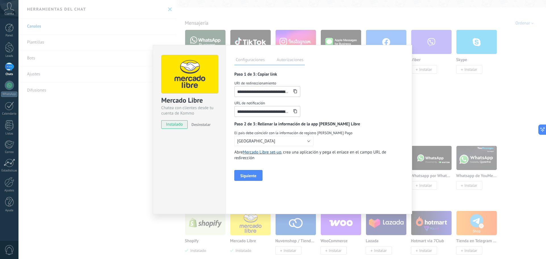
click at [439, 89] on div "**********" at bounding box center [281, 129] width 527 height 259
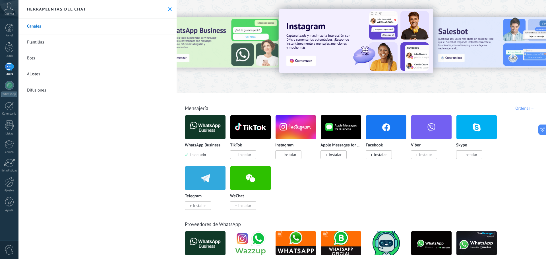
click at [10, 67] on div at bounding box center [9, 67] width 9 height 8
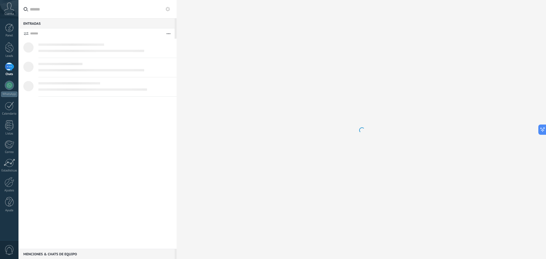
scroll to position [132, 0]
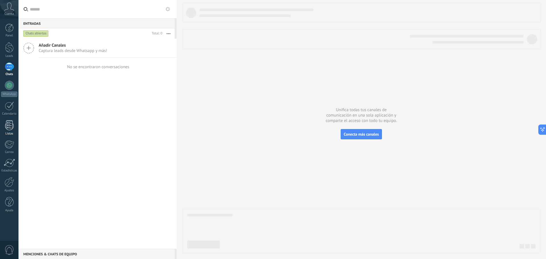
click at [8, 121] on div at bounding box center [9, 125] width 9 height 10
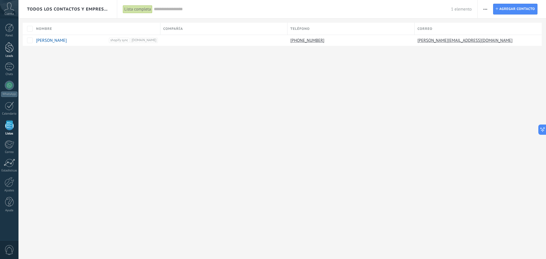
click at [13, 56] on div "Leads" at bounding box center [9, 56] width 16 height 4
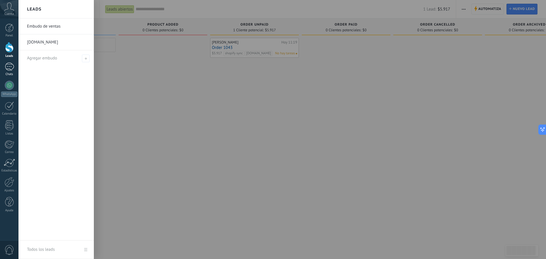
click at [13, 76] on div "Chats" at bounding box center [9, 74] width 16 height 4
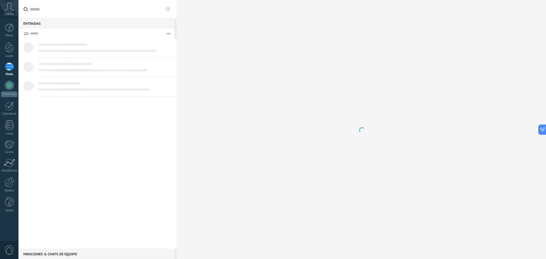
scroll to position [132, 0]
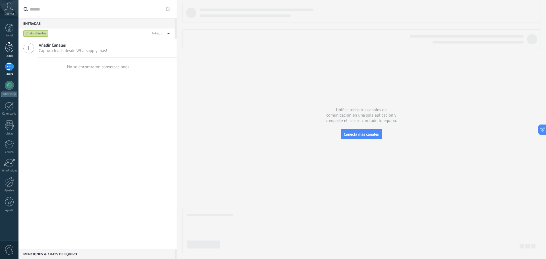
click at [11, 45] on div at bounding box center [9, 47] width 9 height 11
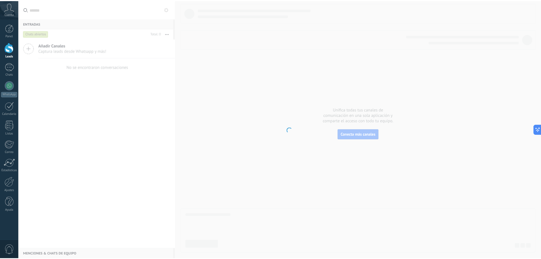
scroll to position [145, 0]
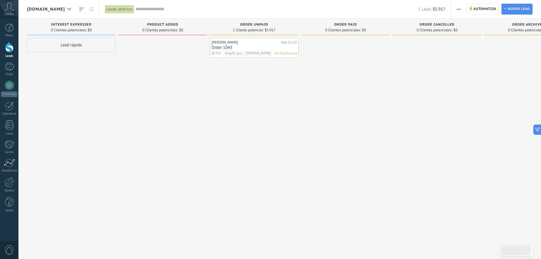
click at [65, 7] on span "[DOMAIN_NAME]" at bounding box center [46, 9] width 38 height 5
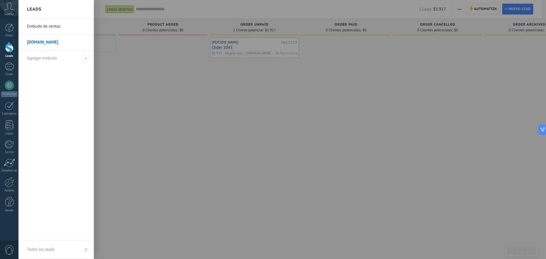
click at [53, 25] on link "Embudo de ventas" at bounding box center [57, 26] width 61 height 16
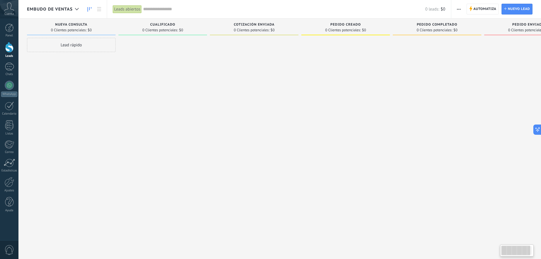
click at [517, 253] on div at bounding box center [515, 250] width 29 height 10
drag, startPoint x: 532, startPoint y: 249, endPoint x: 512, endPoint y: 250, distance: 20.2
click at [512, 250] on div at bounding box center [516, 250] width 31 height 10
click at [512, 250] on div at bounding box center [515, 250] width 29 height 10
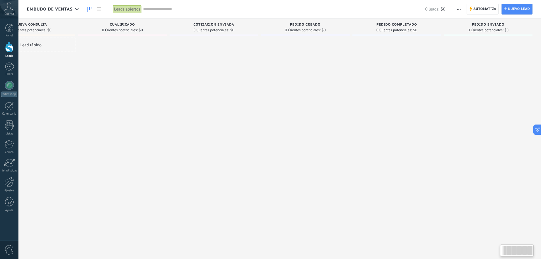
drag, startPoint x: 512, startPoint y: 250, endPoint x: 521, endPoint y: 157, distance: 93.6
click at [524, 170] on body ".abccls-1,.abccls-2{fill-rule:evenodd}.abccls-2{fill:#fff} .abfcls-1{fill:none}…" at bounding box center [270, 129] width 541 height 259
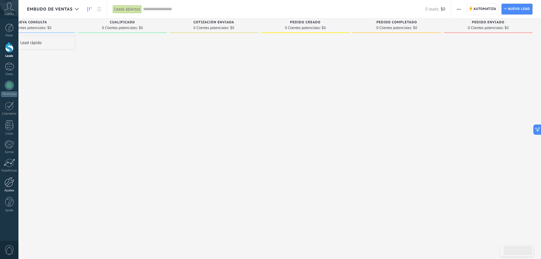
scroll to position [0, 0]
click at [9, 181] on div at bounding box center [10, 182] width 10 height 10
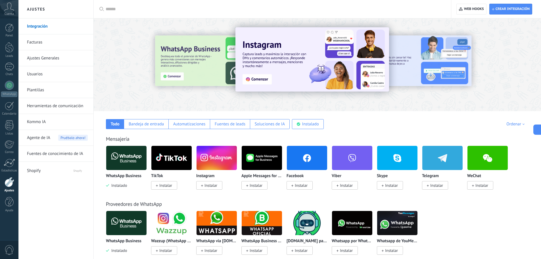
click at [136, 70] on div at bounding box center [178, 64] width 124 height 51
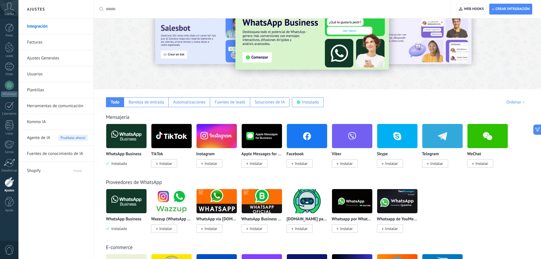
scroll to position [28, 0]
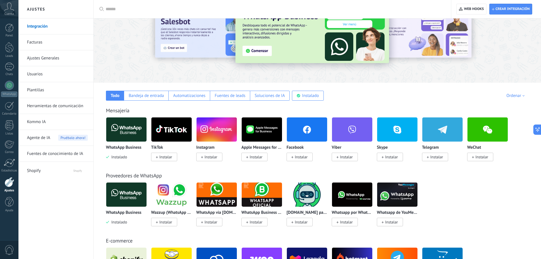
click at [250, 43] on img at bounding box center [313, 31] width 154 height 64
click at [252, 47] on img at bounding box center [313, 31] width 154 height 64
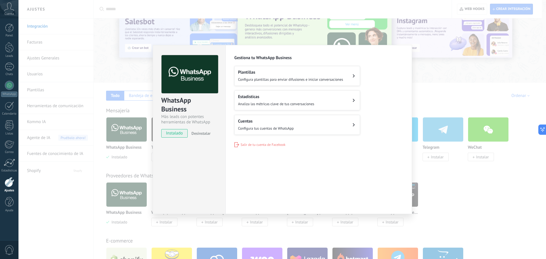
drag, startPoint x: 483, startPoint y: 142, endPoint x: 468, endPoint y: 143, distance: 14.5
click at [483, 143] on div "WhatsApp Business Más leads con potentes herramientas de WhatsApp instalado Des…" at bounding box center [281, 129] width 527 height 259
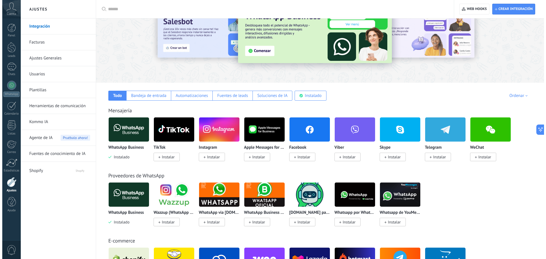
scroll to position [114, 0]
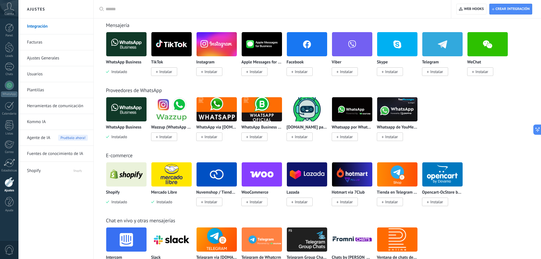
click at [176, 180] on img at bounding box center [171, 175] width 40 height 28
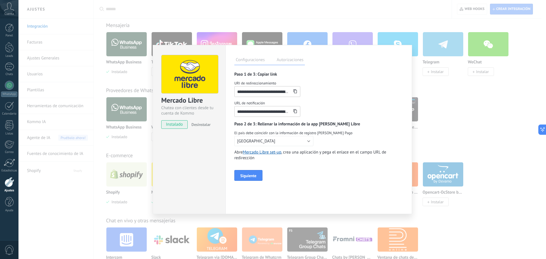
scroll to position [0, 21]
drag, startPoint x: 282, startPoint y: 92, endPoint x: 292, endPoint y: 99, distance: 12.3
click at [301, 94] on div "**********" at bounding box center [318, 88] width 169 height 16
click at [270, 108] on input "**********" at bounding box center [262, 111] width 57 height 10
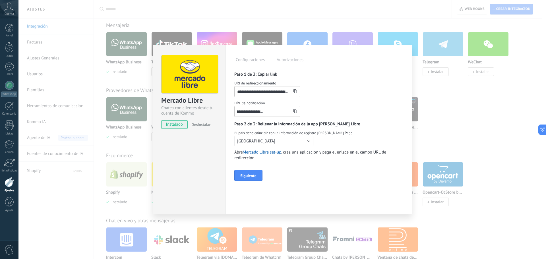
drag, startPoint x: 264, startPoint y: 112, endPoint x: 314, endPoint y: 114, distance: 49.5
click at [314, 114] on div "**********" at bounding box center [318, 108] width 169 height 16
click at [298, 92] on div "**********" at bounding box center [267, 91] width 66 height 11
click at [297, 93] on div "**********" at bounding box center [266, 91] width 65 height 10
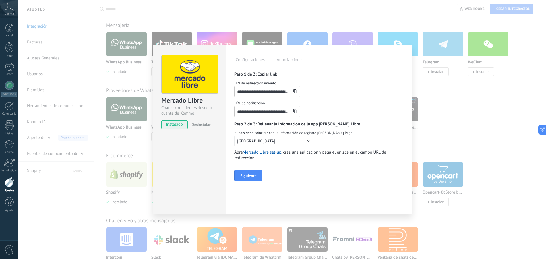
click at [295, 91] on icon at bounding box center [295, 91] width 4 height 4
click at [295, 112] on icon at bounding box center [295, 111] width 4 height 4
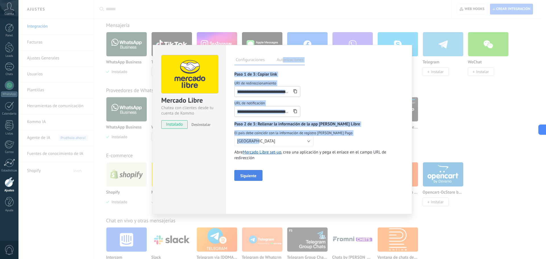
drag, startPoint x: 282, startPoint y: 60, endPoint x: 259, endPoint y: 170, distance: 112.7
click at [257, 151] on div "**********" at bounding box center [318, 129] width 186 height 169
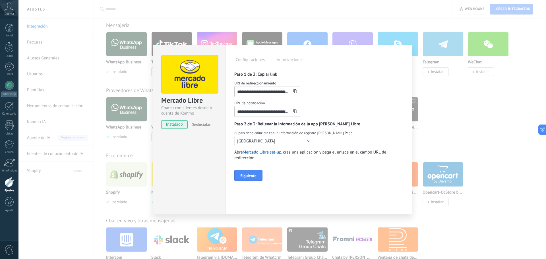
click at [251, 186] on div "**********" at bounding box center [318, 129] width 186 height 169
click at [275, 144] on button "[GEOGRAPHIC_DATA]" at bounding box center [273, 141] width 79 height 10
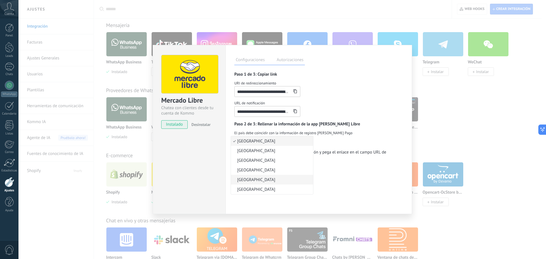
click at [237, 178] on span "[GEOGRAPHIC_DATA]" at bounding box center [271, 179] width 80 height 5
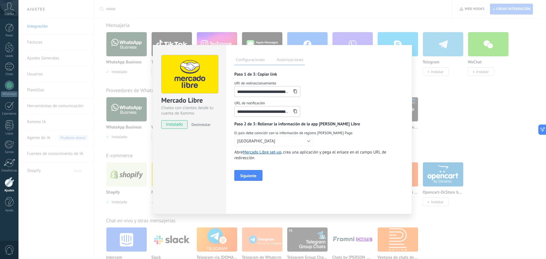
click at [241, 172] on button "Siguiente" at bounding box center [248, 175] width 28 height 11
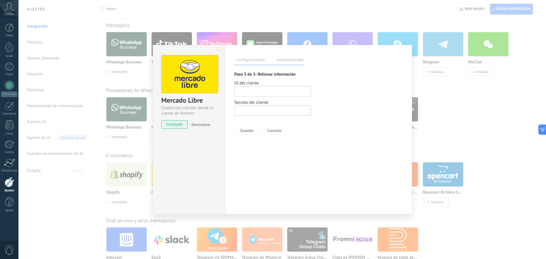
click at [270, 87] on input "number" at bounding box center [272, 91] width 77 height 10
paste input "**********"
type input "**********"
paste input "**********"
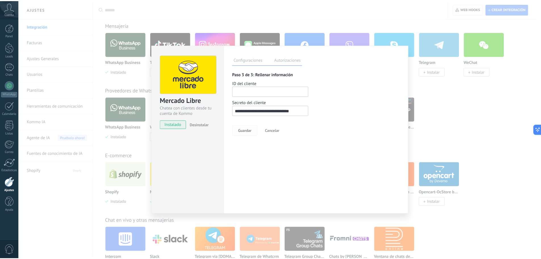
scroll to position [0, 2]
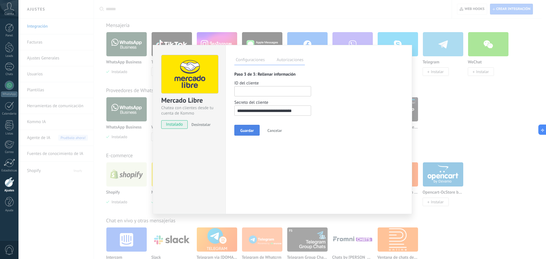
type input "**********"
click at [247, 130] on span "Guardar" at bounding box center [246, 130] width 13 height 4
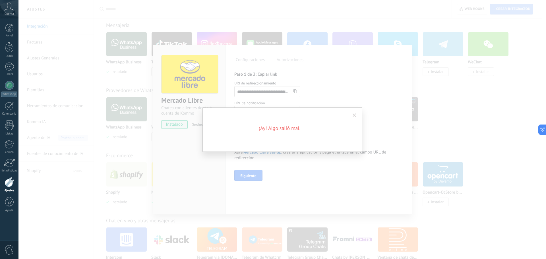
click at [372, 128] on div "¡Ay! Algo salió mal." at bounding box center [281, 129] width 527 height 259
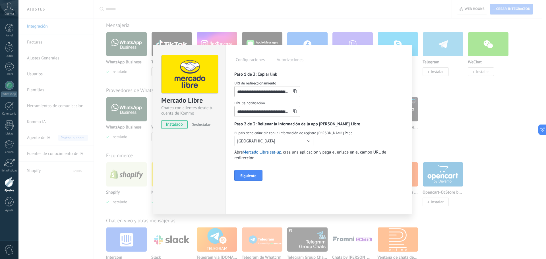
click at [291, 65] on div "**********" at bounding box center [318, 129] width 186 height 169
click at [288, 65] on div "**********" at bounding box center [318, 129] width 186 height 169
click at [290, 64] on label "Autorizaciones" at bounding box center [290, 61] width 30 height 8
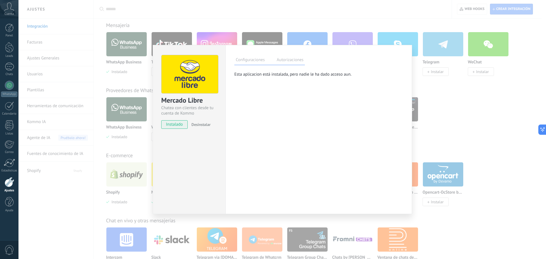
click at [244, 60] on label "Configuraciones" at bounding box center [250, 61] width 32 height 8
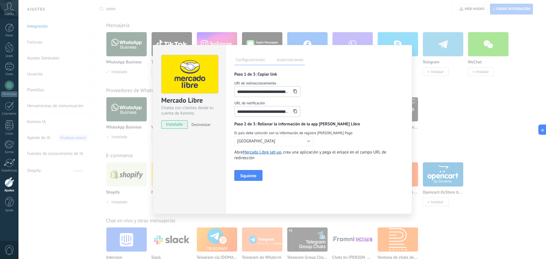
click at [426, 70] on div "**********" at bounding box center [281, 129] width 527 height 259
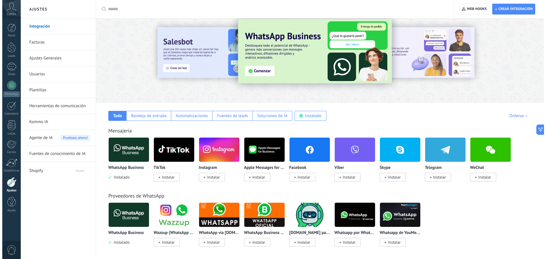
scroll to position [0, 0]
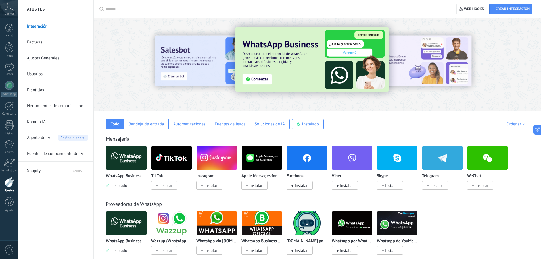
click at [0, 62] on div "Panel Leads Chats WhatsApp Clientes" at bounding box center [9, 121] width 18 height 194
click at [6, 68] on div at bounding box center [9, 67] width 9 height 8
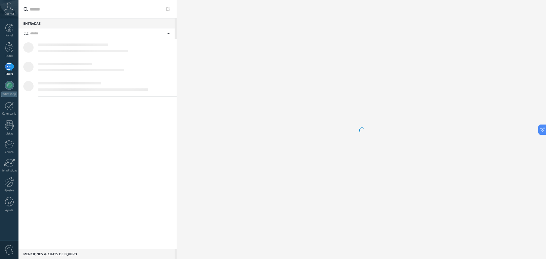
scroll to position [132, 0]
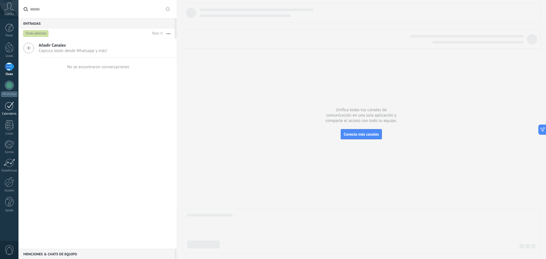
click at [9, 114] on div "Calendario" at bounding box center [9, 114] width 16 height 4
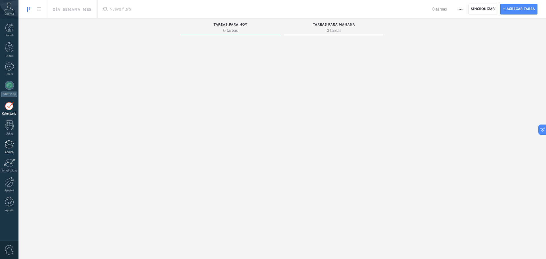
click at [4, 152] on div "Correo" at bounding box center [9, 152] width 16 height 4
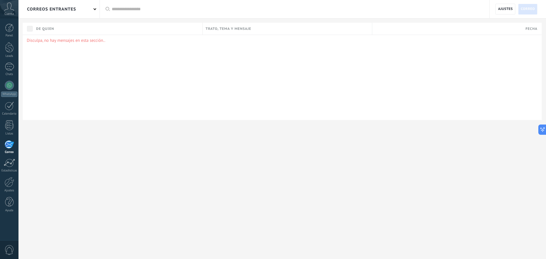
click at [6, 174] on div "Panel Leads Chats WhatsApp Clientes" at bounding box center [9, 121] width 18 height 194
click at [4, 188] on link "Ajustes" at bounding box center [9, 184] width 18 height 15
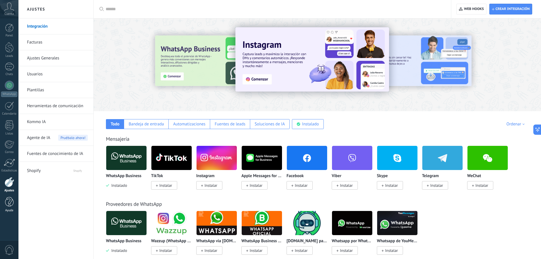
click at [8, 210] on div "Ayuda" at bounding box center [9, 211] width 16 height 4
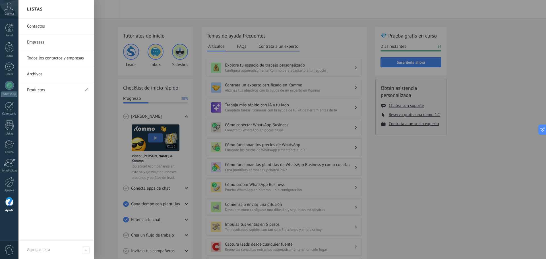
click at [16, 77] on div "Panel Leads Chats WhatsApp Clientes" at bounding box center [9, 121] width 18 height 194
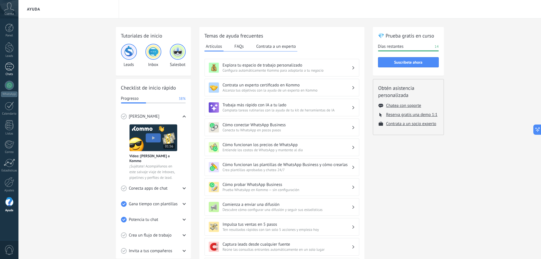
click at [9, 68] on div at bounding box center [9, 67] width 9 height 8
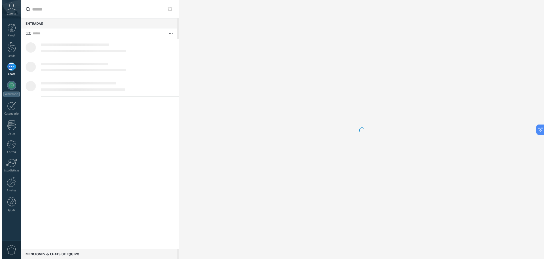
scroll to position [132, 0]
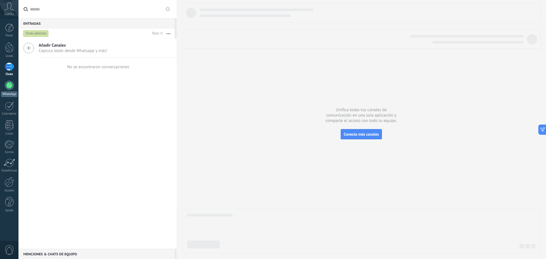
click at [9, 92] on div "WhatsApp" at bounding box center [9, 93] width 16 height 5
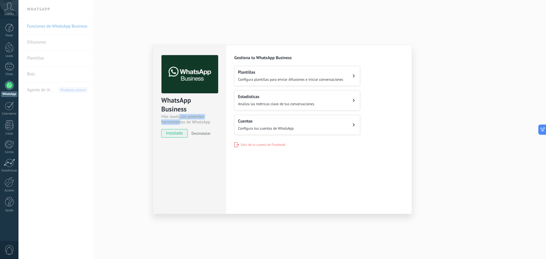
drag, startPoint x: 179, startPoint y: 119, endPoint x: 182, endPoint y: 119, distance: 3.4
click at [180, 119] on div "Más leads con potentes herramientas de WhatsApp" at bounding box center [189, 119] width 56 height 11
click at [202, 120] on div "Más leads con potentes herramientas de WhatsApp" at bounding box center [189, 119] width 56 height 11
click at [306, 80] on span "Configura plantillas para enviar difusiones e iniciar conversaciones" at bounding box center [290, 79] width 105 height 5
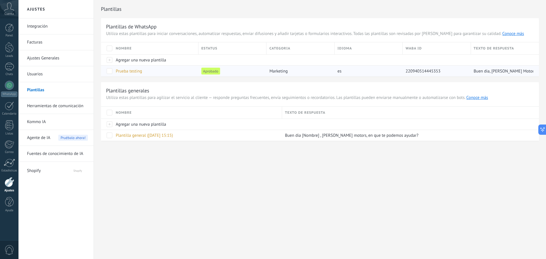
drag, startPoint x: 191, startPoint y: 74, endPoint x: 176, endPoint y: 74, distance: 15.9
click at [191, 74] on div "Prueba testing" at bounding box center [154, 71] width 83 height 11
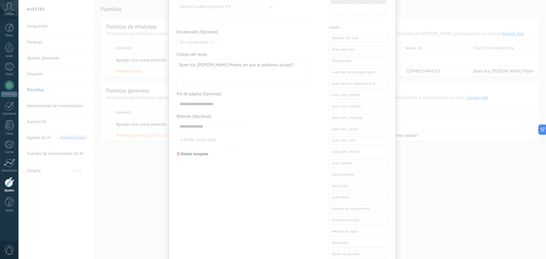
scroll to position [27, 0]
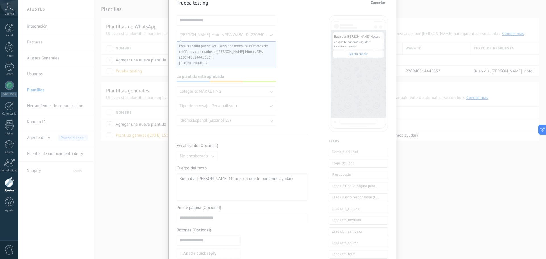
click at [427, 74] on div "**********" at bounding box center [281, 129] width 527 height 259
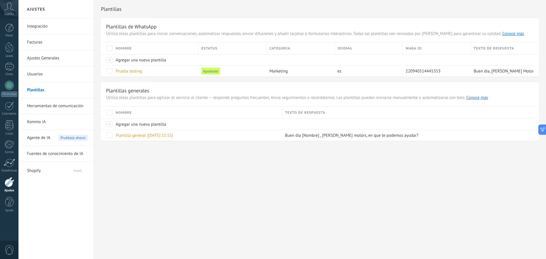
click at [48, 74] on link "Usuarios" at bounding box center [57, 74] width 61 height 16
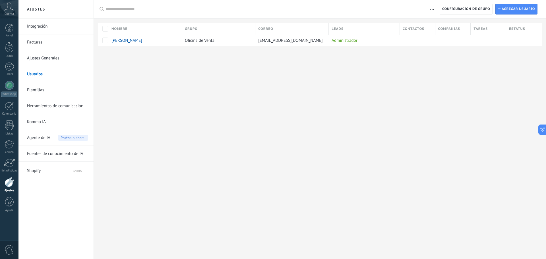
click at [41, 59] on link "Ajustes Generales" at bounding box center [57, 58] width 61 height 16
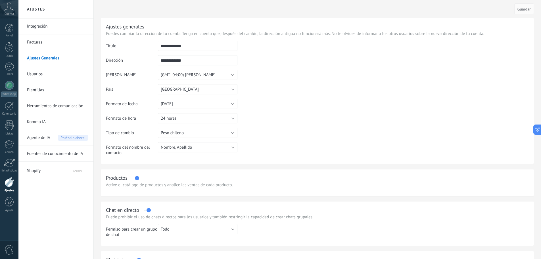
click at [61, 24] on link "Integración" at bounding box center [57, 26] width 61 height 16
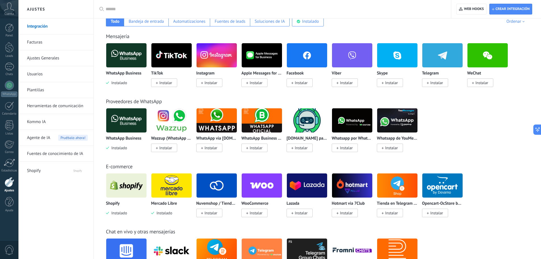
scroll to position [114, 0]
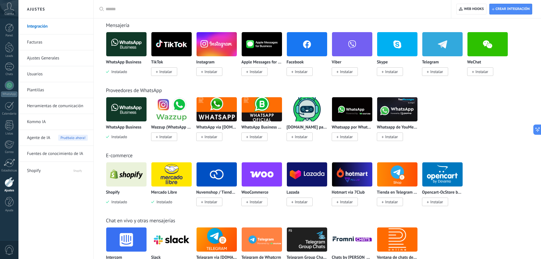
click at [125, 105] on img at bounding box center [126, 109] width 40 height 28
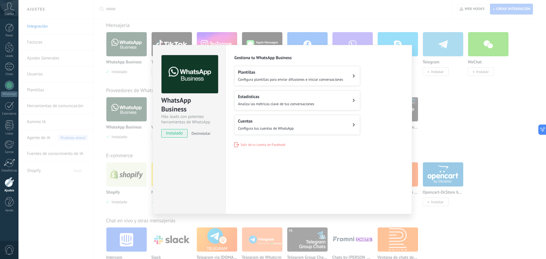
click at [268, 124] on div "Cuentas Configura tus cuentas de WhatsApp" at bounding box center [266, 124] width 56 height 13
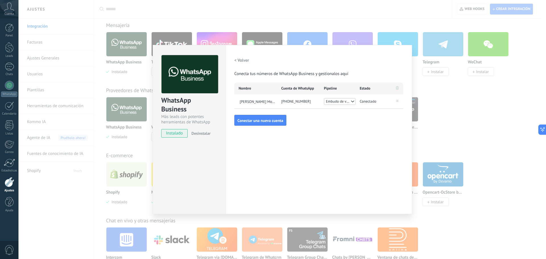
click at [332, 99] on span "Embudo de ventas" at bounding box center [338, 102] width 24 height 6
click at [376, 109] on div "Nombre Cuenta de WhatsApp Pipeline Estado [PERSON_NAME] Motors SPA [PHONE_NUMBE…" at bounding box center [318, 95] width 169 height 26
click at [375, 103] on span "Conectado" at bounding box center [367, 102] width 16 height 6
click at [291, 95] on div "[PHONE_NUMBER]" at bounding box center [298, 101] width 43 height 14
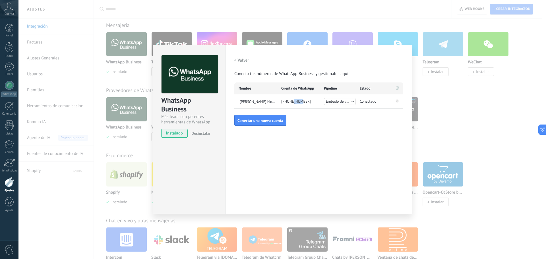
drag, startPoint x: 291, startPoint y: 95, endPoint x: 293, endPoint y: 109, distance: 14.7
click at [292, 99] on div "[PHONE_NUMBER]" at bounding box center [298, 101] width 43 height 14
click at [484, 129] on div "WhatsApp Business Más leads con potentes herramientas de WhatsApp instalado Des…" at bounding box center [281, 129] width 527 height 259
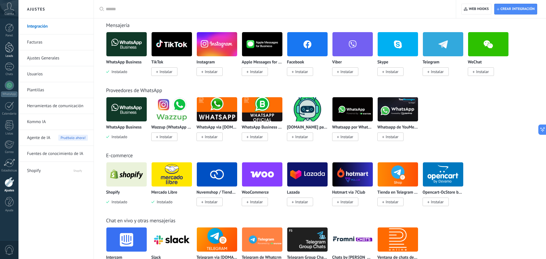
click at [11, 53] on link "Leads" at bounding box center [9, 50] width 18 height 16
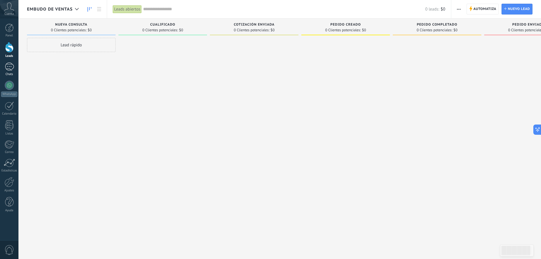
click at [12, 71] on link "Chats" at bounding box center [9, 70] width 18 height 14
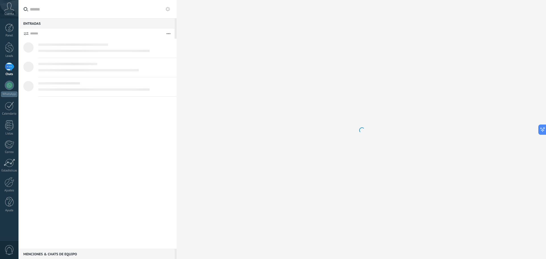
scroll to position [132, 0]
